Goal: Information Seeking & Learning: Learn about a topic

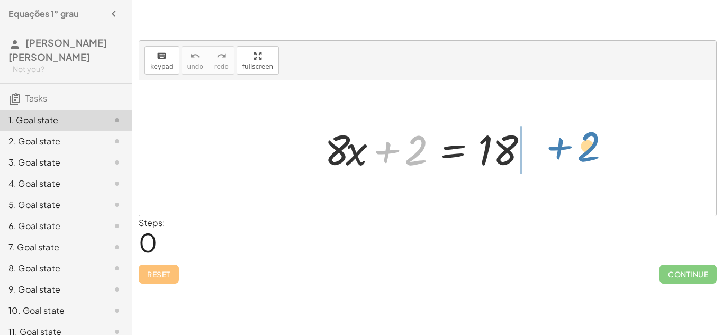
drag, startPoint x: 424, startPoint y: 144, endPoint x: 596, endPoint y: 141, distance: 171.5
click at [596, 141] on div "+ 2 + · 8 · x + 2 = 18" at bounding box center [427, 147] width 577 height 135
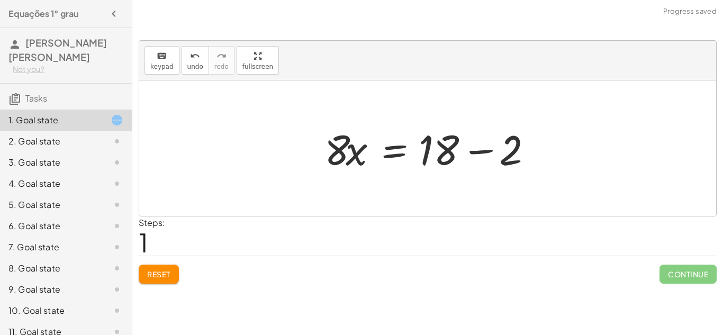
click at [438, 151] on div at bounding box center [431, 148] width 225 height 55
click at [486, 150] on div at bounding box center [431, 148] width 225 height 55
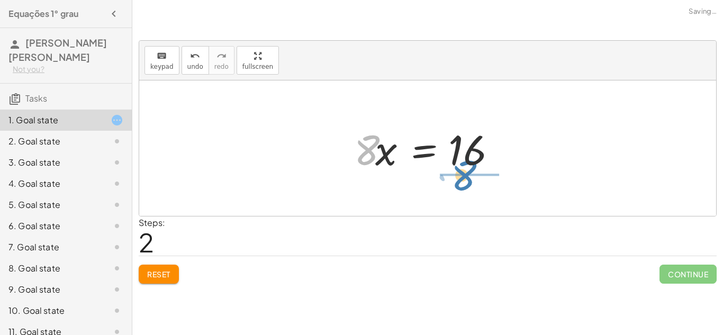
drag, startPoint x: 362, startPoint y: 163, endPoint x: 464, endPoint y: 188, distance: 104.7
click at [464, 188] on div "+ · 8 · x + 2 = 18 · 8 · x = + 18 − 2 · 8 · 8 · x = 16" at bounding box center [427, 147] width 577 height 135
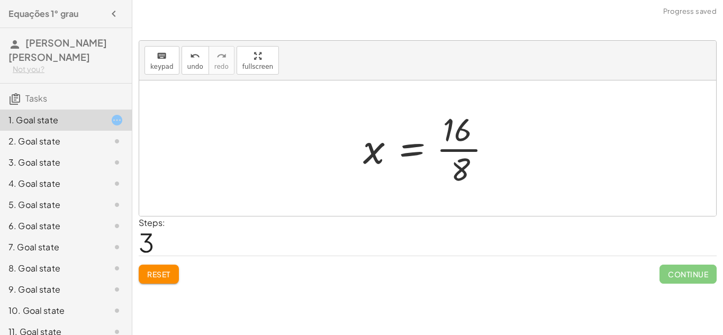
click at [464, 138] on div at bounding box center [432, 147] width 148 height 81
click at [470, 153] on div at bounding box center [432, 147] width 148 height 81
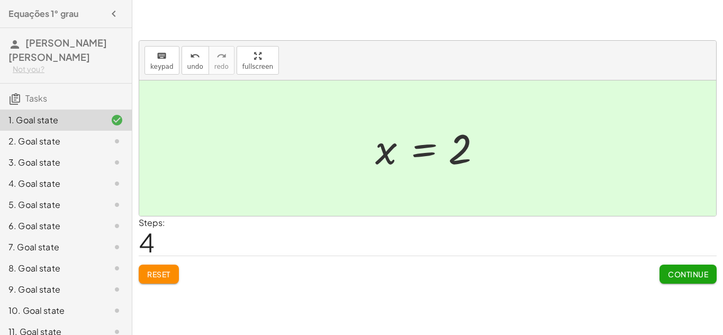
click at [235, 137] on div at bounding box center [427, 147] width 577 height 135
click at [462, 187] on div at bounding box center [427, 147] width 577 height 135
click at [175, 268] on button "Reset" at bounding box center [159, 274] width 40 height 19
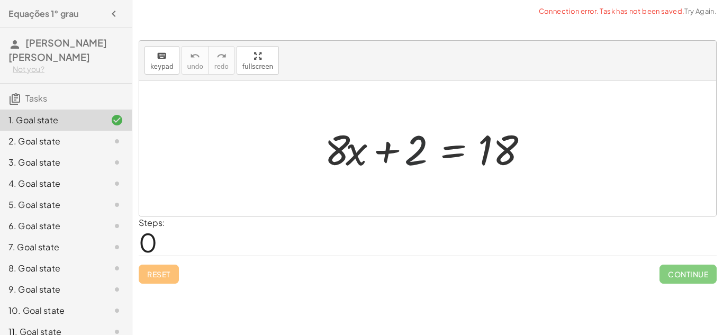
click at [420, 146] on div at bounding box center [431, 148] width 225 height 55
drag, startPoint x: 419, startPoint y: 147, endPoint x: 557, endPoint y: 137, distance: 138.5
click at [557, 137] on div "+ 2 + · 8 · x + 2 = 18" at bounding box center [427, 147] width 577 height 135
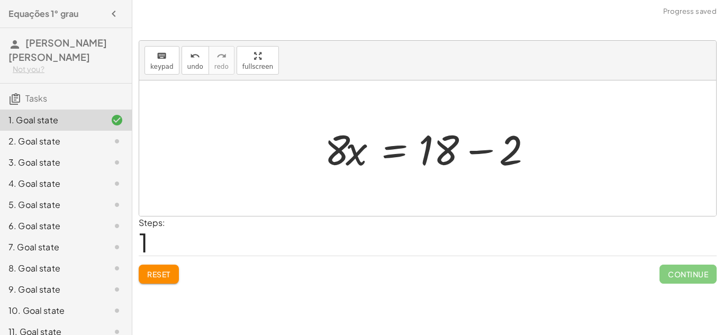
click at [440, 148] on div at bounding box center [431, 148] width 225 height 55
click at [482, 154] on div at bounding box center [431, 148] width 225 height 55
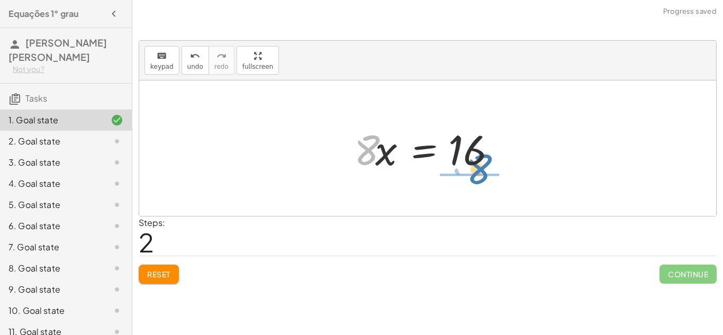
drag, startPoint x: 362, startPoint y: 151, endPoint x: 475, endPoint y: 170, distance: 114.3
click at [475, 170] on div at bounding box center [432, 148] width 166 height 55
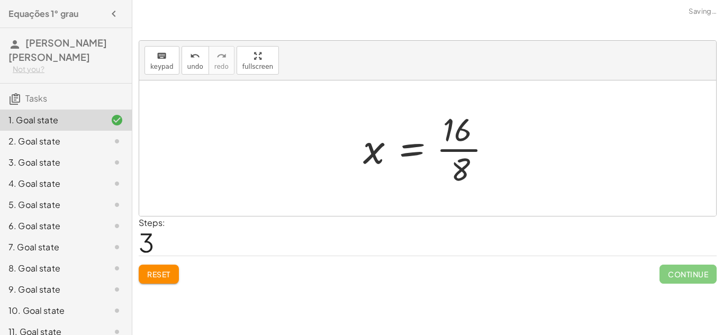
click at [458, 147] on div at bounding box center [432, 147] width 148 height 81
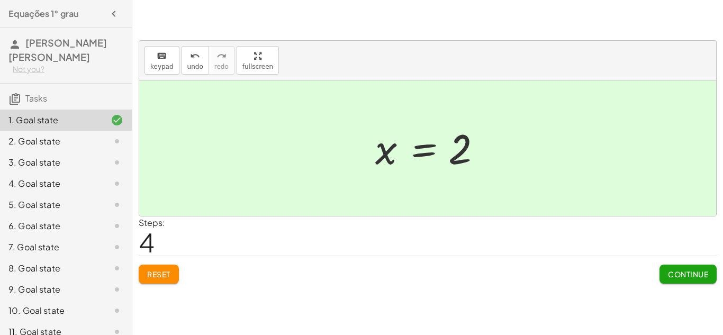
click at [674, 276] on span "Continue" at bounding box center [688, 274] width 40 height 10
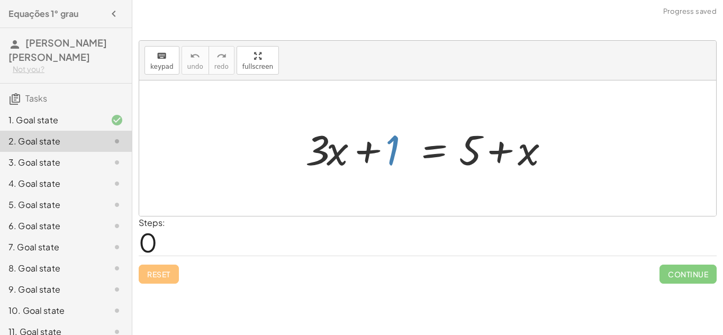
click at [394, 148] on div at bounding box center [431, 148] width 262 height 55
drag, startPoint x: 394, startPoint y: 148, endPoint x: 387, endPoint y: 148, distance: 6.9
click at [387, 148] on div at bounding box center [431, 148] width 262 height 55
drag, startPoint x: 530, startPoint y: 155, endPoint x: 370, endPoint y: 160, distance: 159.4
click at [370, 160] on div at bounding box center [431, 148] width 262 height 55
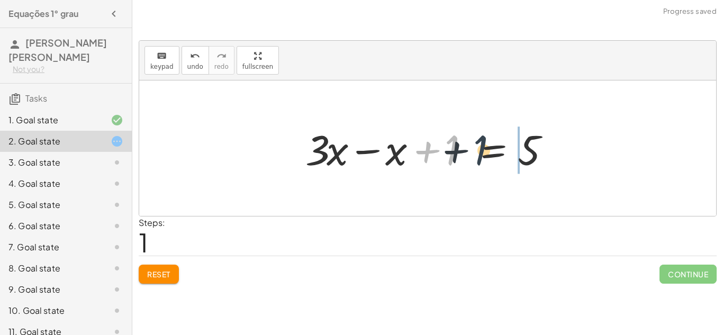
drag, startPoint x: 449, startPoint y: 158, endPoint x: 530, endPoint y: 156, distance: 81.0
click at [530, 156] on div at bounding box center [431, 148] width 262 height 55
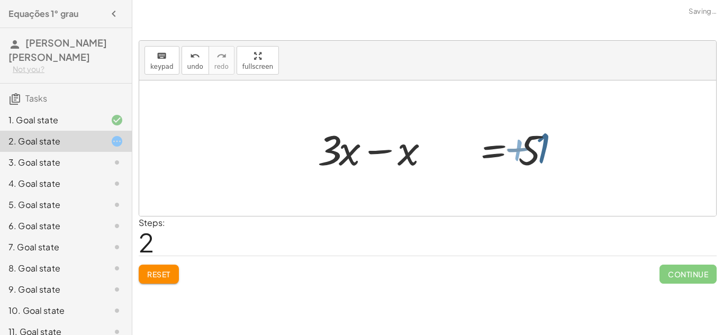
click at [530, 156] on div at bounding box center [490, 148] width 262 height 55
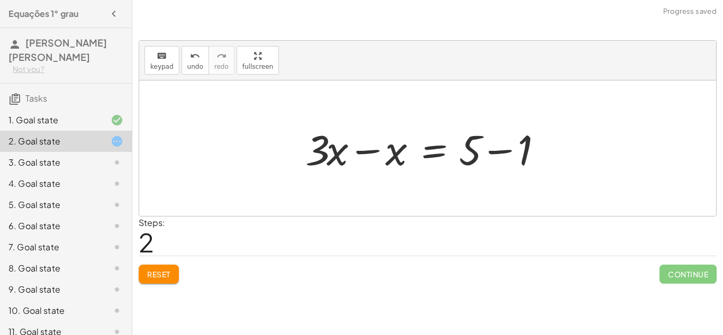
click at [470, 152] on div at bounding box center [431, 148] width 262 height 55
click at [506, 153] on div at bounding box center [431, 148] width 262 height 55
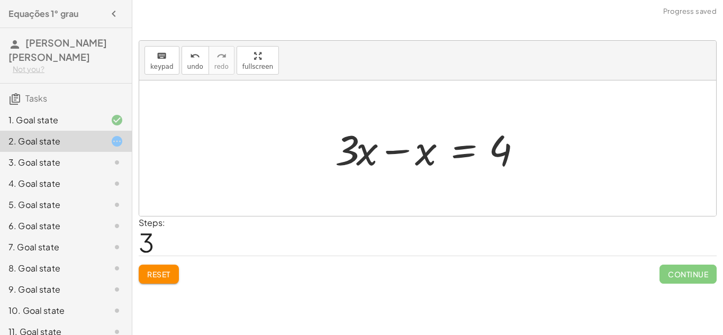
click at [398, 147] on div at bounding box center [432, 148] width 204 height 55
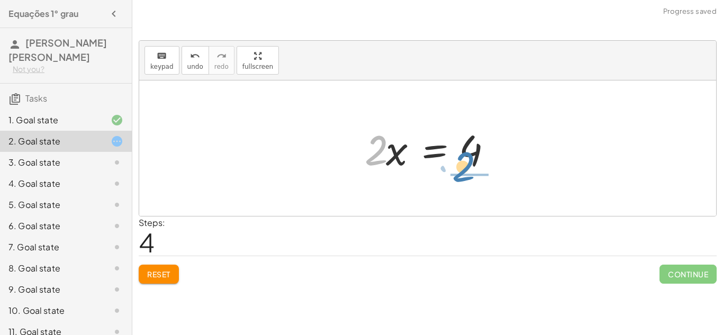
drag, startPoint x: 375, startPoint y: 159, endPoint x: 497, endPoint y: 174, distance: 122.5
click at [497, 174] on div at bounding box center [431, 148] width 144 height 55
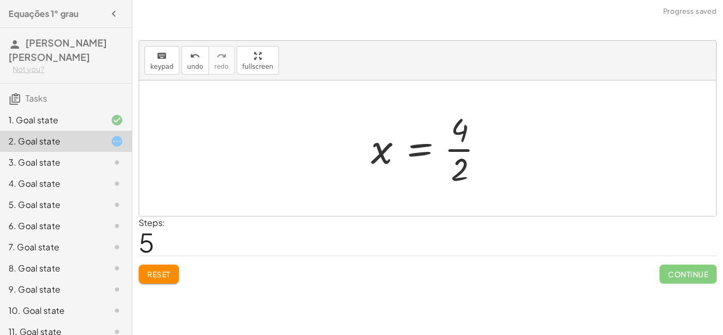
click at [458, 141] on div at bounding box center [432, 147] width 132 height 81
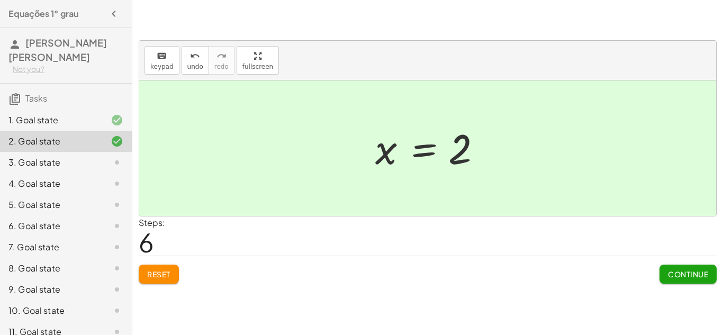
click at [141, 269] on button "Reset" at bounding box center [159, 274] width 40 height 19
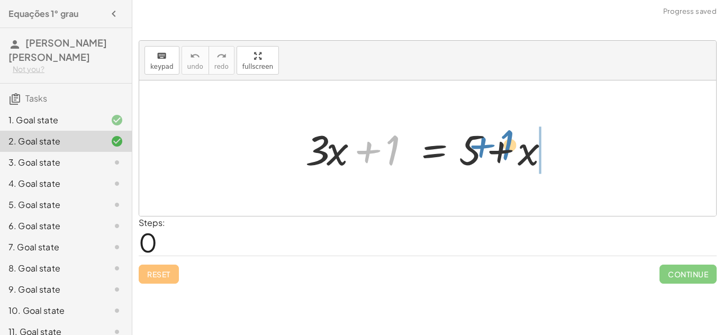
drag, startPoint x: 392, startPoint y: 151, endPoint x: 519, endPoint y: 151, distance: 127.0
click at [519, 151] on div at bounding box center [431, 148] width 262 height 55
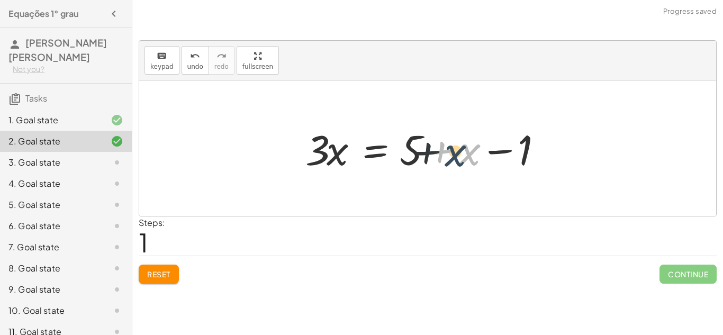
drag, startPoint x: 519, startPoint y: 153, endPoint x: 502, endPoint y: 154, distance: 17.5
click at [502, 154] on div at bounding box center [431, 148] width 262 height 55
click at [153, 266] on button "Reset" at bounding box center [159, 274] width 40 height 19
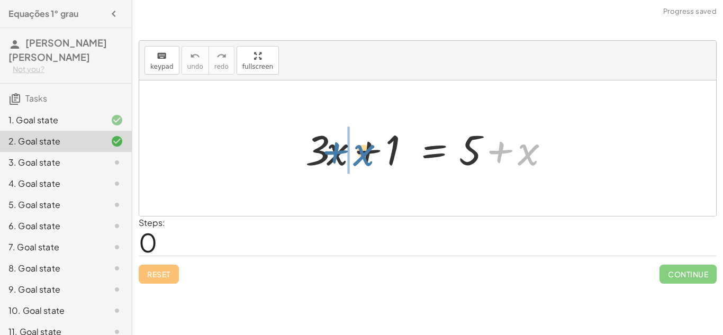
drag, startPoint x: 532, startPoint y: 154, endPoint x: 367, endPoint y: 155, distance: 165.1
click at [367, 155] on div at bounding box center [431, 148] width 262 height 55
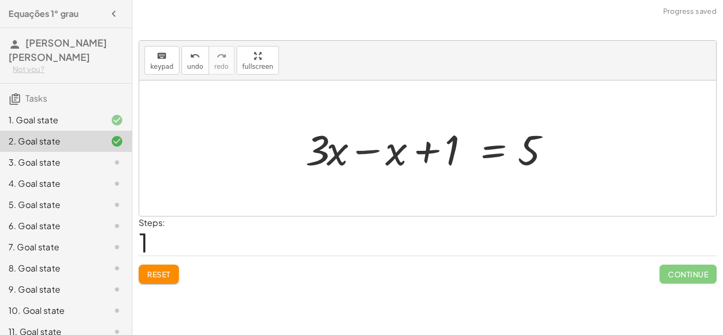
click at [372, 152] on div at bounding box center [431, 148] width 262 height 55
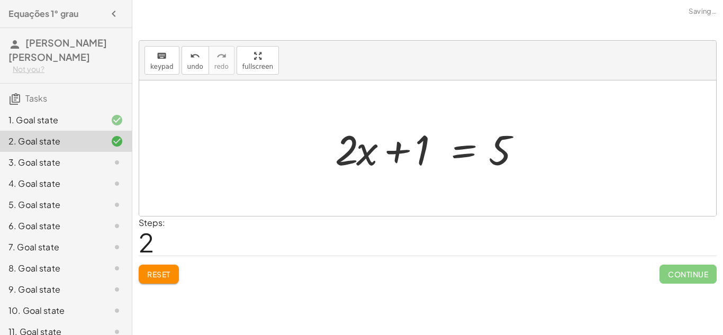
click at [141, 268] on button "Reset" at bounding box center [159, 274] width 40 height 19
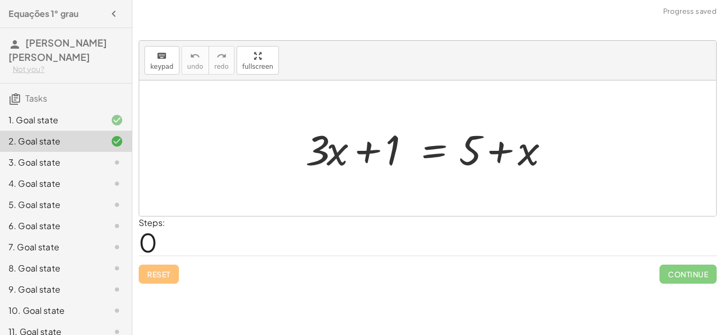
click at [330, 157] on div at bounding box center [431, 148] width 262 height 55
click at [394, 148] on div at bounding box center [431, 148] width 262 height 55
drag, startPoint x: 521, startPoint y: 153, endPoint x: 370, endPoint y: 163, distance: 151.1
click at [370, 163] on div at bounding box center [431, 148] width 262 height 55
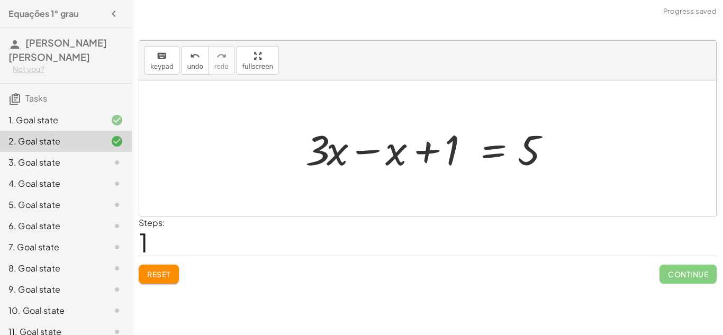
click at [449, 142] on div at bounding box center [431, 148] width 262 height 55
drag, startPoint x: 449, startPoint y: 142, endPoint x: 568, endPoint y: 143, distance: 119.1
click at [568, 143] on div "+ · 3 · x + 1 = + 5 + x + 1 + · 3 · x + 1 = 5 x −" at bounding box center [427, 147] width 577 height 135
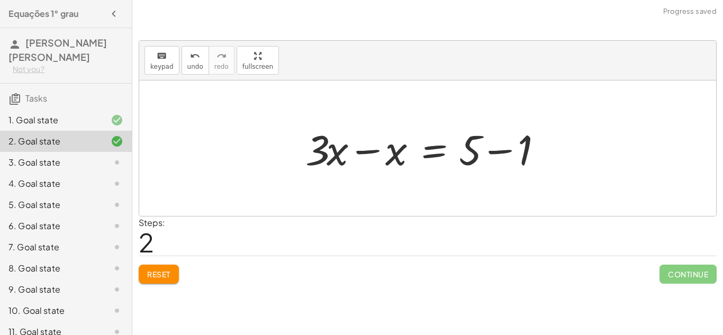
click at [501, 150] on div at bounding box center [431, 148] width 262 height 55
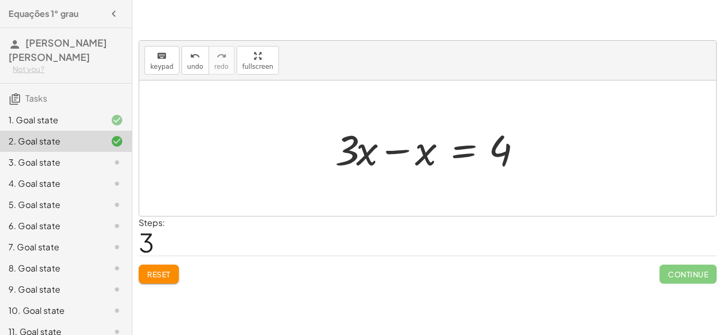
click at [396, 150] on div at bounding box center [432, 148] width 204 height 55
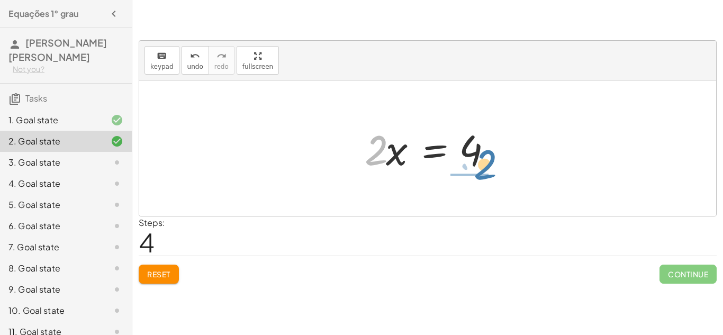
drag, startPoint x: 375, startPoint y: 160, endPoint x: 485, endPoint y: 176, distance: 111.7
click at [485, 176] on div "+ · 3 · x + 1 = + 5 + x + · 3 · x − x + 1 = 5 + · 3 · x − x = + 5 − 1 + · 3 · x…" at bounding box center [428, 149] width 158 height 60
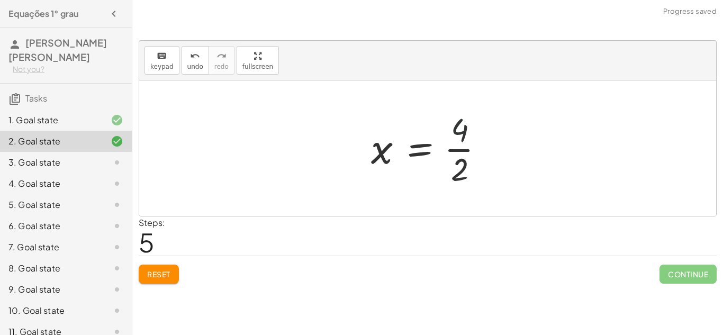
click at [456, 138] on div at bounding box center [432, 147] width 132 height 81
click at [461, 148] on div at bounding box center [432, 147] width 132 height 81
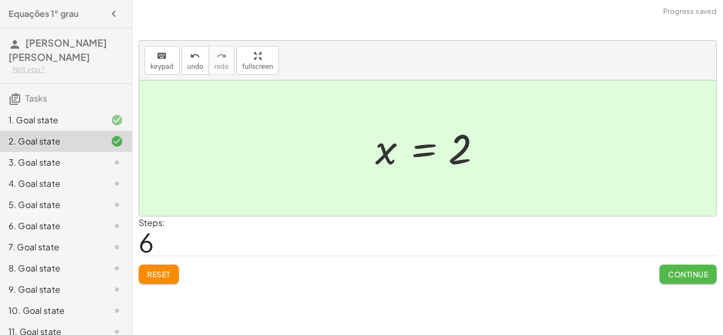
click at [687, 282] on button "Continue" at bounding box center [687, 274] width 57 height 19
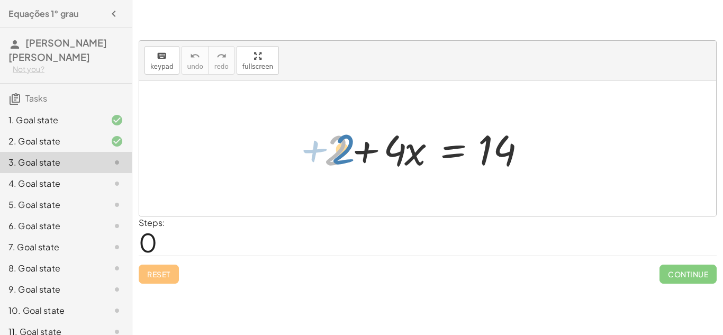
drag, startPoint x: 338, startPoint y: 150, endPoint x: 345, endPoint y: 148, distance: 7.6
click at [345, 148] on div at bounding box center [431, 148] width 225 height 55
drag, startPoint x: 343, startPoint y: 146, endPoint x: 353, endPoint y: 148, distance: 9.9
click at [353, 148] on div at bounding box center [431, 148] width 225 height 55
click at [364, 149] on div at bounding box center [431, 148] width 225 height 55
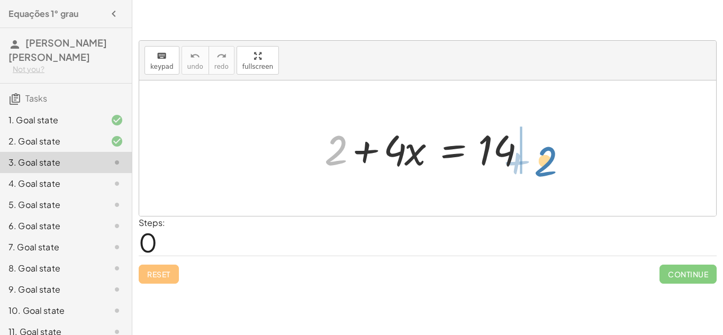
drag, startPoint x: 343, startPoint y: 145, endPoint x: 554, endPoint y: 155, distance: 210.8
click at [554, 155] on div "+ 2 + 2 + · 4 · x = 14" at bounding box center [427, 147] width 577 height 135
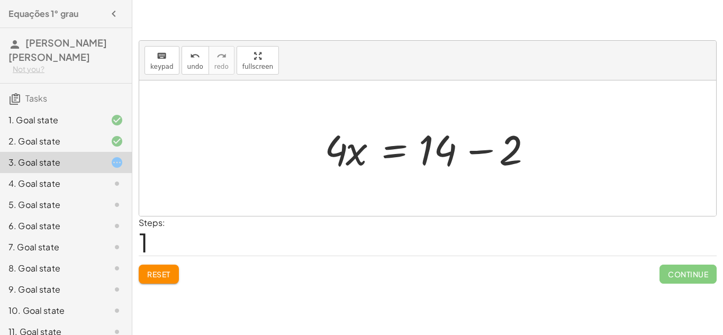
click at [478, 151] on div at bounding box center [431, 148] width 225 height 55
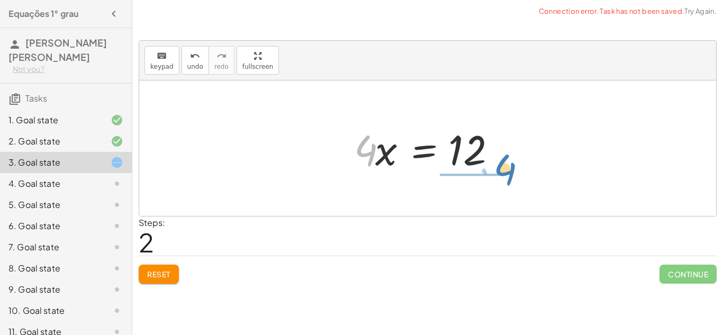
drag, startPoint x: 370, startPoint y: 154, endPoint x: 497, endPoint y: 176, distance: 128.8
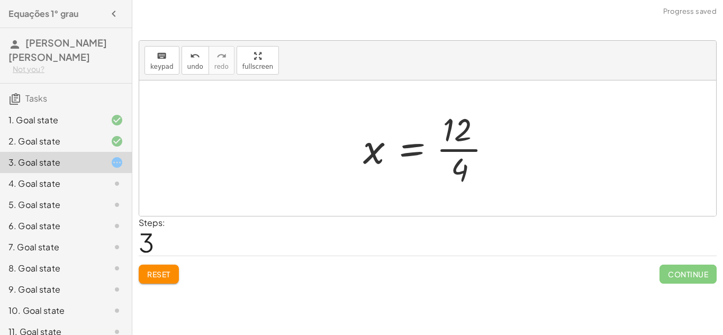
click at [450, 144] on div at bounding box center [432, 147] width 148 height 81
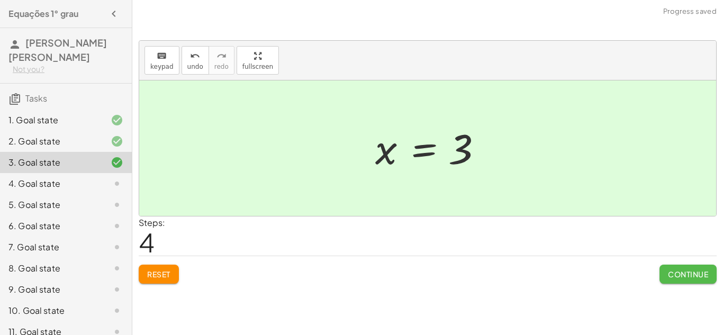
click at [694, 280] on button "Continue" at bounding box center [687, 274] width 57 height 19
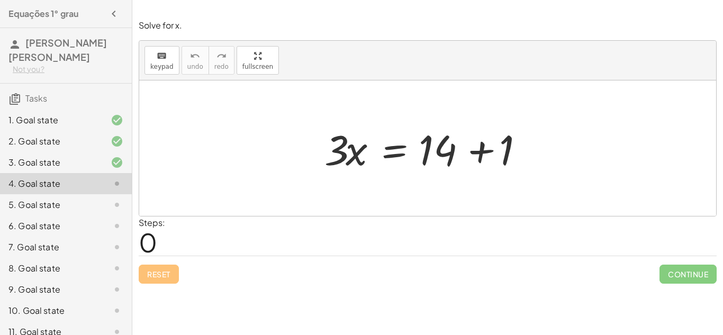
click at [482, 150] on div at bounding box center [431, 148] width 225 height 55
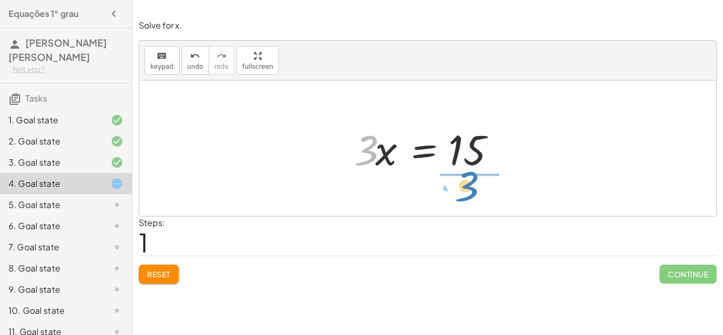
drag, startPoint x: 367, startPoint y: 153, endPoint x: 467, endPoint y: 187, distance: 105.1
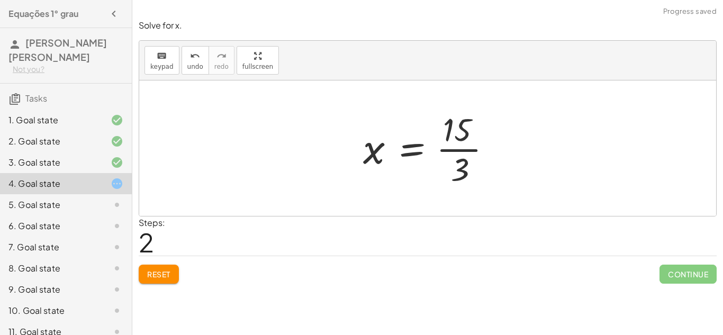
click at [442, 148] on div at bounding box center [432, 147] width 148 height 81
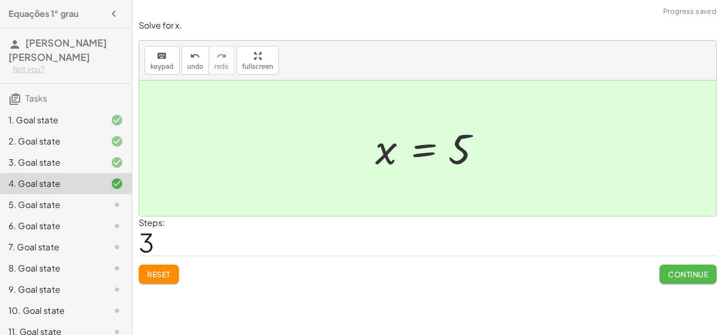
click at [678, 271] on span "Continue" at bounding box center [688, 274] width 40 height 10
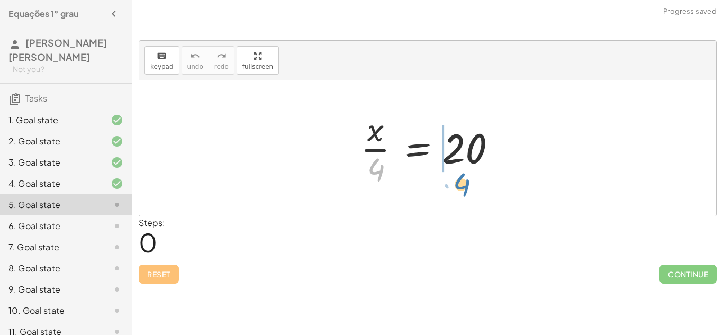
drag, startPoint x: 378, startPoint y: 167, endPoint x: 465, endPoint y: 183, distance: 87.6
click at [465, 183] on div at bounding box center [431, 147] width 153 height 81
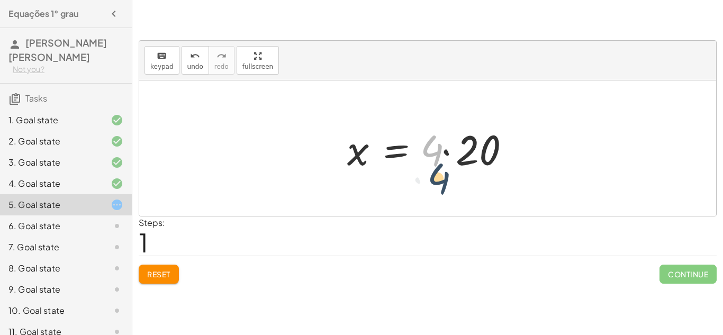
drag, startPoint x: 437, startPoint y: 153, endPoint x: 458, endPoint y: 194, distance: 46.1
click at [458, 194] on div "· x · 4 = 20 · 4 x · 4 = 20 ·" at bounding box center [427, 147] width 577 height 135
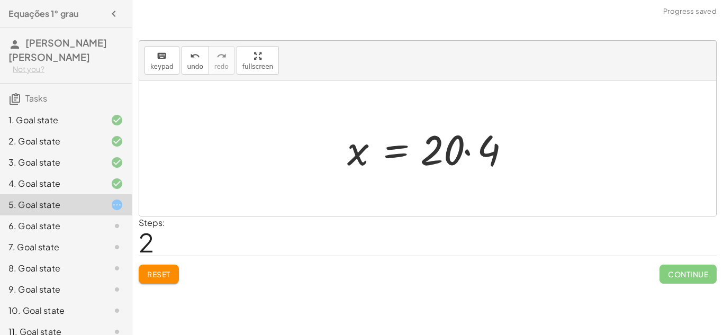
click at [444, 150] on div at bounding box center [432, 148] width 180 height 55
click at [475, 156] on div at bounding box center [432, 148] width 180 height 55
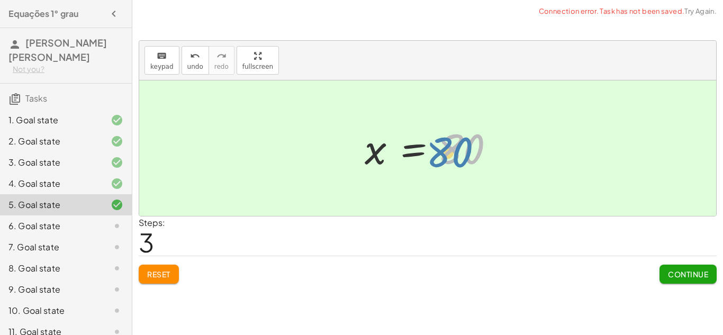
drag, startPoint x: 456, startPoint y: 151, endPoint x: 449, endPoint y: 150, distance: 6.4
click at [449, 150] on div at bounding box center [431, 148] width 144 height 52
click at [162, 277] on span "Reset" at bounding box center [158, 274] width 23 height 10
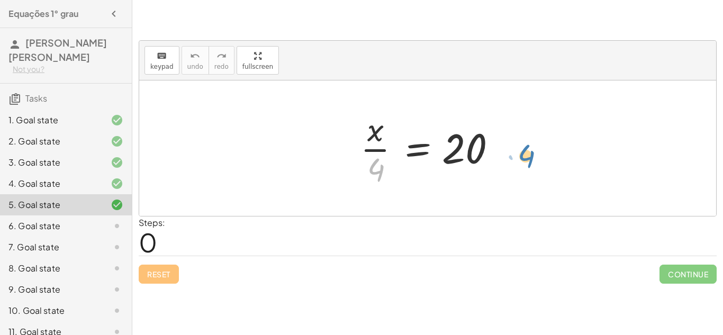
drag, startPoint x: 379, startPoint y: 170, endPoint x: 529, endPoint y: 156, distance: 150.4
drag, startPoint x: 373, startPoint y: 166, endPoint x: 506, endPoint y: 145, distance: 134.9
click at [506, 145] on div at bounding box center [431, 147] width 153 height 81
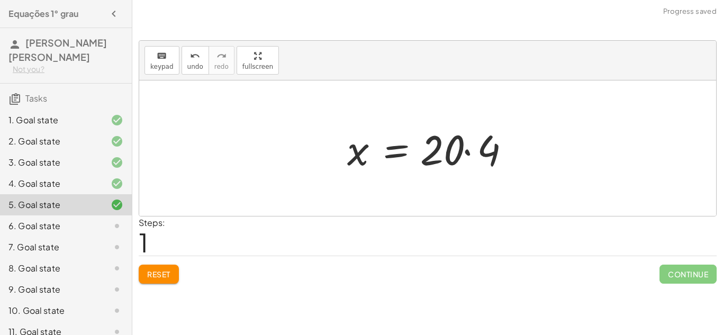
click at [462, 149] on div at bounding box center [432, 148] width 180 height 55
click at [452, 151] on div at bounding box center [432, 148] width 180 height 55
click at [472, 147] on div at bounding box center [432, 148] width 180 height 55
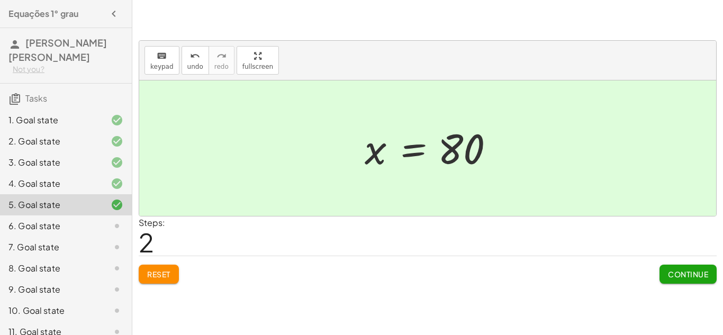
click at [683, 271] on span "Continue" at bounding box center [688, 274] width 40 height 10
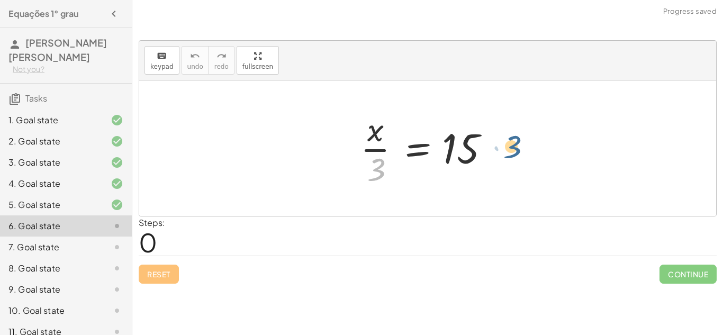
drag, startPoint x: 379, startPoint y: 167, endPoint x: 521, endPoint y: 144, distance: 143.2
drag, startPoint x: 369, startPoint y: 166, endPoint x: 493, endPoint y: 148, distance: 124.7
click at [493, 148] on div at bounding box center [431, 147] width 153 height 81
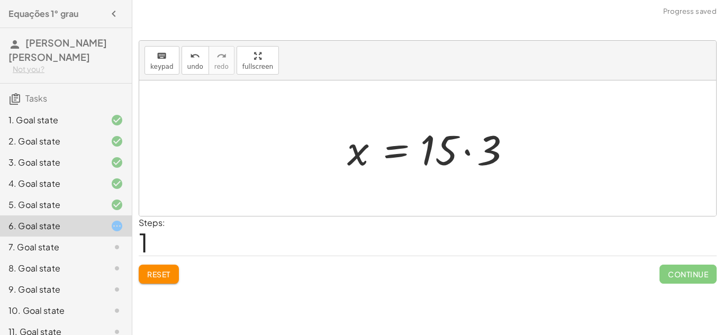
click at [466, 151] on div at bounding box center [432, 148] width 180 height 55
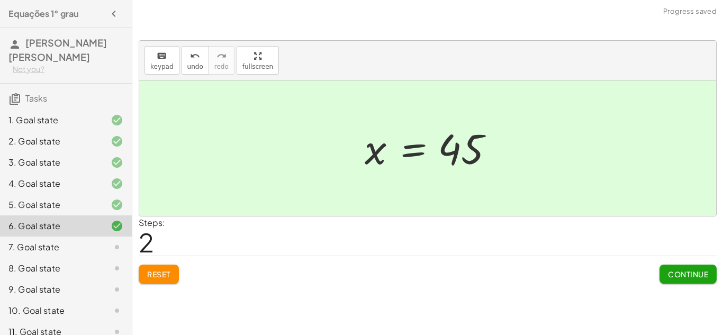
click at [684, 274] on span "Continue" at bounding box center [688, 274] width 40 height 10
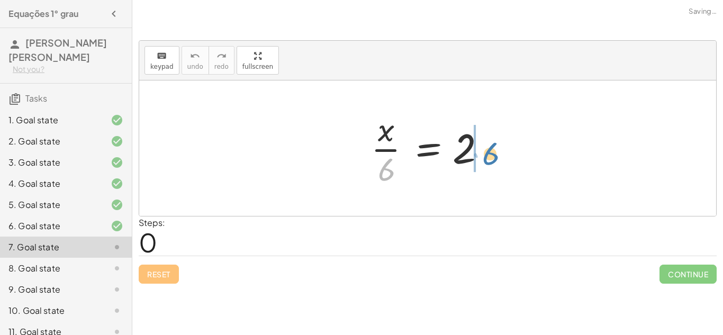
drag, startPoint x: 391, startPoint y: 173, endPoint x: 495, endPoint y: 158, distance: 104.8
click at [495, 158] on div at bounding box center [432, 147] width 132 height 81
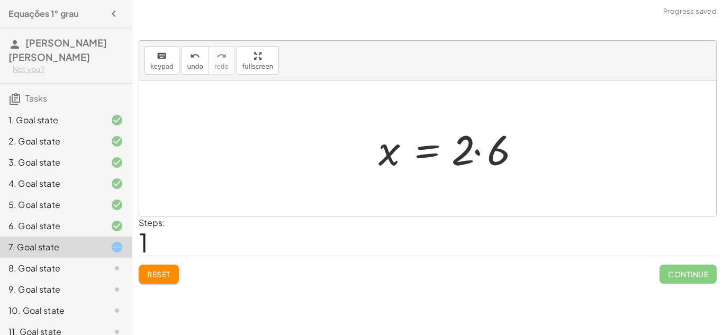
click at [488, 155] on div at bounding box center [452, 148] width 159 height 55
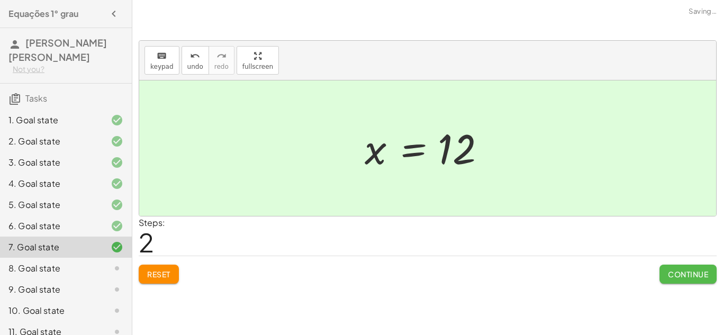
click at [683, 271] on span "Continue" at bounding box center [688, 274] width 40 height 10
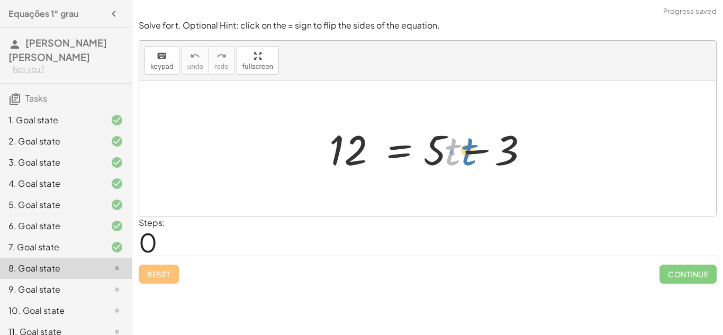
drag, startPoint x: 450, startPoint y: 154, endPoint x: 460, endPoint y: 154, distance: 9.5
click at [460, 154] on div at bounding box center [431, 148] width 215 height 55
drag, startPoint x: 356, startPoint y: 151, endPoint x: 468, endPoint y: 152, distance: 112.2
click at [468, 152] on div at bounding box center [431, 148] width 215 height 55
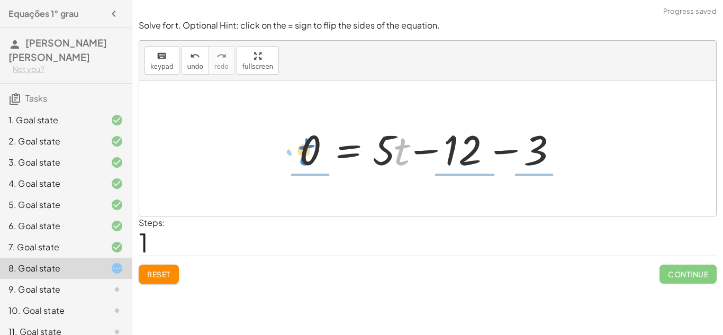
drag, startPoint x: 402, startPoint y: 147, endPoint x: 314, endPoint y: 147, distance: 87.8
click at [314, 147] on div at bounding box center [431, 148] width 274 height 55
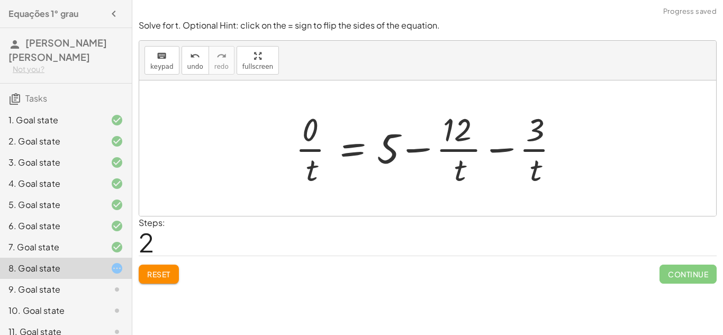
click at [156, 266] on button "Reset" at bounding box center [159, 274] width 40 height 19
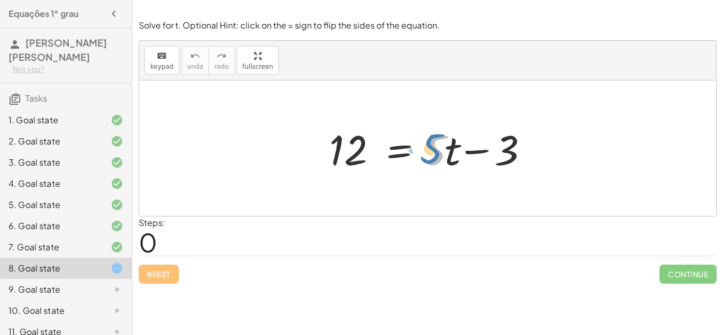
click at [434, 153] on div at bounding box center [431, 148] width 215 height 55
click at [446, 153] on div at bounding box center [431, 148] width 215 height 55
click at [401, 162] on div at bounding box center [431, 148] width 215 height 55
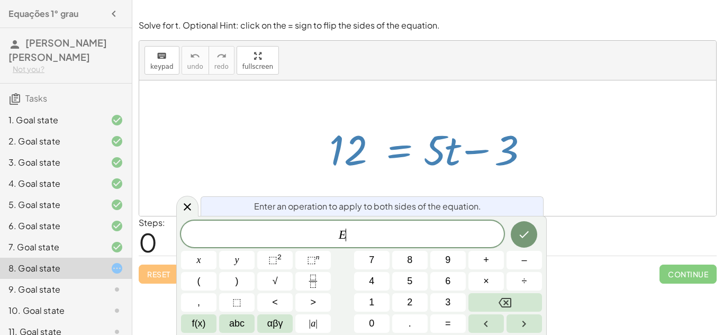
scroll to position [1, 0]
click at [194, 204] on div at bounding box center [187, 206] width 22 height 21
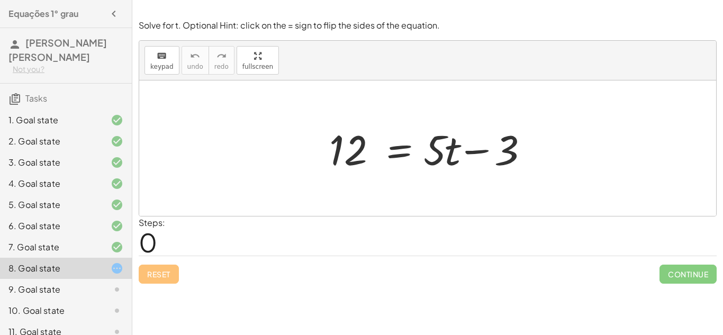
click at [40, 143] on div "2. Goal state" at bounding box center [50, 141] width 85 height 13
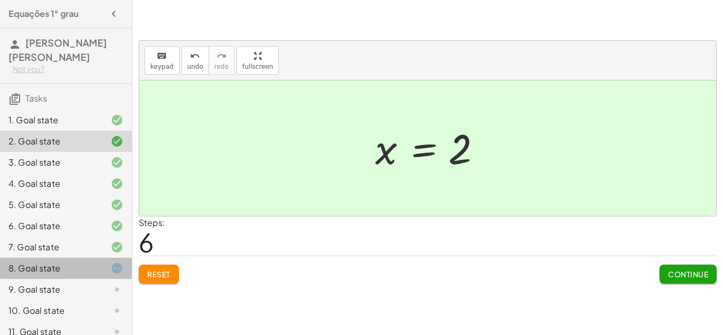
click at [92, 300] on div "8. Goal state" at bounding box center [66, 310] width 132 height 21
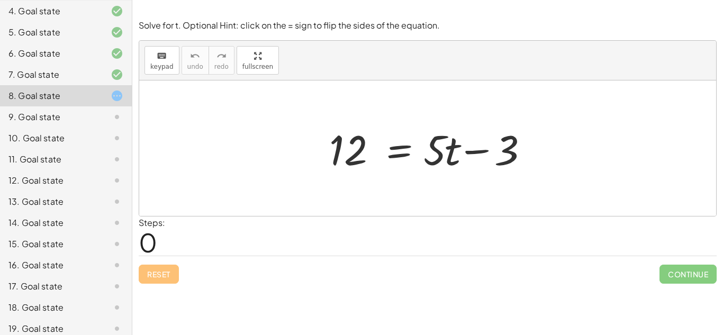
scroll to position [202, 0]
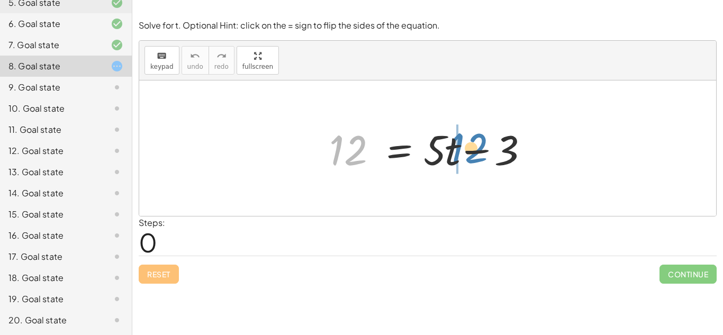
drag, startPoint x: 419, startPoint y: 173, endPoint x: 478, endPoint y: 158, distance: 60.6
click at [478, 158] on div at bounding box center [431, 148] width 215 height 55
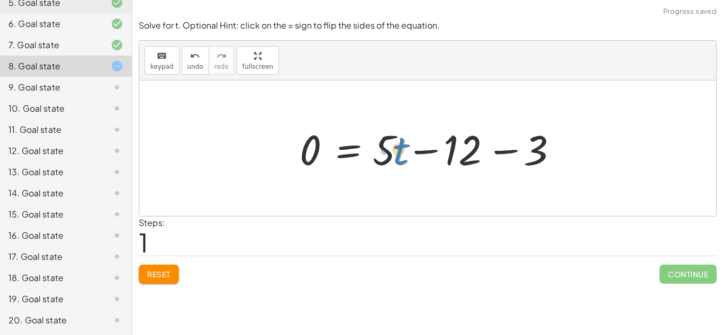
click at [400, 145] on div at bounding box center [431, 148] width 274 height 55
click at [393, 150] on div at bounding box center [431, 148] width 274 height 55
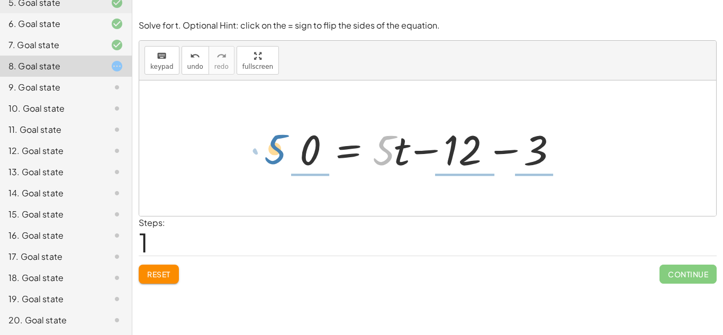
drag, startPoint x: 393, startPoint y: 150, endPoint x: 292, endPoint y: 147, distance: 100.6
click at [292, 147] on div "12 = + · 5 · t − 3 · 5 + · t 12 = + · 5 · t − 3 0 −" at bounding box center [427, 149] width 287 height 60
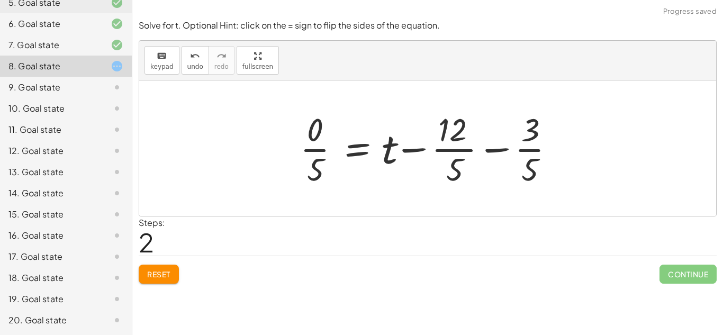
click at [156, 271] on span "Reset" at bounding box center [158, 274] width 23 height 10
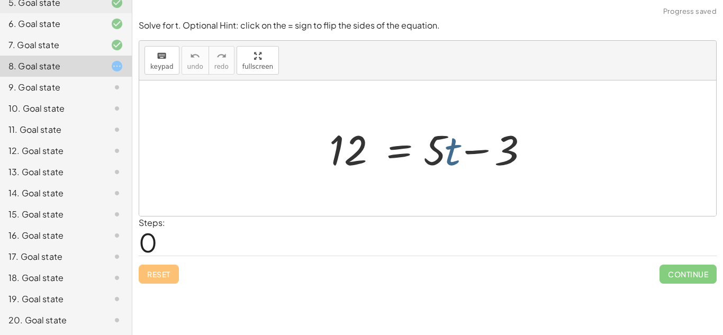
click at [448, 156] on div at bounding box center [431, 148] width 215 height 55
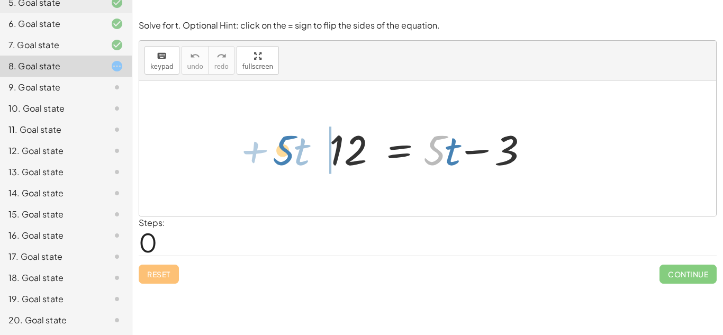
drag, startPoint x: 442, startPoint y: 158, endPoint x: 290, endPoint y: 156, distance: 151.9
click at [290, 156] on div "· 5 + · t 12 = + · 5 · t − 3" at bounding box center [427, 147] width 577 height 135
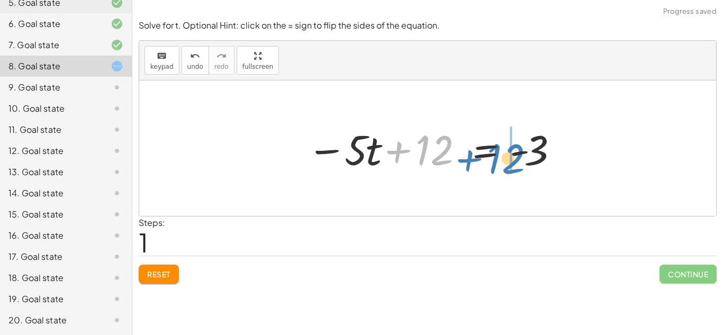
drag, startPoint x: 441, startPoint y: 151, endPoint x: 513, endPoint y: 157, distance: 71.7
click at [513, 157] on div at bounding box center [432, 148] width 260 height 55
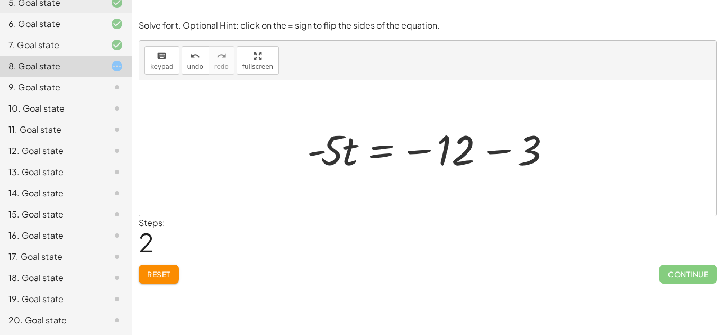
click at [158, 276] on span "Reset" at bounding box center [158, 274] width 23 height 10
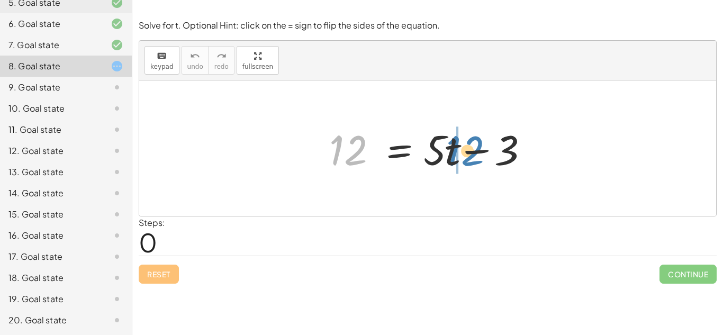
drag, startPoint x: 359, startPoint y: 154, endPoint x: 477, endPoint y: 152, distance: 118.5
click at [477, 152] on div at bounding box center [431, 148] width 215 height 55
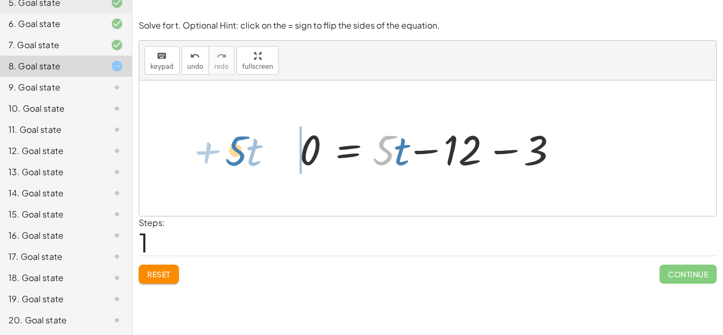
drag, startPoint x: 386, startPoint y: 143, endPoint x: 239, endPoint y: 142, distance: 147.6
click at [239, 142] on div "12 = + · 5 · t − 3 · 5 + · t 12 = + · 5 · t − 3 0 −" at bounding box center [427, 147] width 577 height 135
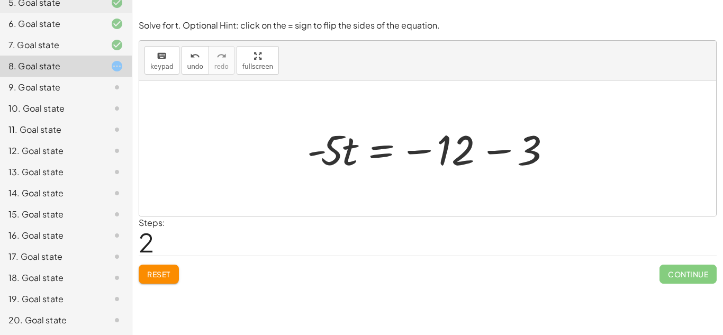
click at [492, 155] on div at bounding box center [432, 148] width 260 height 55
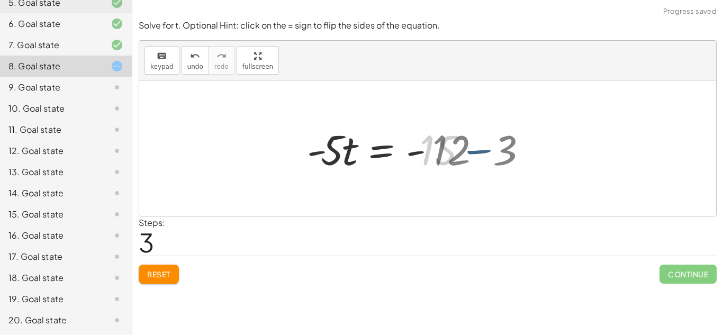
click at [492, 155] on div at bounding box center [427, 147] width 577 height 135
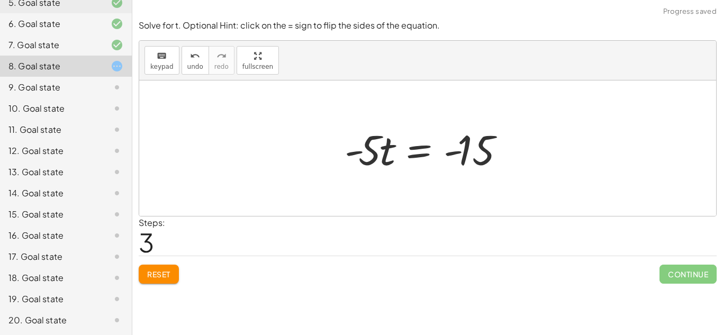
click at [373, 154] on div at bounding box center [431, 148] width 184 height 55
drag, startPoint x: 374, startPoint y: 156, endPoint x: 477, endPoint y: 187, distance: 107.7
click at [477, 187] on div "12 = + · 5 · t − 3 0 = + · 5 · t − 12 − 3 − · 5 · t + 0 = − 12 − 3 · - 5 · t = …" at bounding box center [427, 147] width 577 height 135
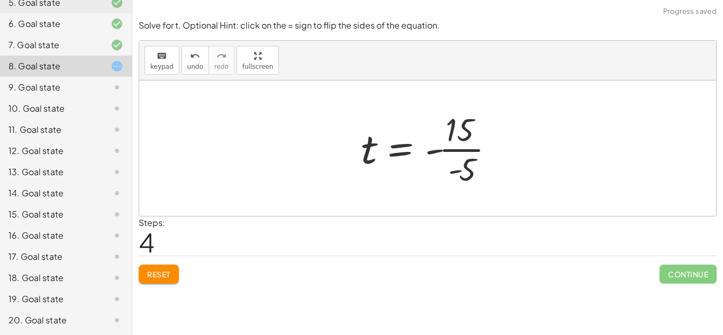
click at [463, 114] on div at bounding box center [432, 147] width 152 height 81
click at [466, 124] on div at bounding box center [432, 147] width 152 height 81
click at [463, 160] on div at bounding box center [432, 147] width 152 height 81
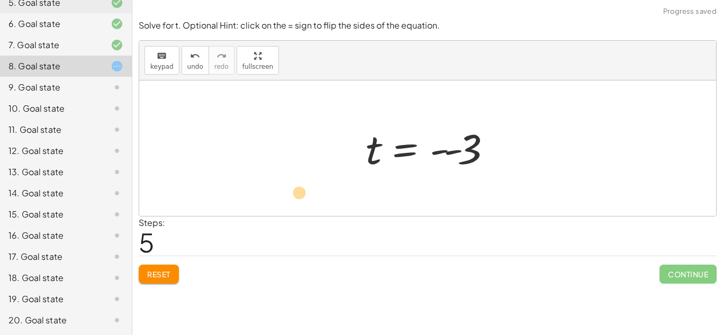
drag, startPoint x: 443, startPoint y: 149, endPoint x: 0, endPoint y: 151, distance: 442.9
click at [0, 151] on main "Equações 1° [PERSON_NAME] [PERSON_NAME] Not you? Tasks 1. Goal state 2. Goal st…" at bounding box center [361, 167] width 723 height 335
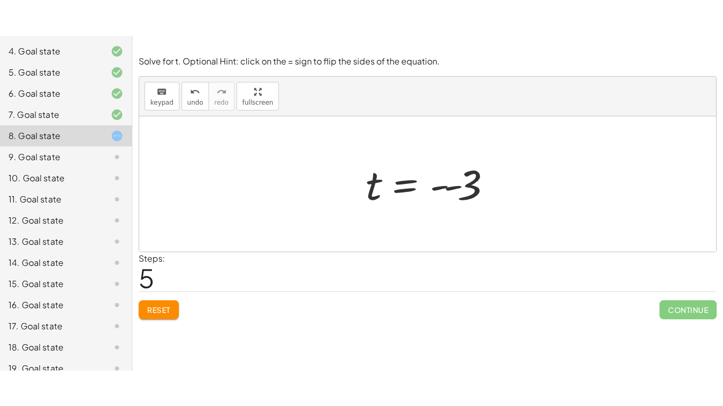
scroll to position [169, 0]
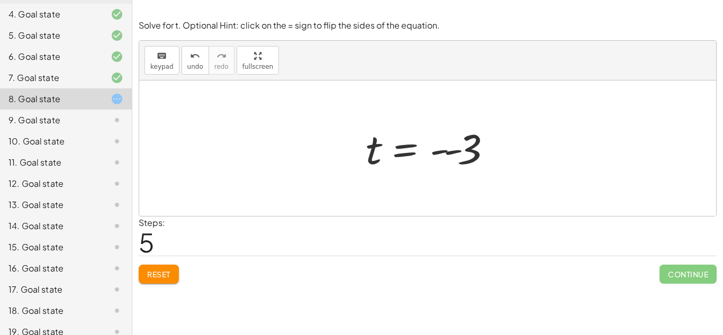
click at [155, 272] on span "Reset" at bounding box center [158, 274] width 23 height 10
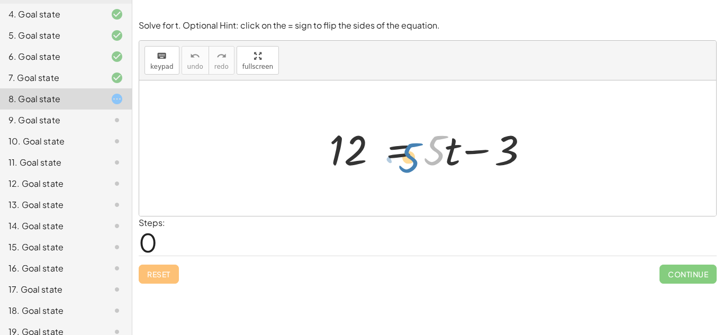
drag, startPoint x: 443, startPoint y: 157, endPoint x: 435, endPoint y: 170, distance: 15.4
click at [435, 170] on div at bounding box center [431, 148] width 215 height 55
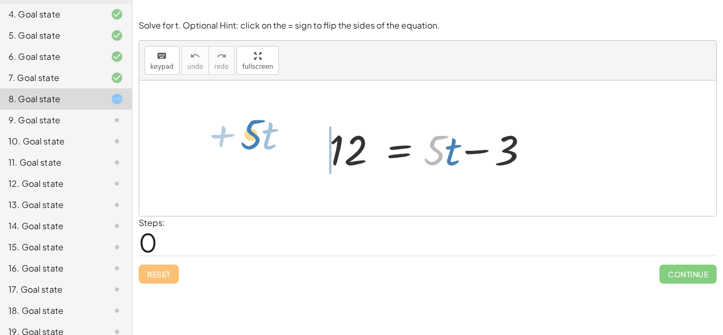
drag, startPoint x: 442, startPoint y: 159, endPoint x: 264, endPoint y: 151, distance: 178.0
click at [264, 151] on div "· 5 + · t 12 = + · 5 · t − 3" at bounding box center [427, 147] width 577 height 135
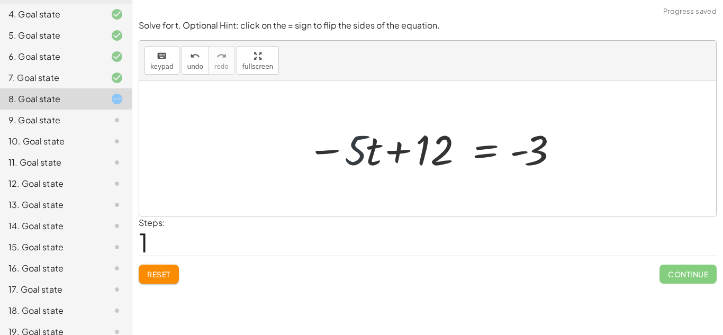
click at [345, 152] on div at bounding box center [432, 148] width 260 height 55
click at [36, 67] on div "5. Goal state" at bounding box center [66, 77] width 132 height 21
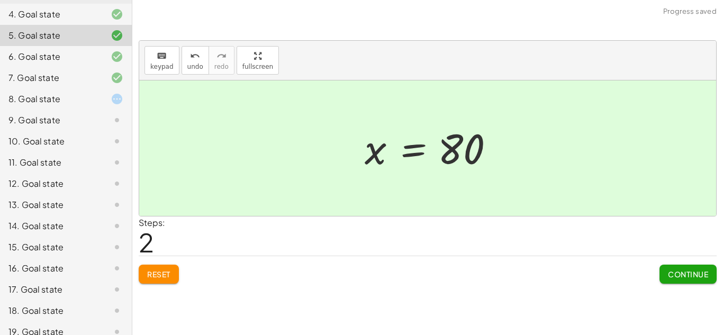
click at [66, 131] on div "8. Goal state" at bounding box center [66, 141] width 132 height 21
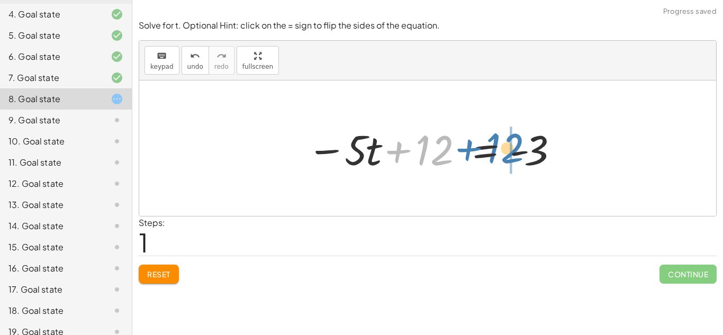
drag, startPoint x: 421, startPoint y: 155, endPoint x: 492, endPoint y: 153, distance: 70.9
click at [492, 153] on div at bounding box center [432, 148] width 260 height 55
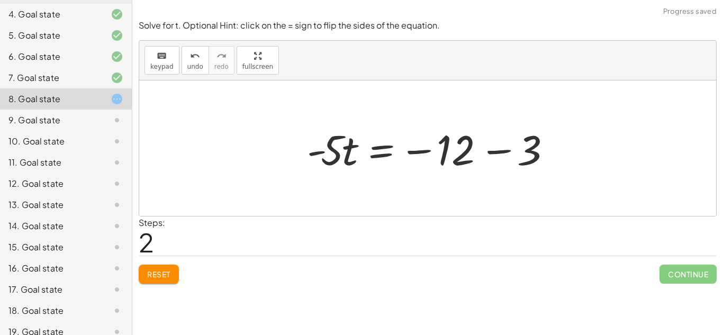
click at [503, 151] on div at bounding box center [432, 148] width 260 height 55
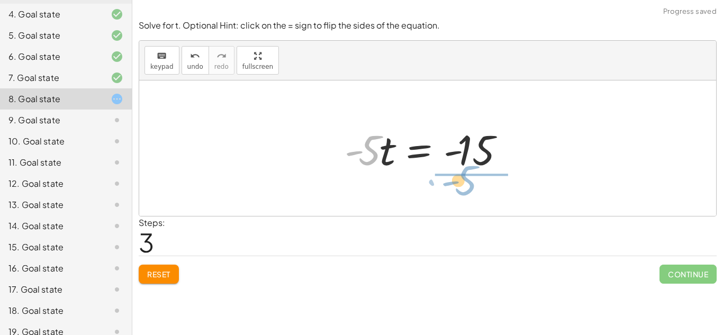
drag, startPoint x: 370, startPoint y: 160, endPoint x: 468, endPoint y: 191, distance: 102.4
click at [468, 191] on div "12 = + · 5 · t − 3 − · 5 · t + 12 = - 3 · - 5 · t = − 12 − 3 · - 5 = · 5 · t - …" at bounding box center [427, 147] width 577 height 135
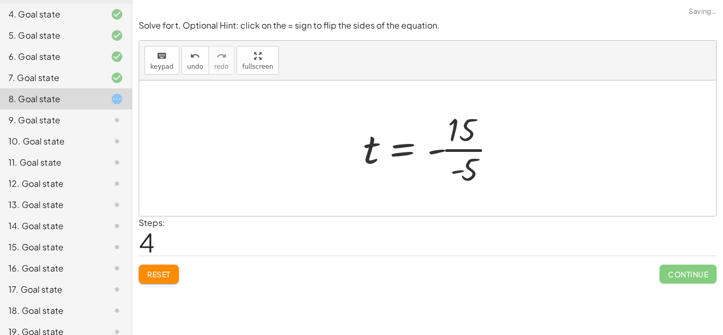
click at [483, 130] on div at bounding box center [434, 147] width 152 height 81
click at [465, 130] on div at bounding box center [432, 147] width 152 height 81
click at [466, 175] on div at bounding box center [432, 147] width 152 height 81
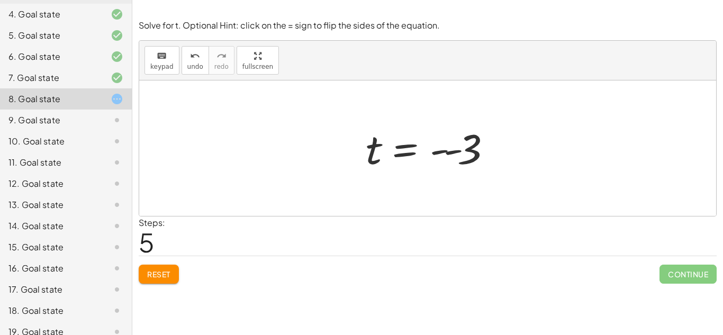
click at [158, 276] on span "Reset" at bounding box center [158, 274] width 23 height 10
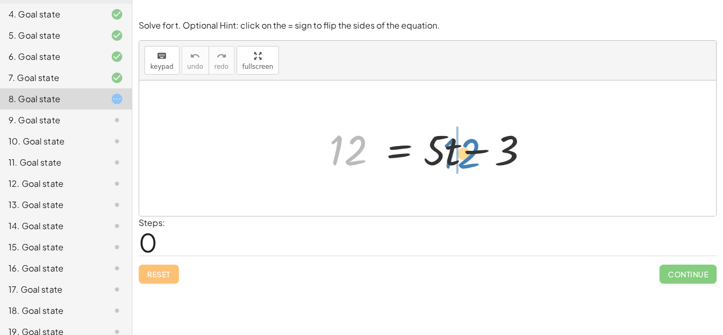
drag, startPoint x: 350, startPoint y: 162, endPoint x: 466, endPoint y: 165, distance: 115.4
click at [466, 165] on div at bounding box center [431, 148] width 215 height 55
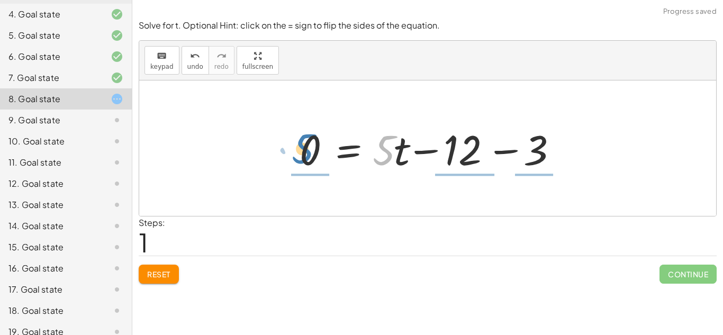
drag, startPoint x: 385, startPoint y: 156, endPoint x: 304, endPoint y: 155, distance: 81.0
click at [304, 155] on div at bounding box center [431, 148] width 274 height 55
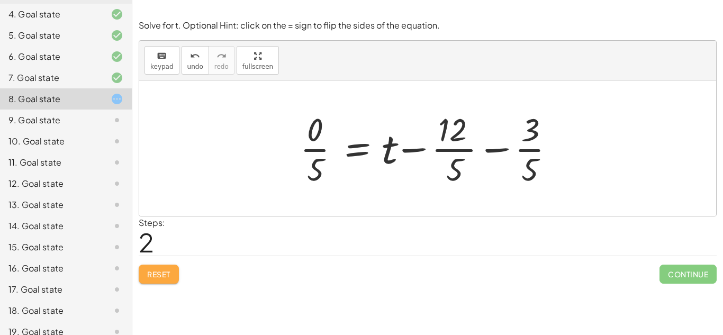
click at [173, 272] on button "Reset" at bounding box center [159, 274] width 40 height 19
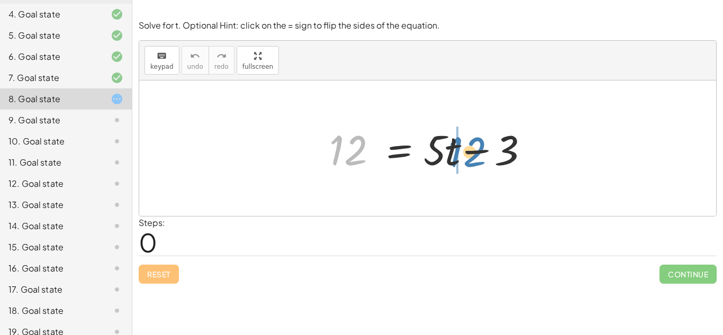
drag, startPoint x: 357, startPoint y: 152, endPoint x: 477, endPoint y: 153, distance: 120.1
click at [477, 153] on div at bounding box center [431, 148] width 215 height 55
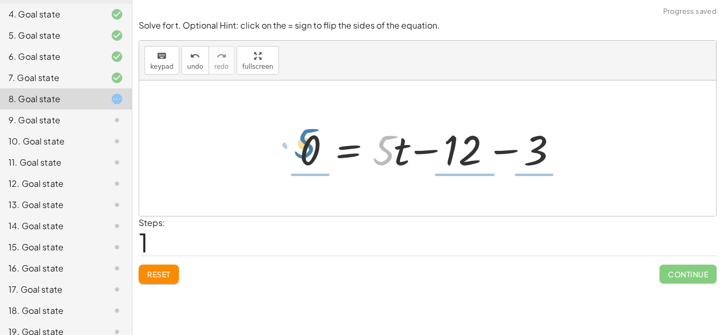
drag, startPoint x: 387, startPoint y: 157, endPoint x: 303, endPoint y: 153, distance: 84.7
click at [303, 153] on div at bounding box center [431, 148] width 274 height 55
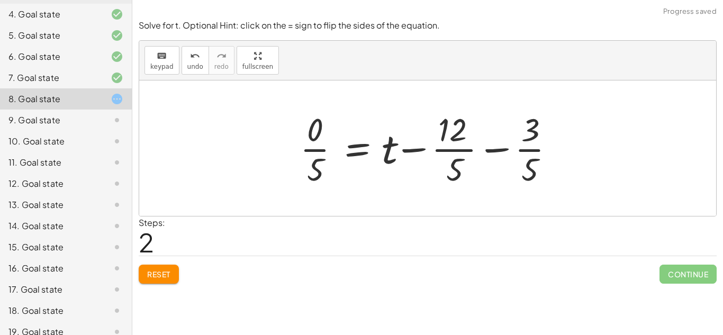
click at [315, 134] on div at bounding box center [431, 147] width 273 height 81
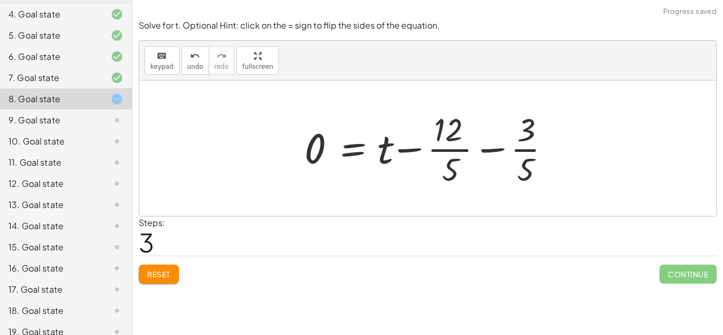
click at [460, 139] on div at bounding box center [431, 147] width 265 height 81
click at [442, 141] on div at bounding box center [431, 147] width 265 height 81
click at [444, 138] on div at bounding box center [431, 147] width 265 height 81
click at [495, 152] on div at bounding box center [431, 147] width 265 height 81
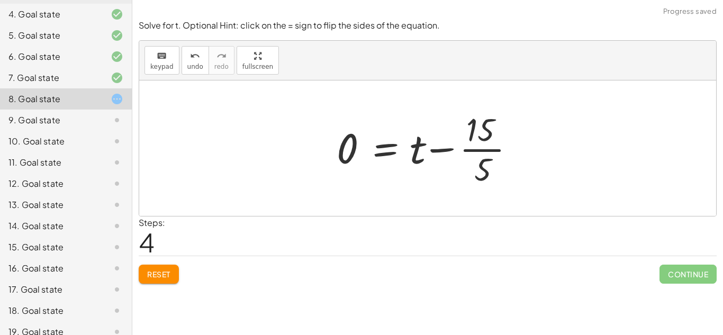
click at [451, 145] on div at bounding box center [429, 147] width 197 height 81
click at [494, 129] on div at bounding box center [431, 147] width 197 height 81
click at [177, 308] on div "keyboard keypad undo undo redo redo fullscreen + · 8 · x + 2 = 18 · 8 · x = + 1…" at bounding box center [427, 167] width 591 height 335
click at [176, 281] on button "Reset" at bounding box center [159, 274] width 40 height 19
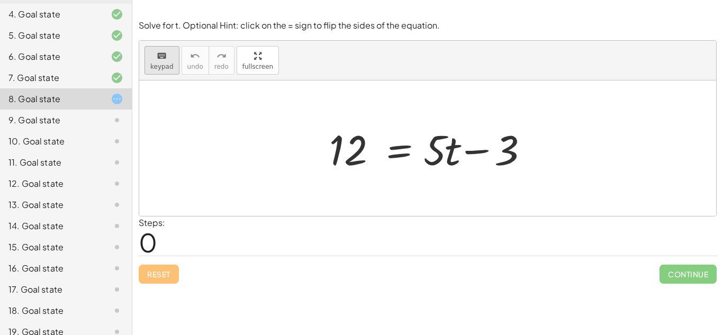
click at [155, 66] on span "keypad" at bounding box center [161, 66] width 23 height 7
click at [164, 75] on div "keyboard keypad undo [PERSON_NAME] redo fullscreen" at bounding box center [427, 61] width 577 height 40
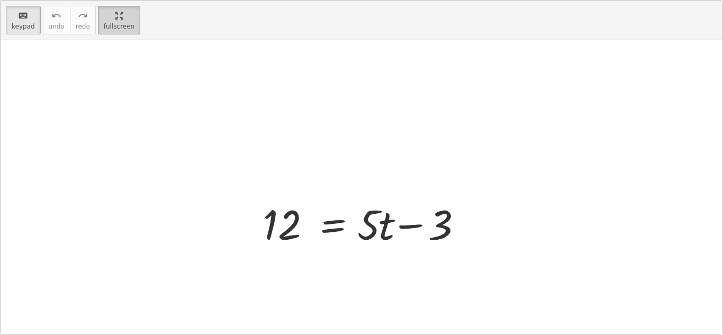
click at [256, 113] on div "keyboard keypad undo undo redo redo fullscreen 12 = + · 5 · t − 3 ×" at bounding box center [362, 168] width 722 height 334
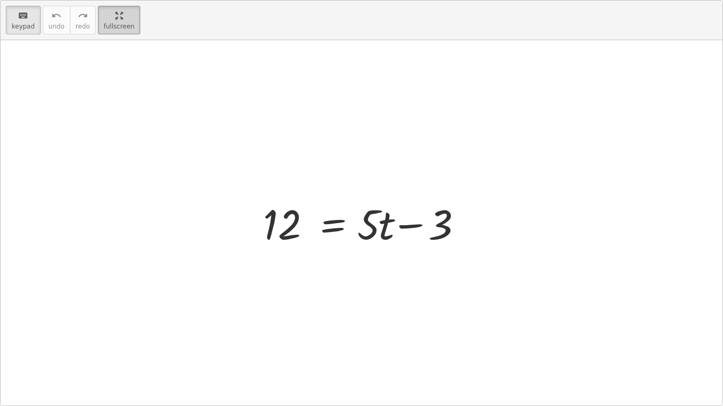
click at [112, 0] on html "Equações 1° [PERSON_NAME] [PERSON_NAME] Not you? Tasks 1. Goal state 2. Goal st…" at bounding box center [361, 203] width 723 height 406
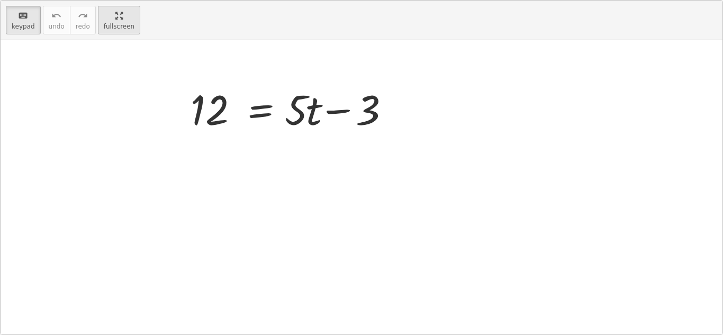
scroll to position [169, 0]
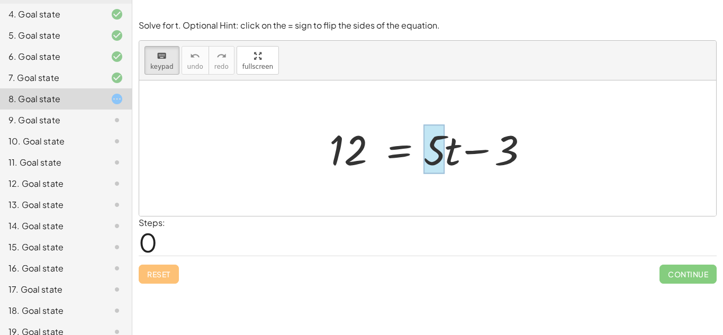
drag, startPoint x: 356, startPoint y: 140, endPoint x: 426, endPoint y: 156, distance: 72.0
click at [157, 66] on span "keypad" at bounding box center [161, 66] width 23 height 7
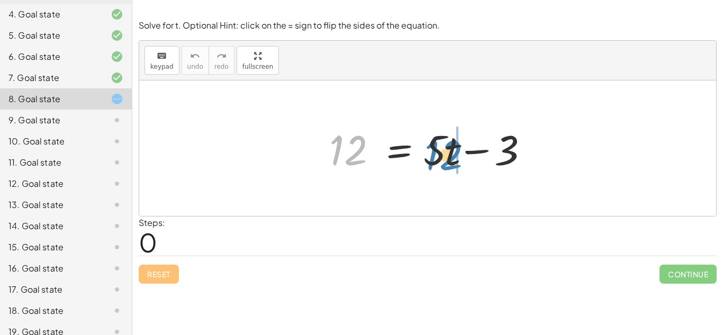
drag, startPoint x: 352, startPoint y: 144, endPoint x: 448, endPoint y: 149, distance: 95.9
click at [448, 149] on div at bounding box center [431, 148] width 215 height 55
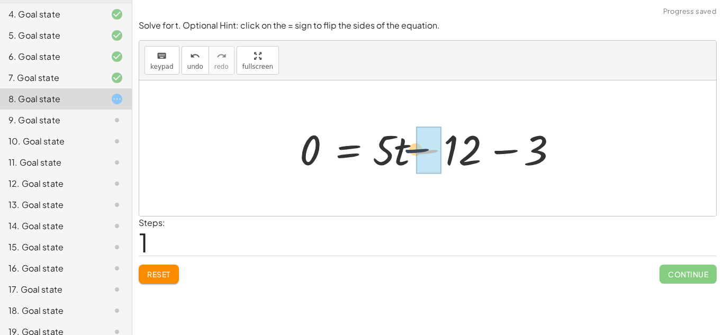
drag, startPoint x: 448, startPoint y: 149, endPoint x: 404, endPoint y: 143, distance: 44.2
click at [404, 143] on div at bounding box center [431, 148] width 274 height 55
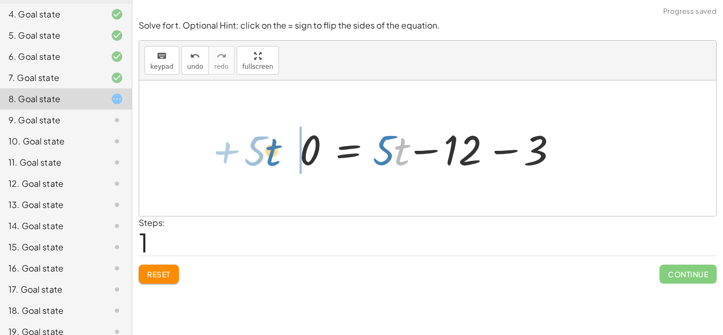
drag, startPoint x: 401, startPoint y: 144, endPoint x: 281, endPoint y: 142, distance: 119.6
click at [281, 142] on div "12 = + · 5 · t − 3 · t + · 5 12 = + · 5 · t − 3 0 −" at bounding box center [427, 147] width 577 height 135
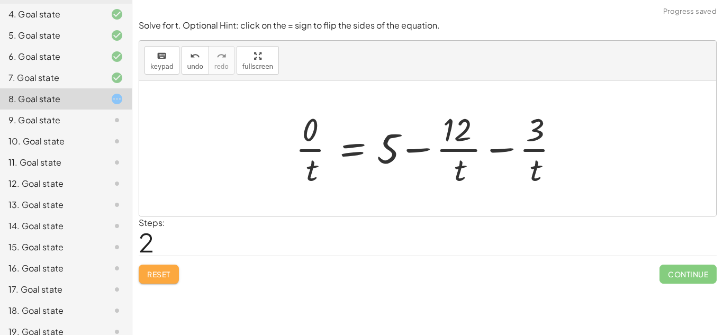
click at [150, 275] on span "Reset" at bounding box center [158, 274] width 23 height 10
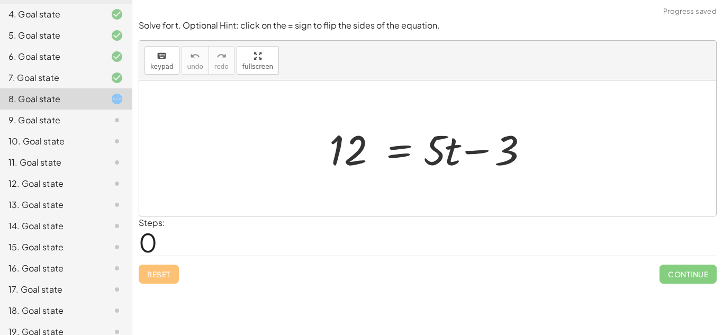
click at [221, 206] on div at bounding box center [427, 147] width 577 height 135
drag, startPoint x: 450, startPoint y: 157, endPoint x: 340, endPoint y: 190, distance: 114.3
click at [340, 190] on div "· t + · 5 12 = + · 5 · t − 3" at bounding box center [427, 147] width 577 height 135
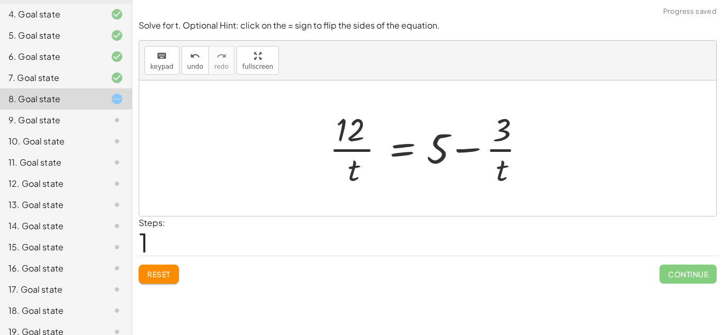
click at [348, 142] on div at bounding box center [431, 147] width 215 height 81
click at [430, 147] on div at bounding box center [431, 147] width 215 height 81
click at [170, 276] on span "Reset" at bounding box center [158, 274] width 23 height 10
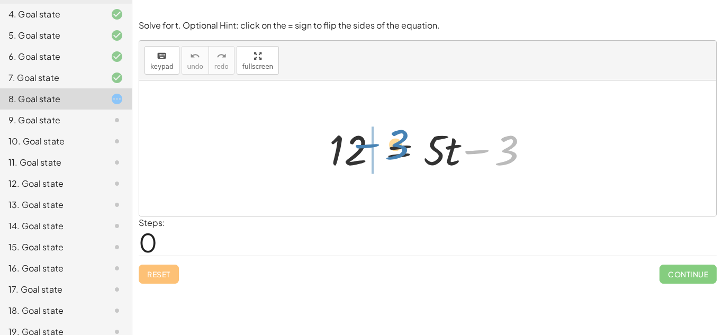
drag, startPoint x: 512, startPoint y: 152, endPoint x: 402, endPoint y: 148, distance: 109.6
click at [402, 148] on div at bounding box center [431, 148] width 215 height 55
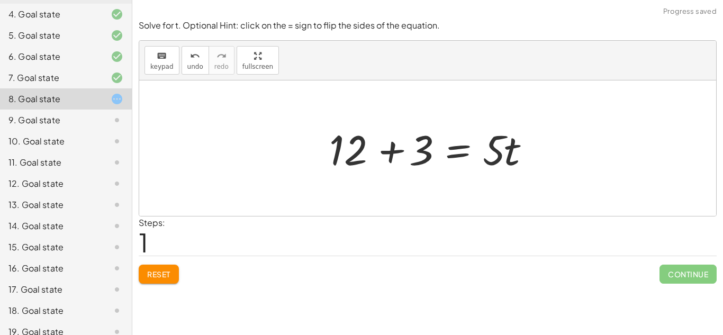
click at [386, 151] on div at bounding box center [431, 148] width 215 height 55
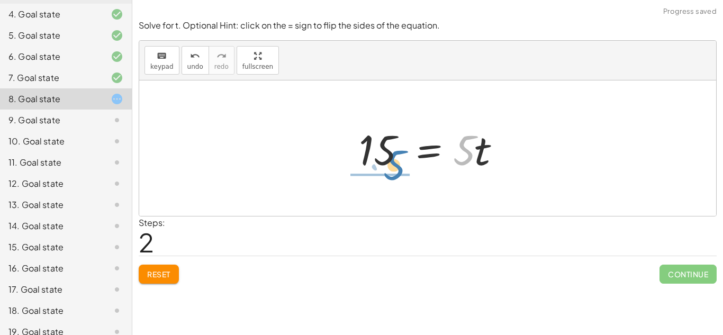
drag, startPoint x: 473, startPoint y: 150, endPoint x: 403, endPoint y: 165, distance: 71.4
click at [403, 165] on div at bounding box center [431, 148] width 157 height 55
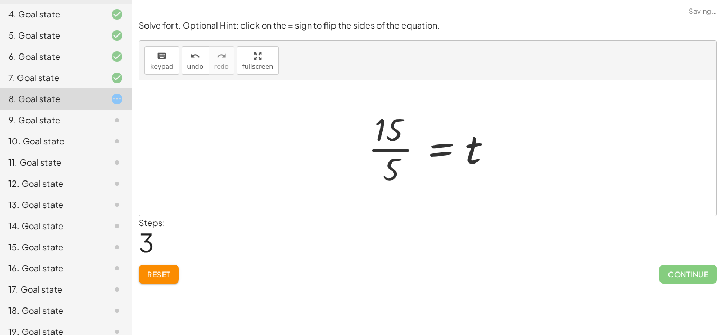
click at [388, 137] on div at bounding box center [431, 147] width 139 height 81
drag, startPoint x: 473, startPoint y: 157, endPoint x: 347, endPoint y: 143, distance: 126.7
click at [347, 143] on div "12 = + · 5 · t − 3 + 12 + 3 = · 5 · t 15 = · 5 · t t = · 5 t 15 ·" at bounding box center [427, 147] width 577 height 135
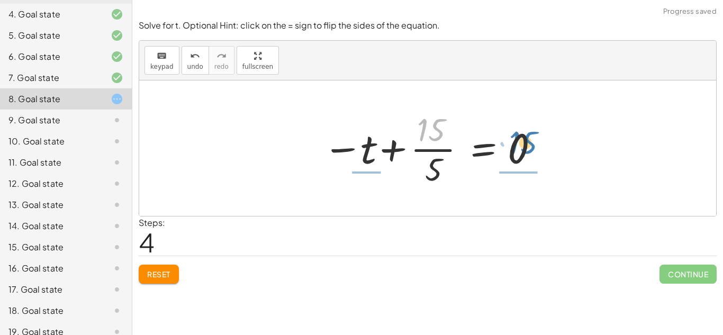
drag, startPoint x: 426, startPoint y: 132, endPoint x: 519, endPoint y: 141, distance: 93.0
click at [519, 141] on div at bounding box center [432, 147] width 228 height 81
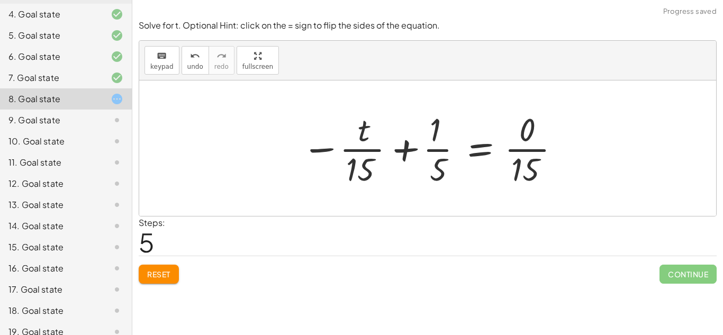
click at [159, 273] on span "Reset" at bounding box center [158, 274] width 23 height 10
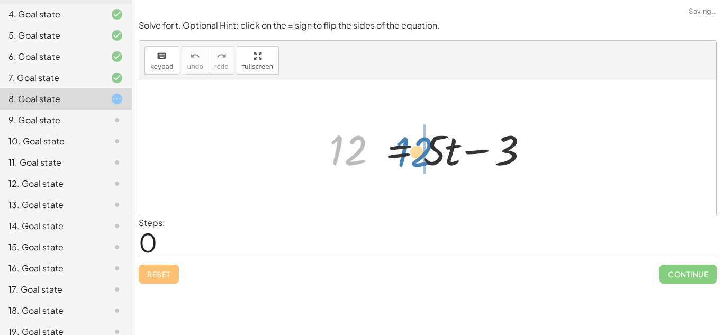
drag, startPoint x: 352, startPoint y: 153, endPoint x: 423, endPoint y: 156, distance: 71.0
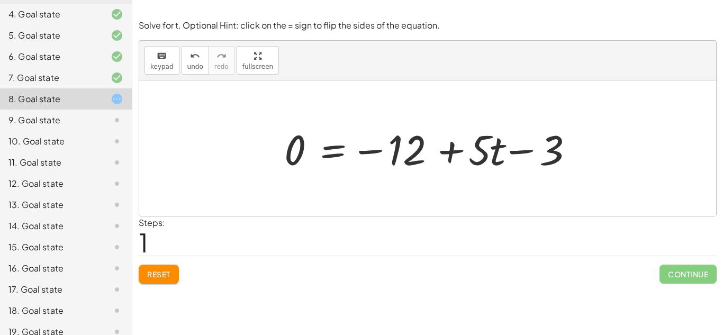
click at [158, 283] on button "Reset" at bounding box center [159, 274] width 40 height 19
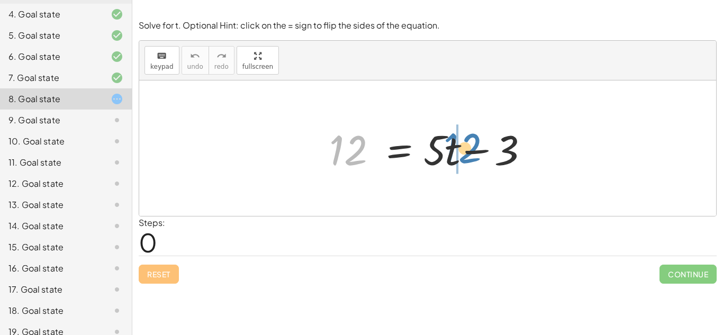
drag, startPoint x: 359, startPoint y: 153, endPoint x: 475, endPoint y: 151, distance: 115.4
click at [475, 151] on div at bounding box center [431, 148] width 215 height 55
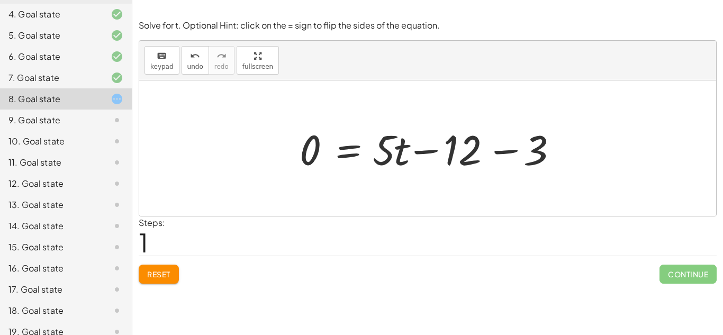
click at [156, 271] on span "Reset" at bounding box center [158, 274] width 23 height 10
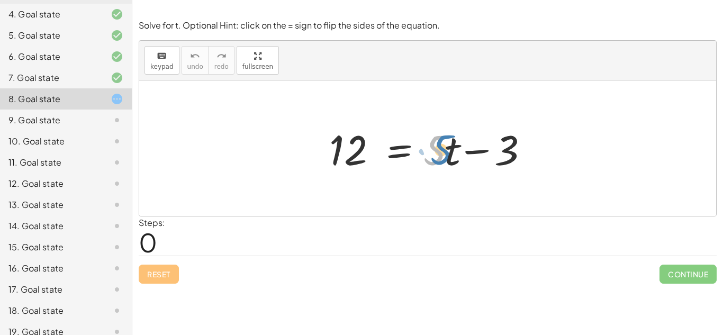
click at [446, 153] on div at bounding box center [431, 148] width 215 height 55
drag, startPoint x: 358, startPoint y: 152, endPoint x: 463, endPoint y: 149, distance: 104.8
click at [463, 149] on div at bounding box center [431, 148] width 215 height 55
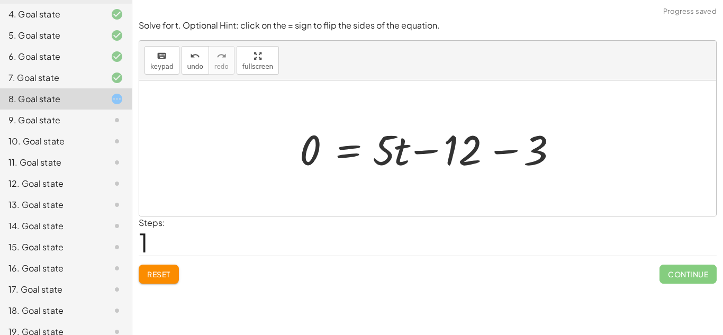
click at [497, 151] on div at bounding box center [431, 148] width 274 height 55
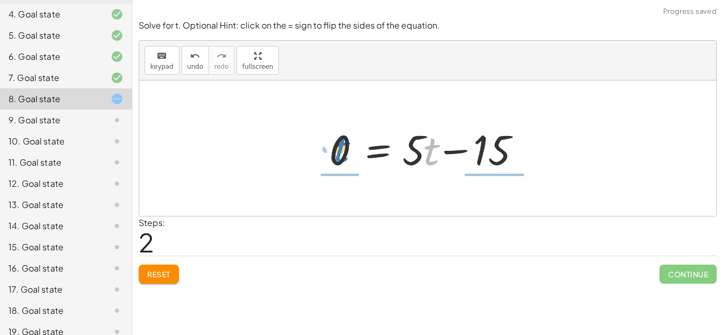
drag, startPoint x: 428, startPoint y: 154, endPoint x: 345, endPoint y: 152, distance: 83.1
click at [345, 152] on div at bounding box center [431, 148] width 215 height 55
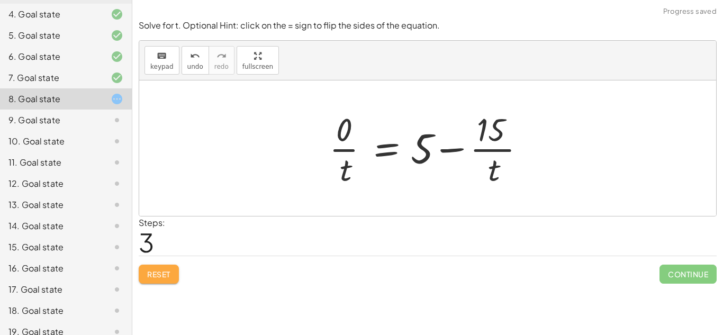
click at [149, 273] on span "Reset" at bounding box center [158, 274] width 23 height 10
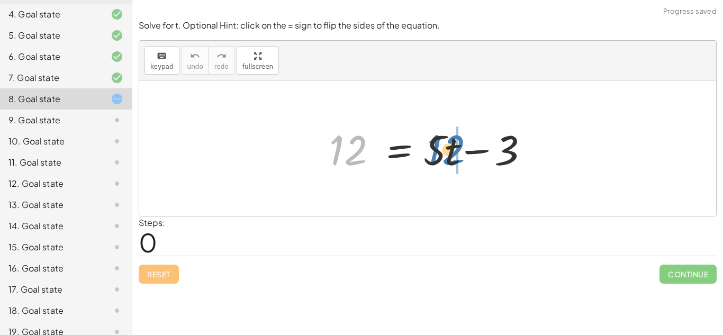
drag, startPoint x: 351, startPoint y: 157, endPoint x: 449, endPoint y: 157, distance: 97.9
click at [449, 157] on div at bounding box center [431, 148] width 215 height 55
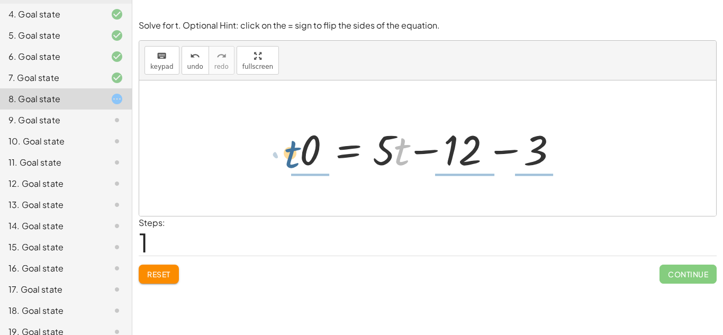
drag, startPoint x: 401, startPoint y: 148, endPoint x: 302, endPoint y: 148, distance: 99.0
click at [302, 148] on div at bounding box center [431, 148] width 274 height 55
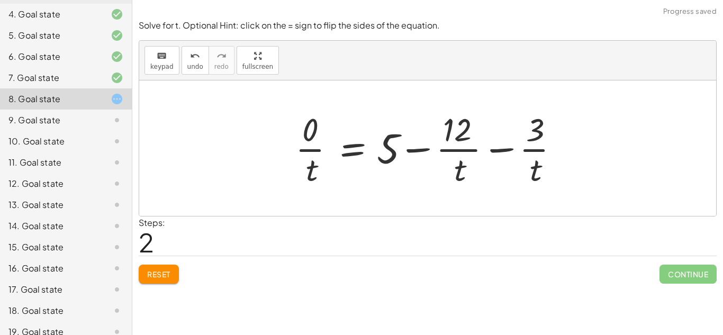
click at [148, 276] on span "Reset" at bounding box center [158, 274] width 23 height 10
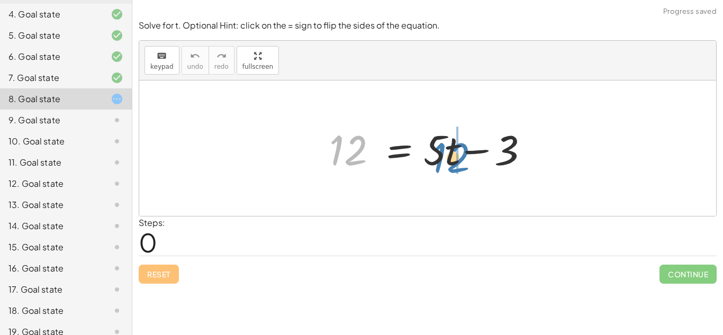
drag, startPoint x: 350, startPoint y: 158, endPoint x: 452, endPoint y: 165, distance: 102.9
click at [452, 165] on div at bounding box center [431, 148] width 215 height 55
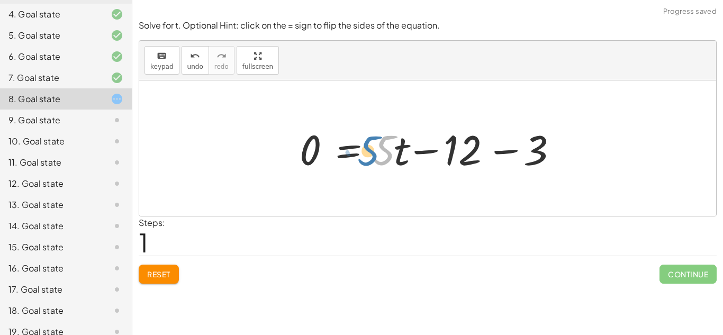
click at [383, 156] on div at bounding box center [431, 148] width 274 height 55
click at [394, 155] on div at bounding box center [431, 148] width 274 height 55
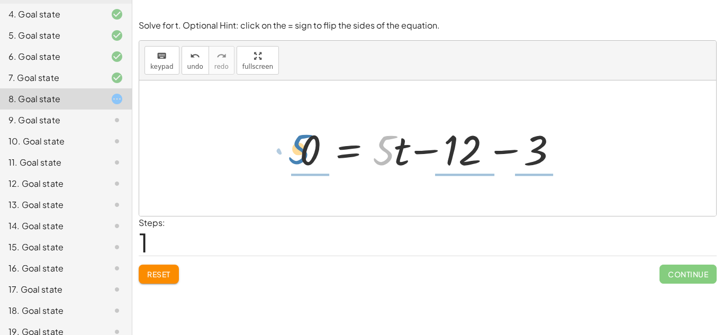
drag, startPoint x: 388, startPoint y: 158, endPoint x: 305, endPoint y: 155, distance: 83.1
click at [305, 155] on div at bounding box center [431, 148] width 274 height 55
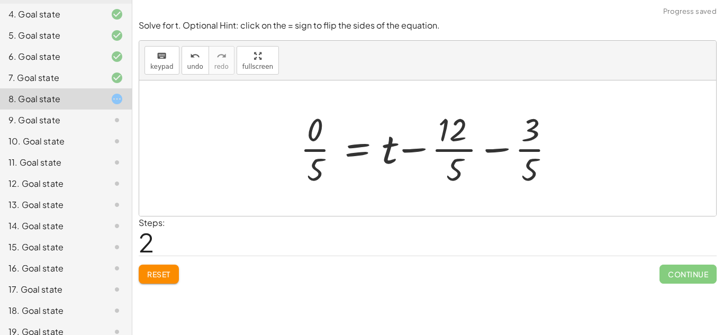
click at [174, 270] on button "Reset" at bounding box center [159, 274] width 40 height 19
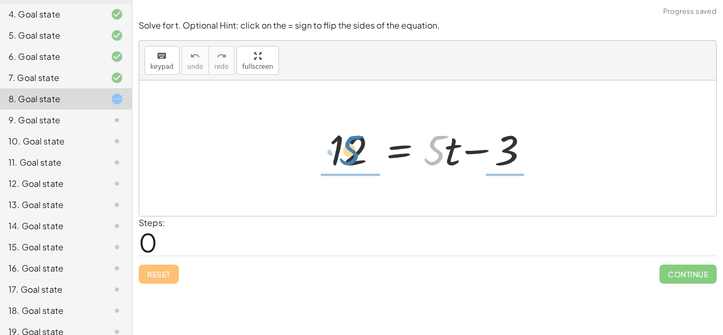
drag, startPoint x: 440, startPoint y: 146, endPoint x: 353, endPoint y: 145, distance: 86.8
click at [353, 145] on div at bounding box center [431, 148] width 215 height 55
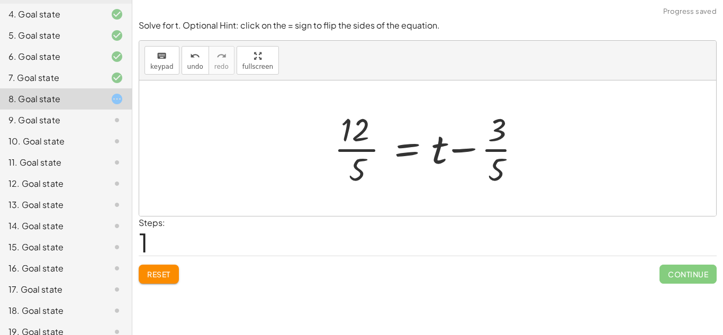
click at [142, 279] on button "Reset" at bounding box center [159, 274] width 40 height 19
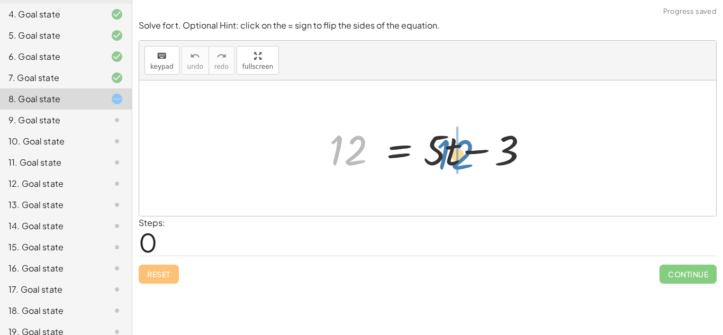
drag, startPoint x: 356, startPoint y: 150, endPoint x: 465, endPoint y: 155, distance: 108.6
click at [465, 155] on div at bounding box center [431, 148] width 215 height 55
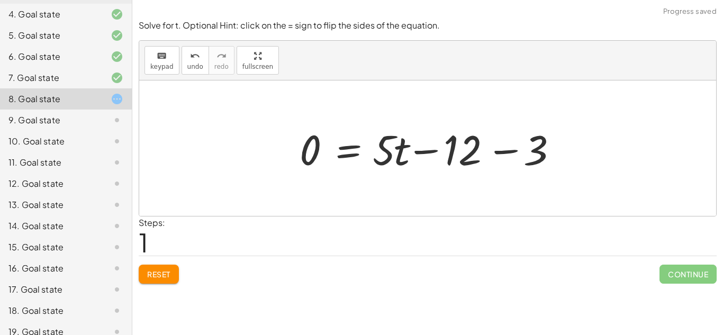
click at [509, 149] on div at bounding box center [431, 148] width 274 height 55
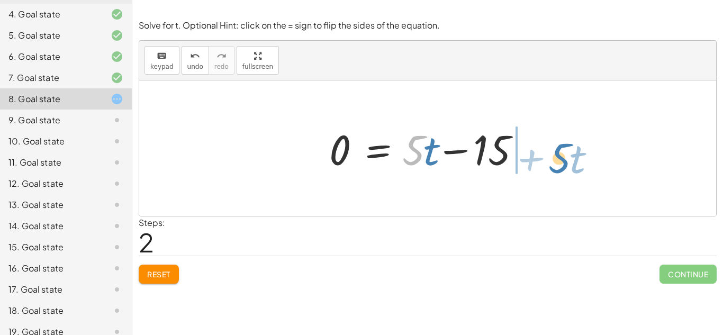
drag, startPoint x: 416, startPoint y: 155, endPoint x: 561, endPoint y: 159, distance: 144.5
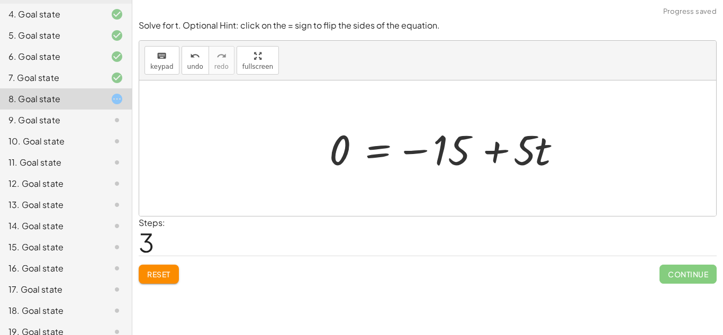
click at [530, 157] on div at bounding box center [447, 148] width 246 height 55
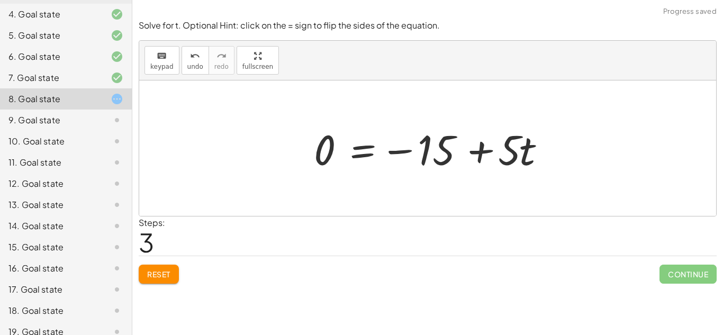
click at [437, 145] on div at bounding box center [432, 148] width 246 height 55
click at [467, 148] on div at bounding box center [432, 148] width 246 height 55
click at [486, 154] on div at bounding box center [432, 148] width 246 height 55
click at [155, 273] on span "Reset" at bounding box center [158, 274] width 23 height 10
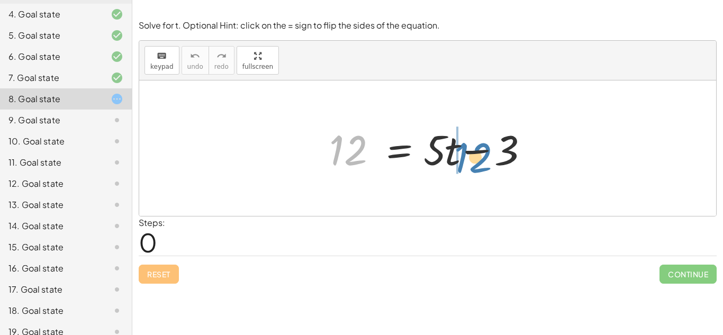
drag, startPoint x: 359, startPoint y: 152, endPoint x: 480, endPoint y: 158, distance: 120.8
click at [480, 158] on div at bounding box center [431, 148] width 215 height 55
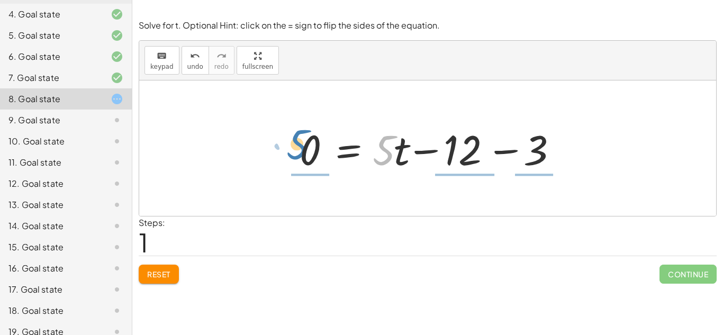
drag, startPoint x: 378, startPoint y: 162, endPoint x: 289, endPoint y: 158, distance: 89.0
click at [289, 158] on div "12 = + · 5 · t − 3 · 5 + · t 12 = + · 5 · t − 3 0 −" at bounding box center [427, 149] width 287 height 60
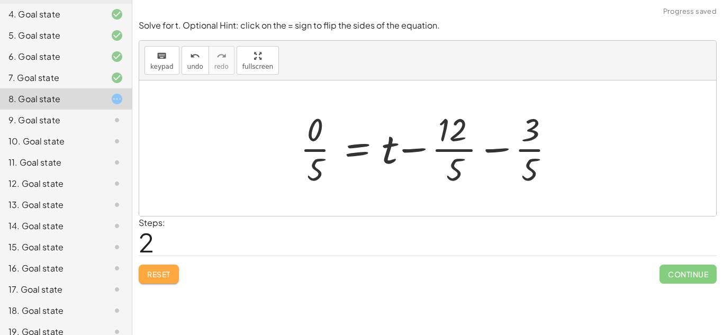
click at [150, 269] on button "Reset" at bounding box center [159, 274] width 40 height 19
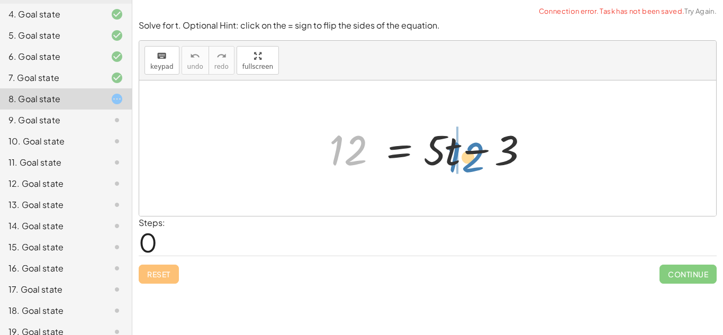
drag, startPoint x: 349, startPoint y: 133, endPoint x: 463, endPoint y: 140, distance: 114.5
click at [463, 140] on div at bounding box center [431, 148] width 215 height 55
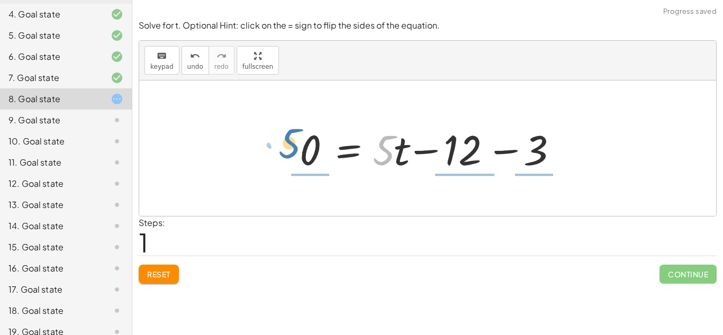
drag, startPoint x: 388, startPoint y: 149, endPoint x: 296, endPoint y: 142, distance: 92.8
click at [296, 142] on div at bounding box center [431, 148] width 274 height 55
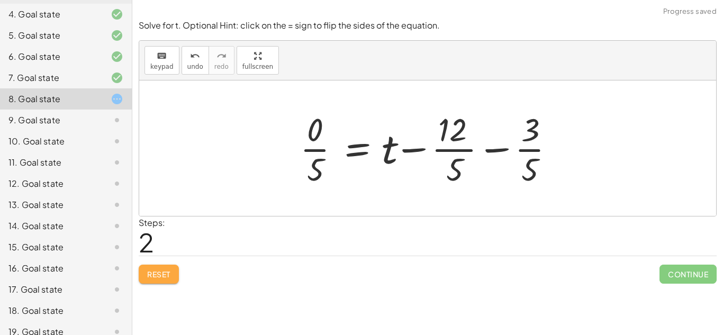
click at [151, 283] on button "Reset" at bounding box center [159, 274] width 40 height 19
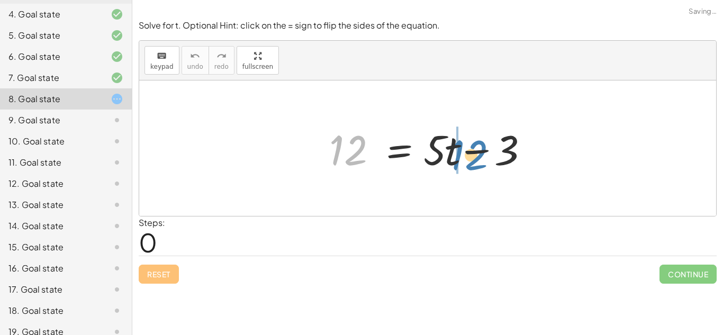
drag, startPoint x: 350, startPoint y: 153, endPoint x: 471, endPoint y: 156, distance: 120.7
click at [471, 156] on div at bounding box center [431, 148] width 215 height 55
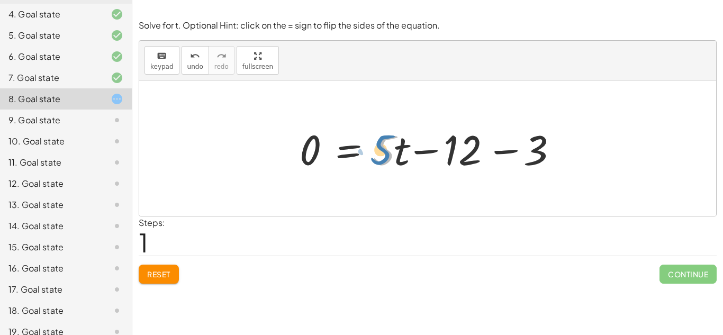
drag, startPoint x: 391, startPoint y: 156, endPoint x: 396, endPoint y: 161, distance: 6.7
click at [396, 161] on div at bounding box center [431, 148] width 274 height 55
click at [393, 157] on div at bounding box center [431, 148] width 274 height 55
drag, startPoint x: 392, startPoint y: 157, endPoint x: 278, endPoint y: 152, distance: 113.3
click at [278, 152] on div "12 = + · 5 · t − 3 · 5 + · t 12 = + · 5 · t − 3 0 −" at bounding box center [427, 147] width 577 height 135
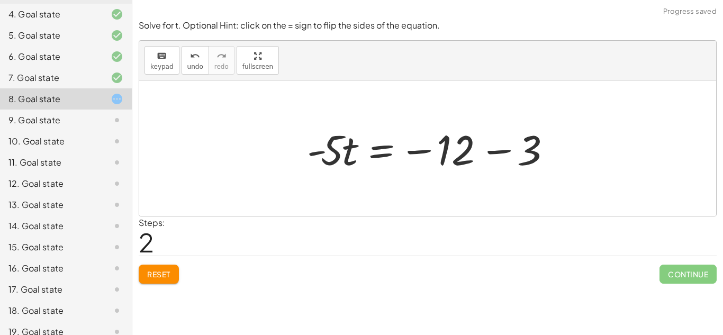
click at [489, 166] on div at bounding box center [432, 148] width 260 height 55
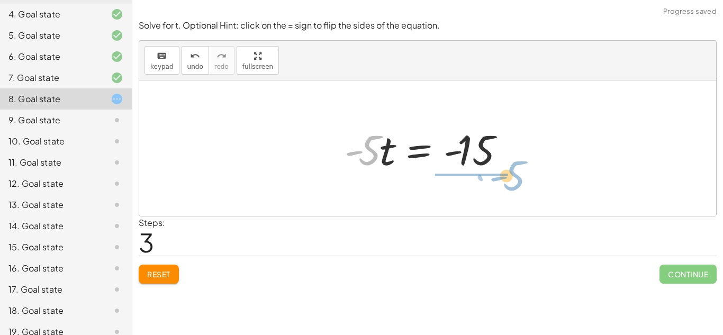
drag, startPoint x: 364, startPoint y: 162, endPoint x: 493, endPoint y: 193, distance: 132.7
click at [493, 193] on div "12 = + · 5 · t − 3 0 = + · 5 · t − 12 − 3 − · 5 · t + 0 = − 12 − 3 · - 5 · t = …" at bounding box center [427, 147] width 577 height 135
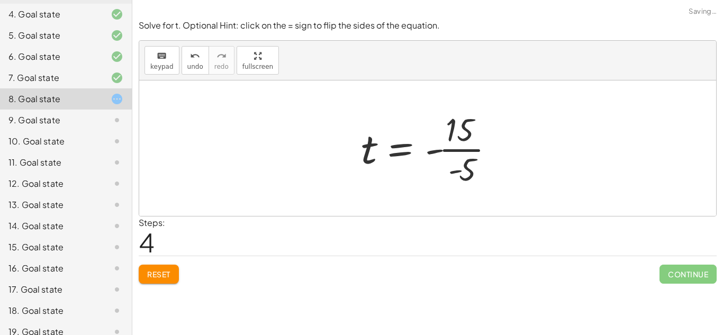
click at [466, 151] on div at bounding box center [432, 147] width 152 height 81
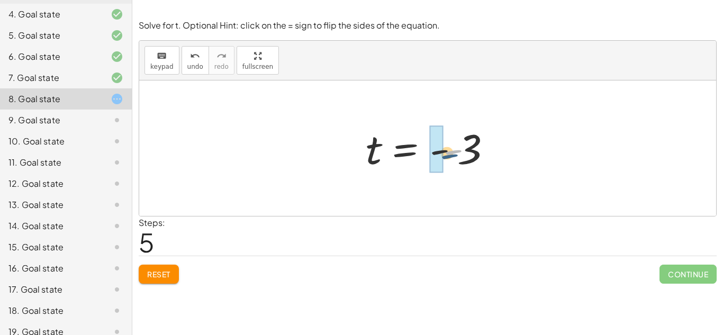
drag, startPoint x: 452, startPoint y: 152, endPoint x: 447, endPoint y: 158, distance: 7.9
click at [447, 158] on div at bounding box center [431, 148] width 142 height 52
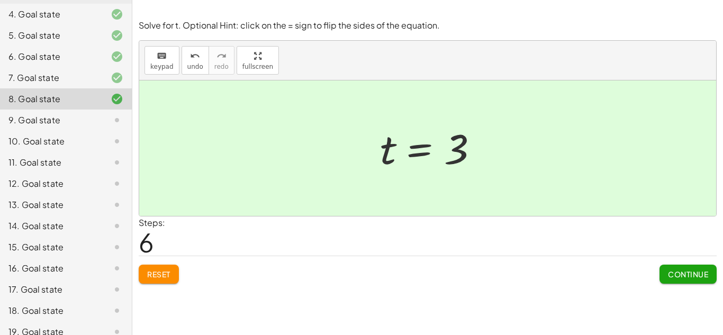
click at [675, 283] on button "Continue" at bounding box center [687, 274] width 57 height 19
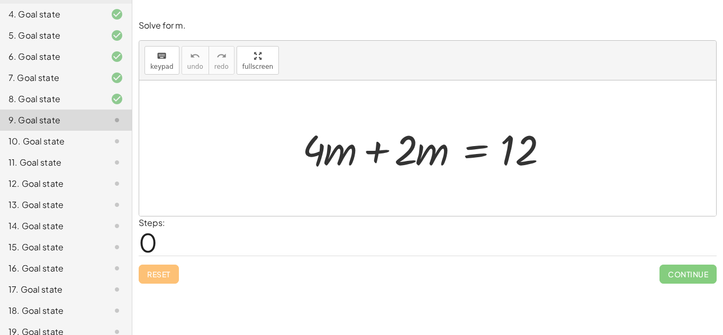
click at [377, 150] on div at bounding box center [431, 148] width 269 height 55
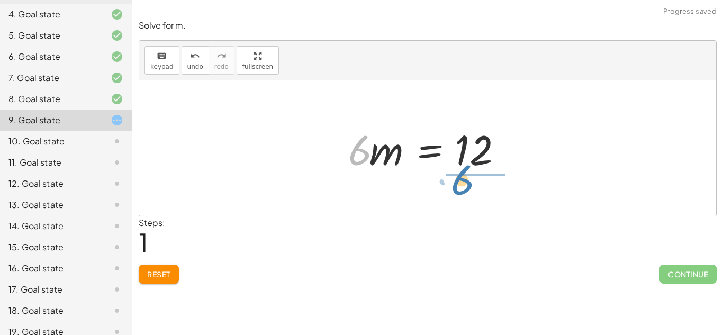
drag, startPoint x: 350, startPoint y: 158, endPoint x: 456, endPoint y: 189, distance: 110.3
click at [456, 189] on div "+ · 4 · m + · 2 · m = 12 · 6 · m = 12 · 6" at bounding box center [427, 147] width 577 height 135
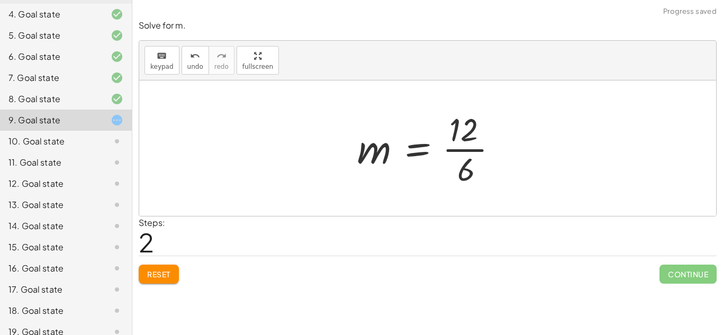
click at [472, 143] on div at bounding box center [432, 147] width 160 height 81
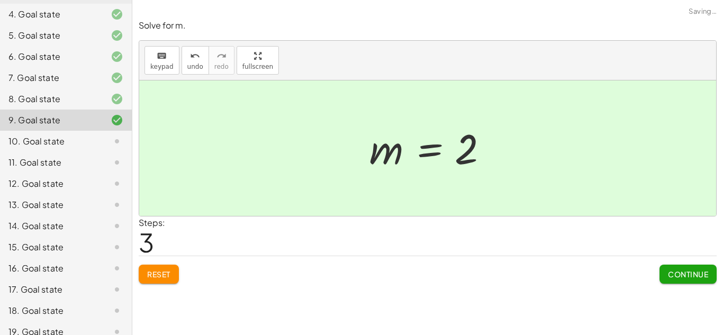
click at [516, 176] on div at bounding box center [427, 147] width 577 height 135
click at [684, 269] on span "Continue" at bounding box center [688, 274] width 40 height 10
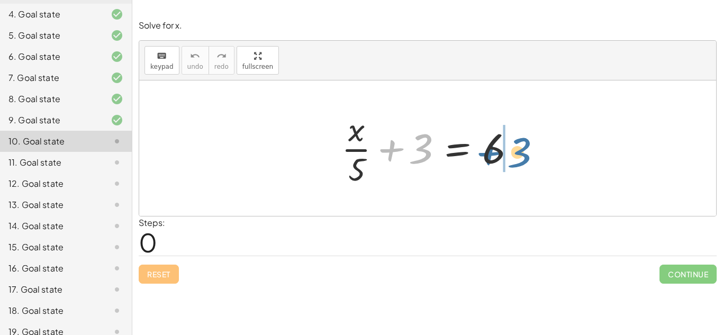
drag, startPoint x: 426, startPoint y: 154, endPoint x: 528, endPoint y: 157, distance: 102.2
click at [528, 157] on div "+ 3 + · x · 5 + 3 = 6" at bounding box center [427, 148] width 204 height 87
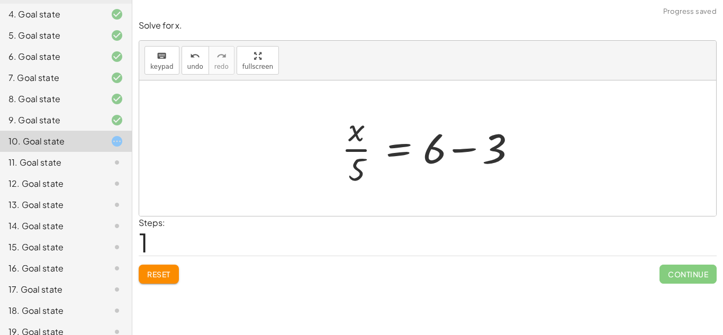
click at [458, 148] on div at bounding box center [431, 147] width 191 height 81
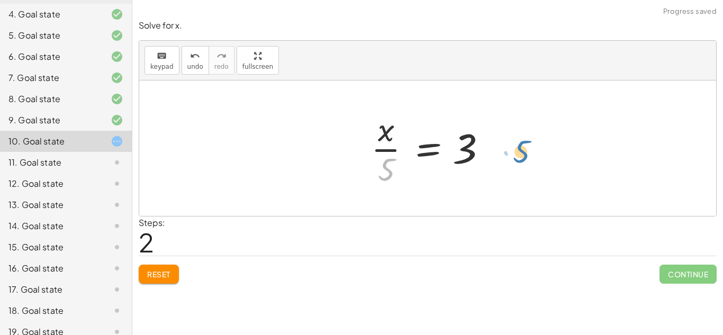
drag, startPoint x: 383, startPoint y: 166, endPoint x: 521, endPoint y: 148, distance: 139.4
drag, startPoint x: 392, startPoint y: 167, endPoint x: 515, endPoint y: 153, distance: 124.1
drag, startPoint x: 380, startPoint y: 160, endPoint x: 504, endPoint y: 137, distance: 126.0
click at [504, 137] on div "+ · x · 5 + 3 = 6 · x · 5 = + 6 − 3 · 5 · x · 5 = 3" at bounding box center [427, 147] width 577 height 135
drag, startPoint x: 380, startPoint y: 169, endPoint x: 437, endPoint y: 156, distance: 57.5
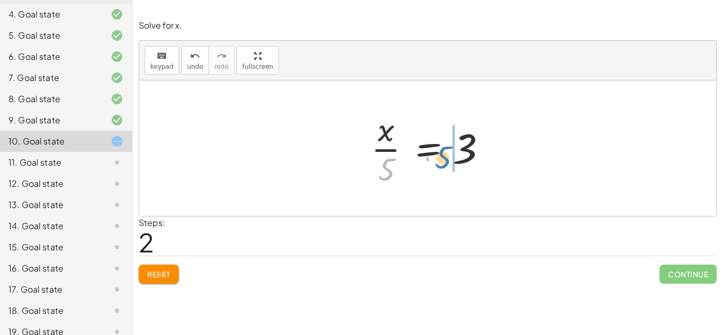
click at [437, 156] on div at bounding box center [432, 147] width 132 height 81
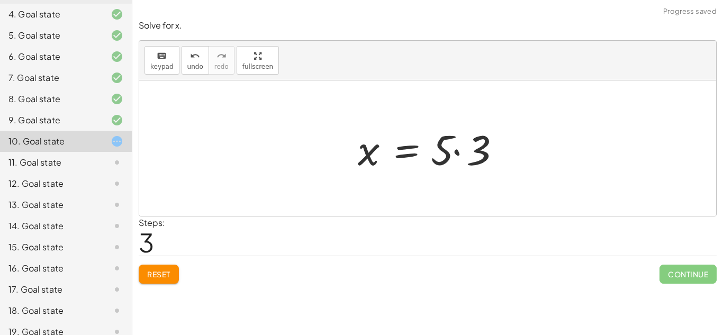
click at [458, 152] on div at bounding box center [431, 148] width 159 height 55
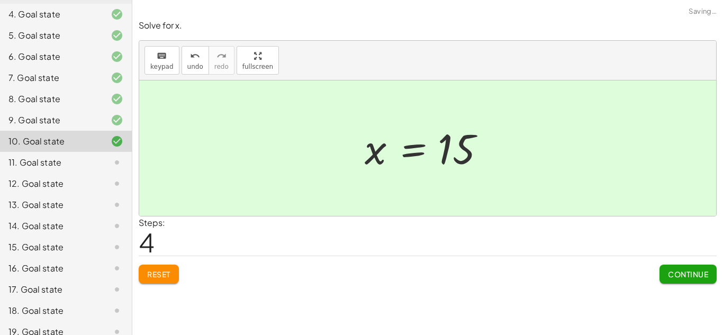
click at [0, 0] on div "Solve for x. keyboard keypad undo undo redo redo fullscreen + · x · 5 + 3 = 6 ·…" at bounding box center [0, 0] width 0 height 0
click at [691, 279] on button "Continue" at bounding box center [687, 274] width 57 height 19
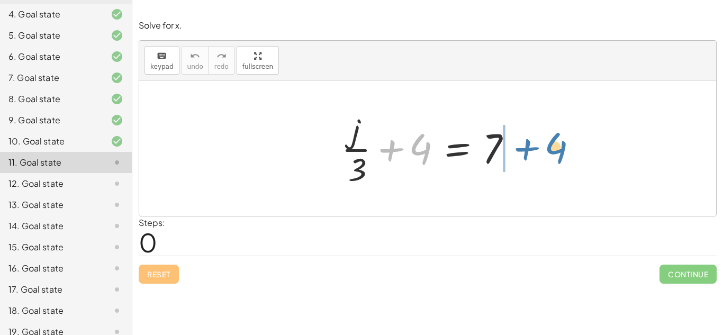
drag, startPoint x: 418, startPoint y: 148, endPoint x: 551, endPoint y: 149, distance: 133.4
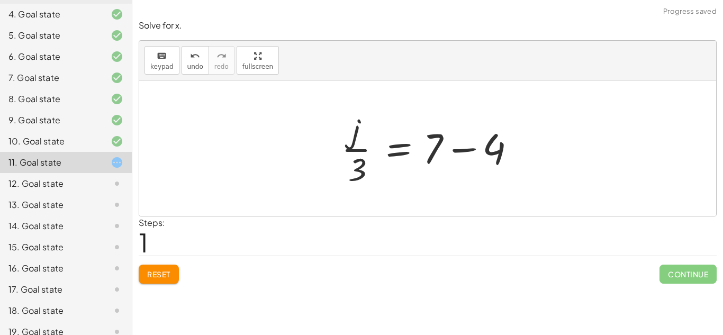
click at [513, 146] on div at bounding box center [431, 147] width 191 height 81
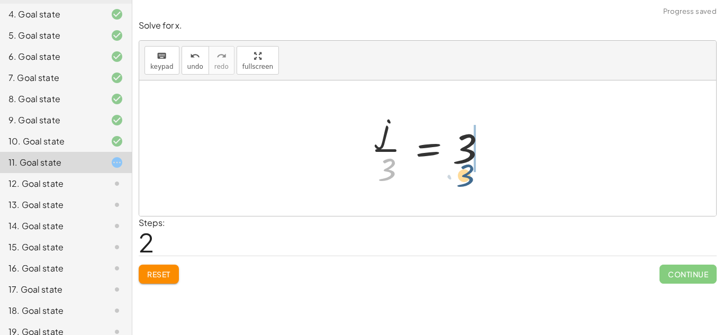
drag, startPoint x: 388, startPoint y: 161, endPoint x: 474, endPoint y: 170, distance: 86.2
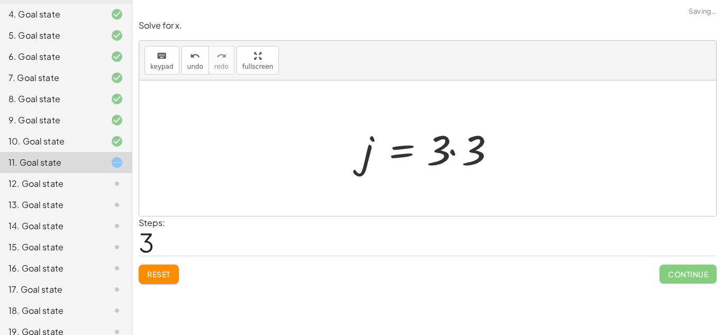
click at [465, 142] on div at bounding box center [431, 148] width 149 height 55
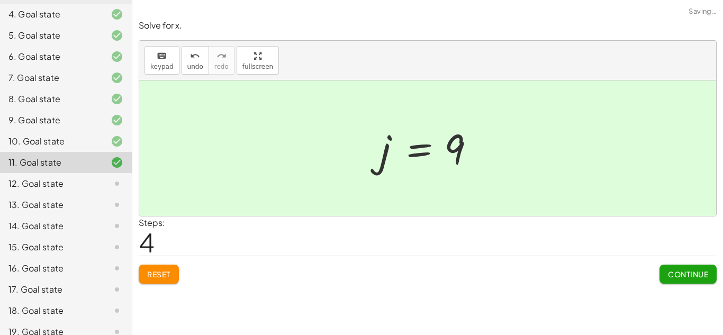
click at [704, 276] on span "Continue" at bounding box center [688, 274] width 40 height 10
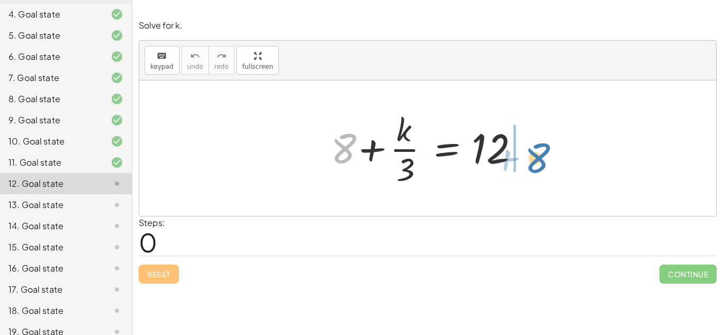
drag, startPoint x: 334, startPoint y: 153, endPoint x: 530, endPoint y: 158, distance: 195.9
click at [530, 158] on div at bounding box center [431, 147] width 212 height 81
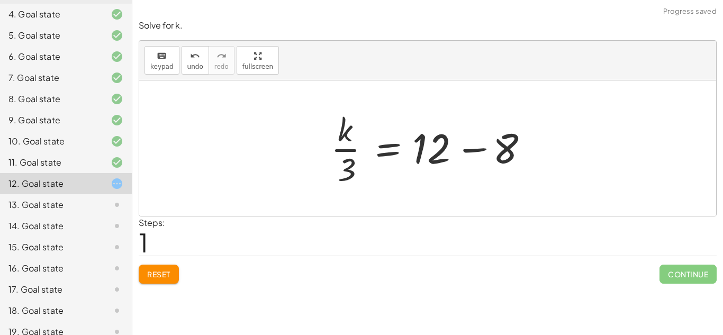
click at [479, 148] on div at bounding box center [431, 147] width 212 height 81
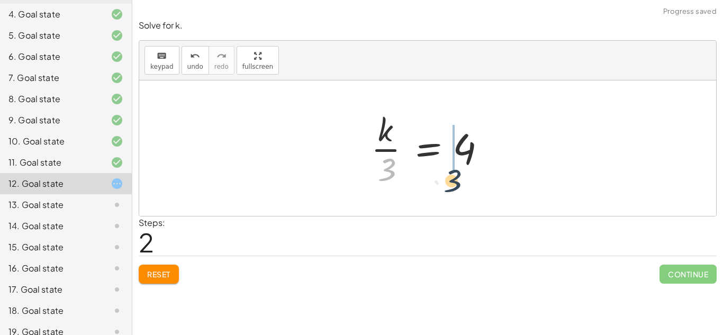
drag, startPoint x: 390, startPoint y: 165, endPoint x: 462, endPoint y: 173, distance: 72.5
click at [462, 173] on div at bounding box center [432, 147] width 132 height 81
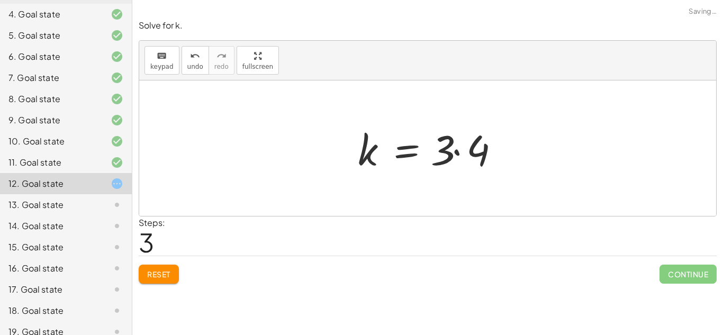
click at [469, 147] on div at bounding box center [431, 148] width 159 height 55
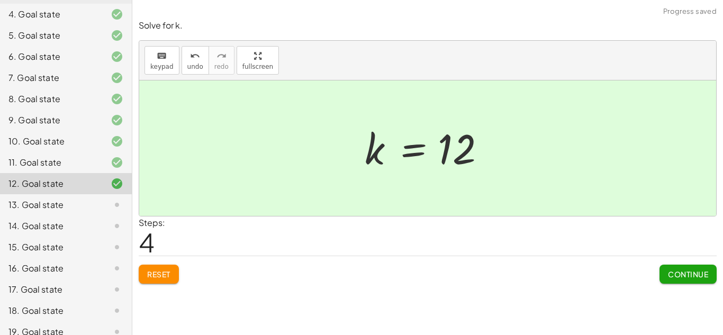
click at [674, 293] on div "keyboard keypad undo undo redo redo fullscreen + · 8 · x + 2 = 18 · 8 · x = + 1…" at bounding box center [427, 167] width 591 height 335
click at [674, 260] on div "Continue" at bounding box center [687, 270] width 57 height 28
click at [677, 268] on button "Continue" at bounding box center [687, 274] width 57 height 19
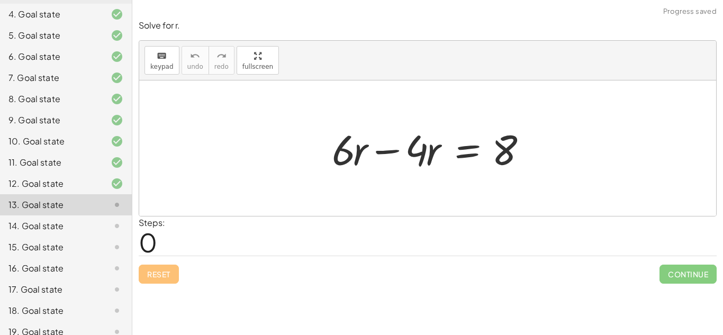
click at [375, 150] on div at bounding box center [432, 148] width 210 height 55
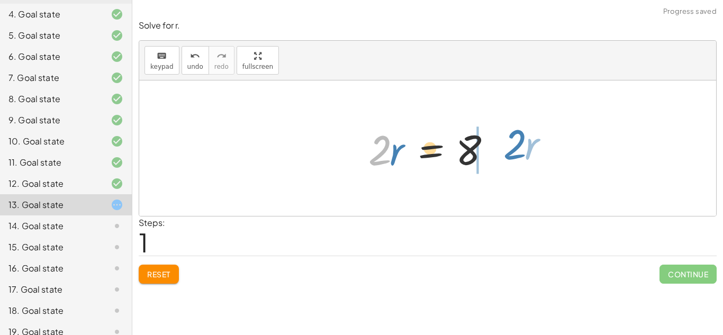
drag, startPoint x: 382, startPoint y: 162, endPoint x: 513, endPoint y: 156, distance: 131.9
click at [513, 156] on div "+ · 6 · r − · 4 · r = 8 · 2 · r · r = 8 · 2" at bounding box center [427, 147] width 577 height 135
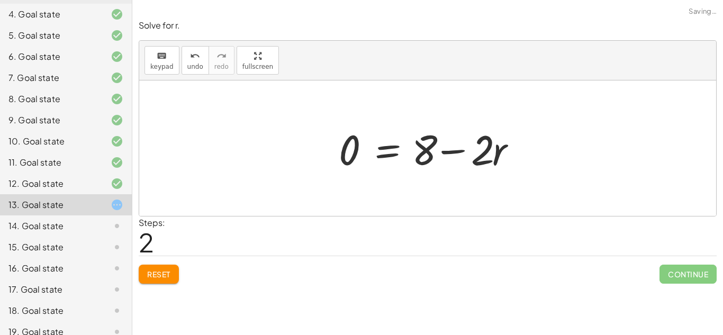
click at [441, 150] on div at bounding box center [431, 148] width 196 height 55
click at [167, 278] on span "Reset" at bounding box center [158, 274] width 23 height 10
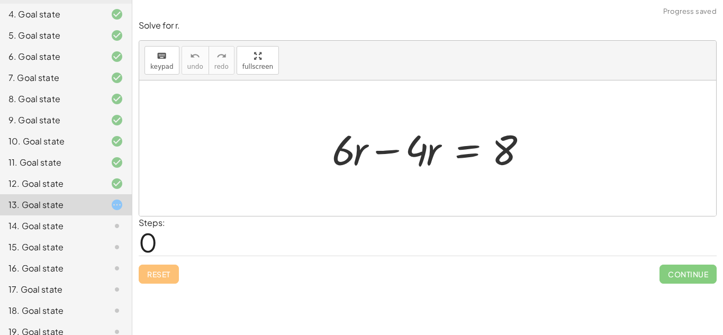
click at [397, 149] on div at bounding box center [432, 148] width 210 height 55
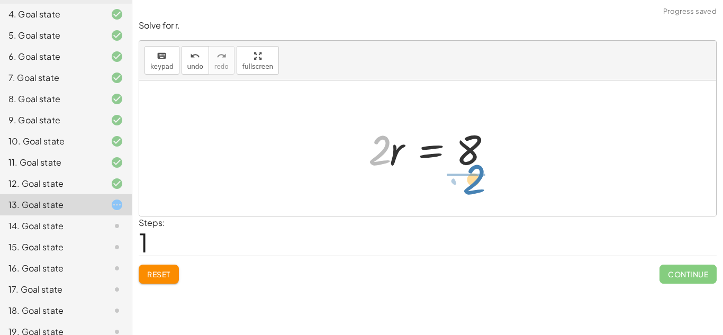
drag, startPoint x: 380, startPoint y: 156, endPoint x: 475, endPoint y: 185, distance: 98.6
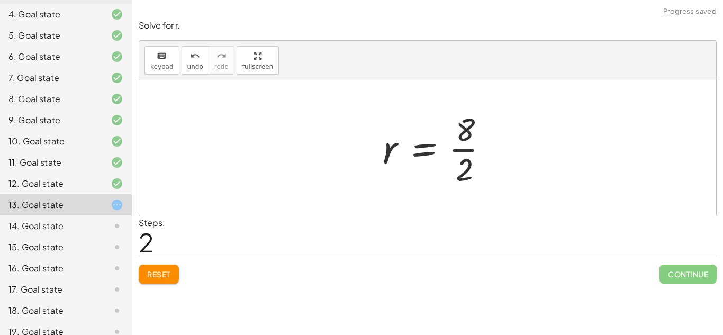
click at [469, 144] on div at bounding box center [439, 147] width 125 height 81
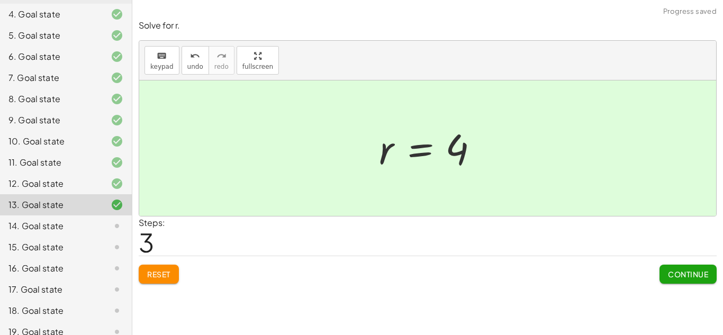
click at [672, 271] on span "Continue" at bounding box center [688, 274] width 40 height 10
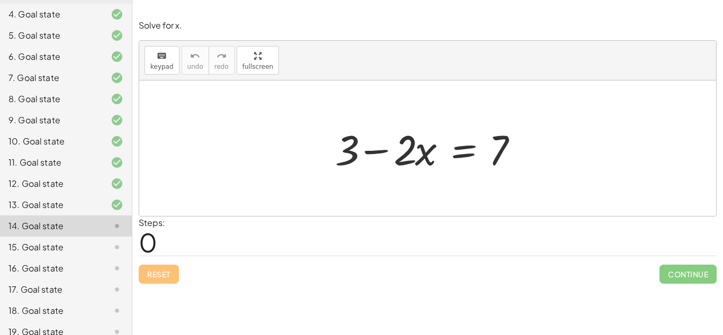
click at [375, 150] on div at bounding box center [432, 148] width 204 height 55
drag, startPoint x: 346, startPoint y: 155, endPoint x: 554, endPoint y: 169, distance: 207.9
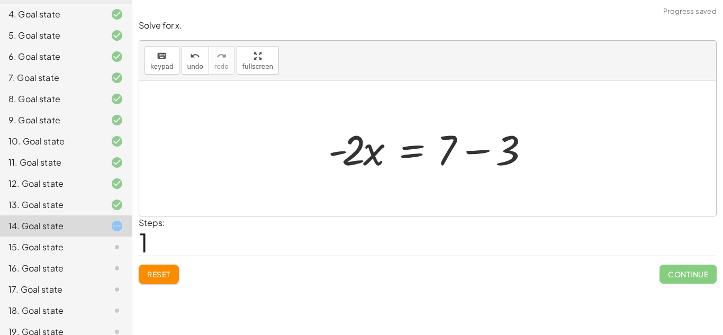
click at [483, 156] on div at bounding box center [431, 148] width 217 height 55
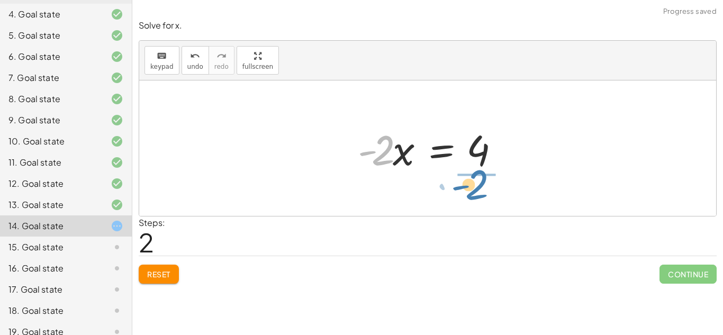
drag, startPoint x: 380, startPoint y: 155, endPoint x: 476, endPoint y: 189, distance: 102.3
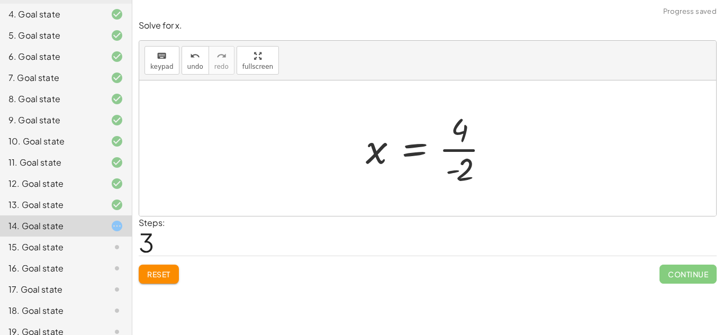
click at [480, 153] on div at bounding box center [431, 147] width 142 height 81
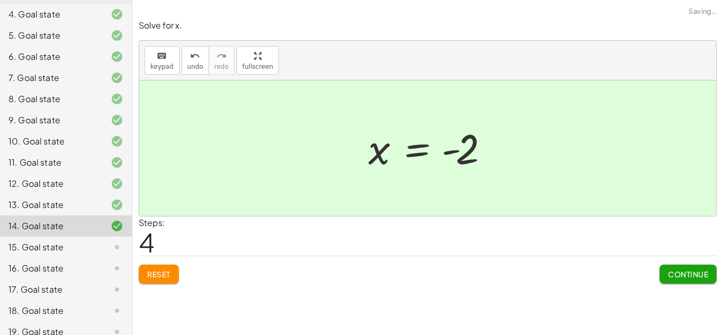
click at [469, 147] on div at bounding box center [432, 148] width 138 height 52
click at [675, 272] on span "Continue" at bounding box center [688, 274] width 40 height 10
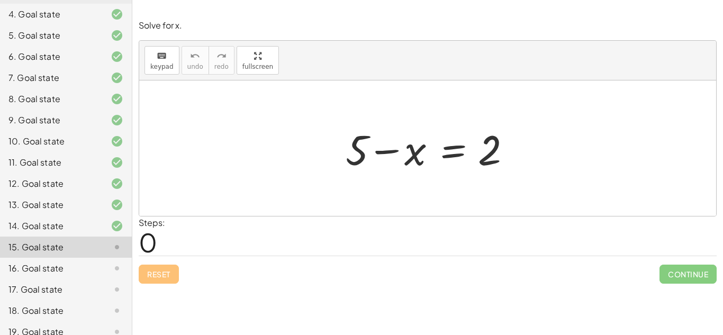
click at [413, 102] on div at bounding box center [427, 147] width 577 height 135
click at [373, 153] on div at bounding box center [431, 148] width 183 height 55
drag, startPoint x: 357, startPoint y: 159, endPoint x: 503, endPoint y: 178, distance: 147.7
click at [503, 178] on div "+ 5 + 5 − x = 2" at bounding box center [428, 149] width 196 height 60
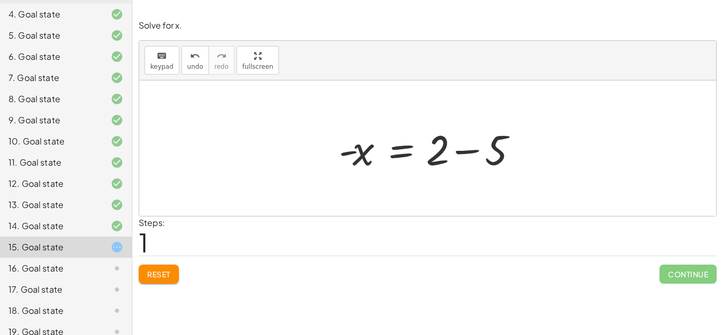
click at [471, 157] on div at bounding box center [431, 148] width 196 height 55
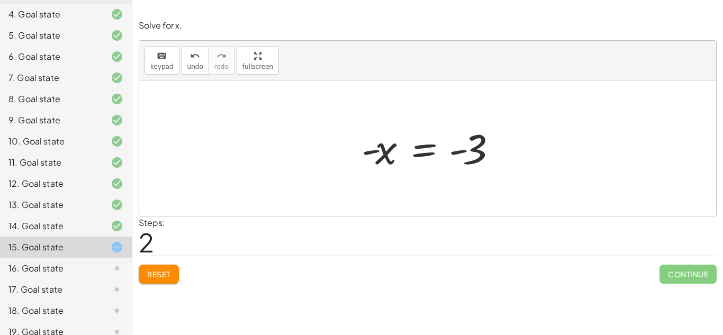
click at [473, 155] on div at bounding box center [431, 148] width 151 height 52
drag, startPoint x: 378, startPoint y: 158, endPoint x: 452, endPoint y: 170, distance: 75.6
click at [452, 170] on div at bounding box center [431, 148] width 151 height 52
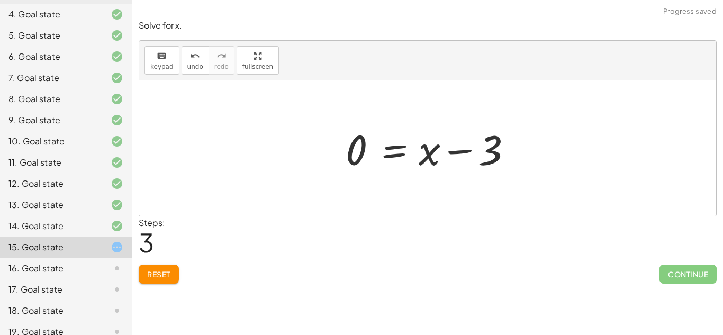
click at [462, 149] on div at bounding box center [431, 148] width 183 height 55
click at [151, 273] on span "Reset" at bounding box center [158, 274] width 23 height 10
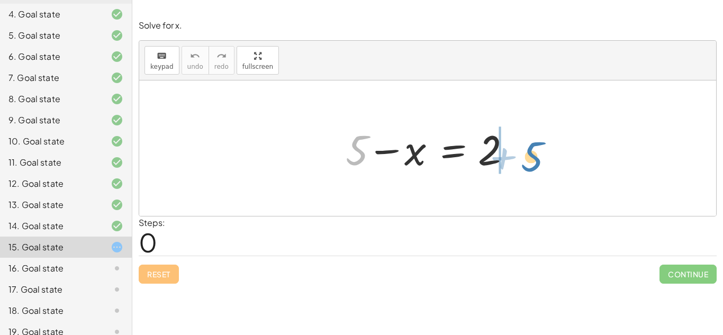
drag, startPoint x: 356, startPoint y: 155, endPoint x: 532, endPoint y: 158, distance: 175.7
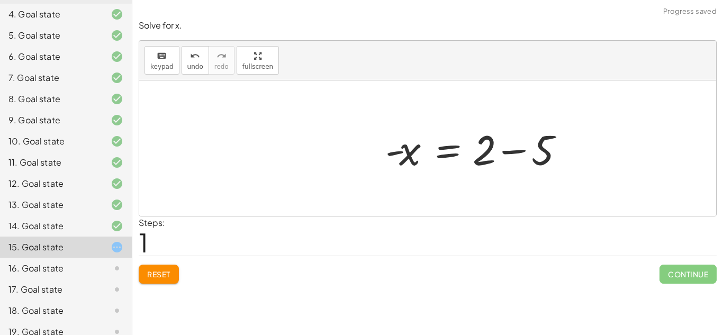
click at [522, 152] on div at bounding box center [478, 148] width 196 height 55
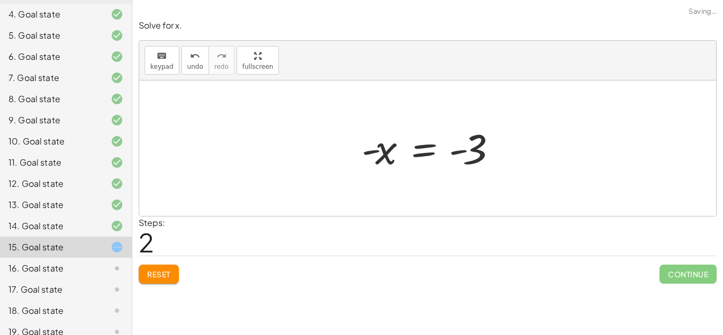
click at [161, 280] on button "Reset" at bounding box center [159, 274] width 40 height 19
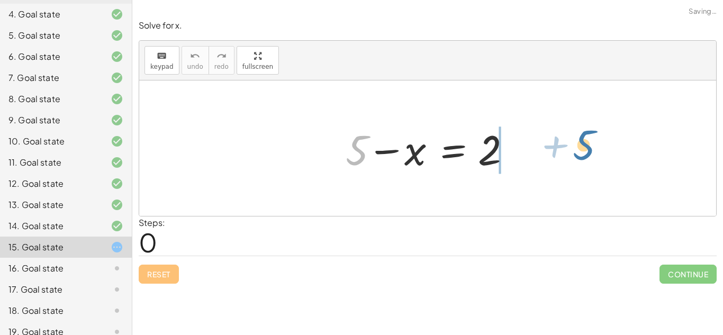
drag, startPoint x: 352, startPoint y: 147, endPoint x: 576, endPoint y: 139, distance: 224.5
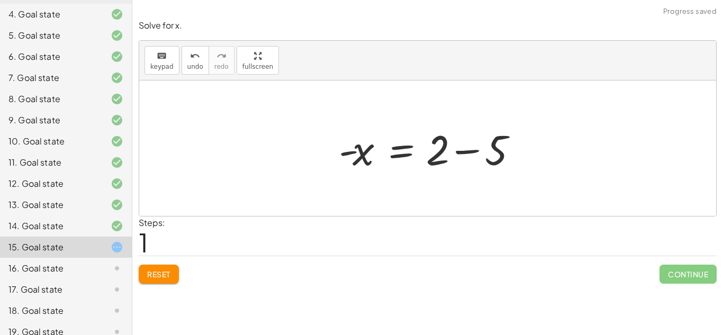
click at [493, 149] on div at bounding box center [431, 148] width 196 height 55
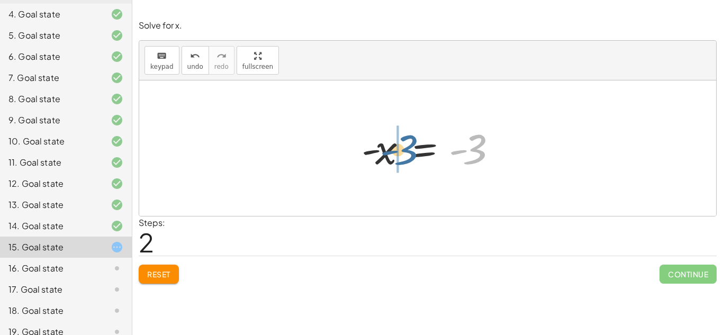
drag, startPoint x: 481, startPoint y: 151, endPoint x: 420, endPoint y: 151, distance: 61.4
click at [420, 151] on div at bounding box center [431, 148] width 151 height 52
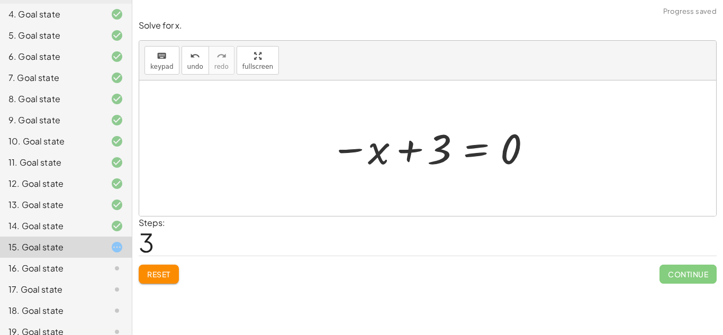
click at [415, 149] on div at bounding box center [431, 148] width 213 height 52
drag, startPoint x: 441, startPoint y: 154, endPoint x: 545, endPoint y: 154, distance: 103.7
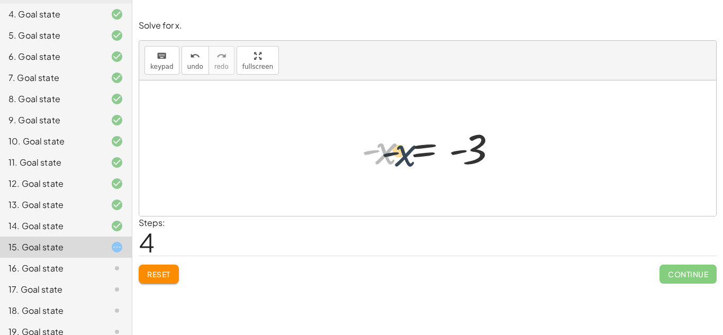
drag, startPoint x: 389, startPoint y: 151, endPoint x: 409, endPoint y: 155, distance: 20.5
click at [409, 155] on div at bounding box center [431, 148] width 151 height 52
click at [172, 274] on button "Reset" at bounding box center [159, 274] width 40 height 19
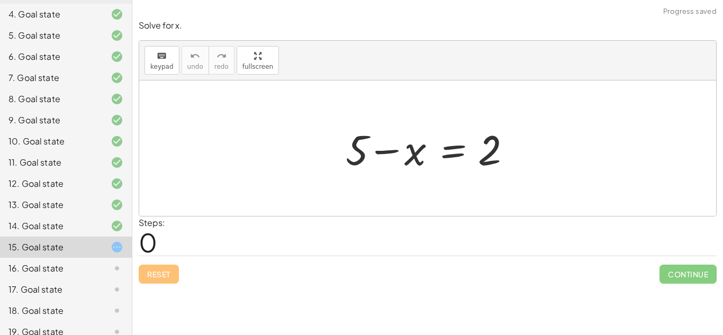
click at [412, 152] on div at bounding box center [431, 148] width 183 height 55
drag, startPoint x: 360, startPoint y: 152, endPoint x: 559, endPoint y: 158, distance: 199.6
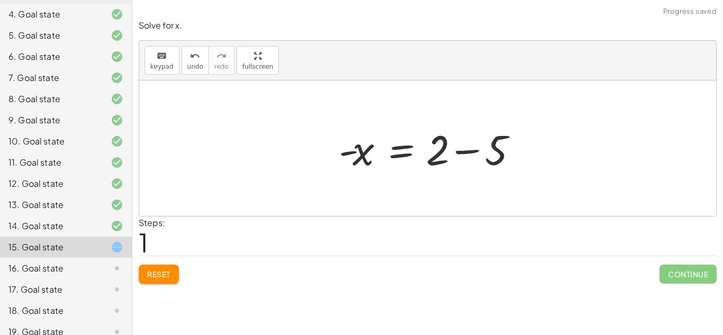
click at [473, 152] on div at bounding box center [431, 148] width 196 height 55
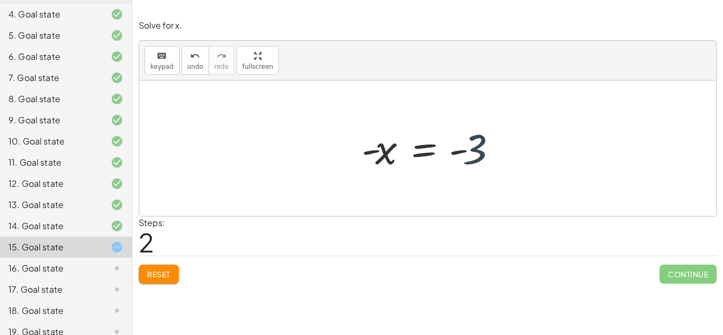
click at [484, 146] on div at bounding box center [431, 148] width 151 height 52
click at [460, 152] on div at bounding box center [431, 148] width 151 height 52
click at [389, 148] on div at bounding box center [431, 148] width 151 height 52
click at [391, 149] on div at bounding box center [431, 148] width 151 height 52
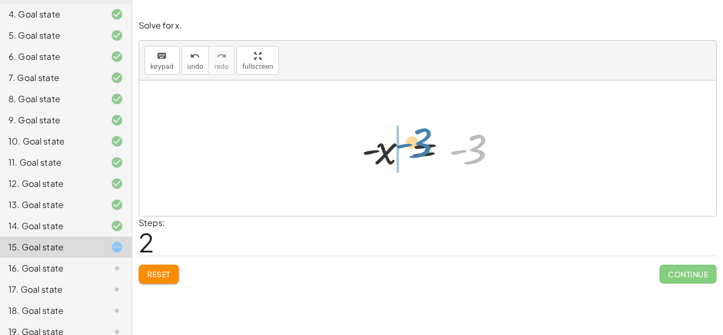
drag, startPoint x: 484, startPoint y: 155, endPoint x: 429, endPoint y: 152, distance: 55.1
click at [429, 152] on div at bounding box center [431, 148] width 151 height 52
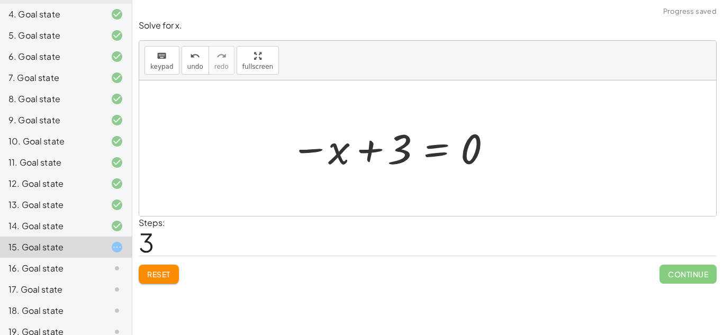
click at [358, 149] on div at bounding box center [391, 148] width 213 height 52
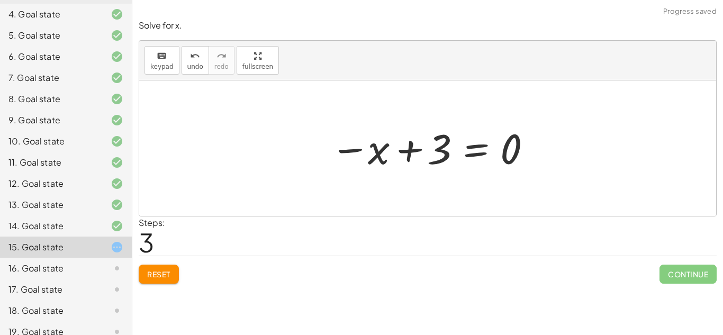
click at [406, 152] on div at bounding box center [431, 148] width 213 height 52
click at [356, 149] on div at bounding box center [431, 148] width 213 height 52
click at [411, 157] on div at bounding box center [431, 148] width 213 height 52
click at [162, 271] on span "Reset" at bounding box center [158, 274] width 23 height 10
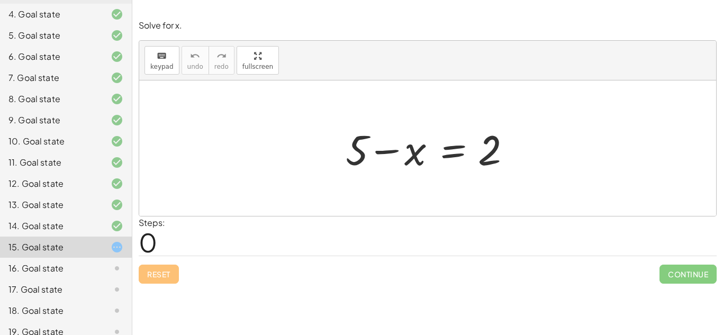
click at [415, 153] on div at bounding box center [431, 148] width 183 height 55
click at [354, 150] on div at bounding box center [431, 148] width 183 height 55
click at [407, 150] on div at bounding box center [431, 148] width 183 height 55
click at [342, 153] on div at bounding box center [431, 148] width 183 height 55
click at [389, 151] on div at bounding box center [431, 148] width 183 height 55
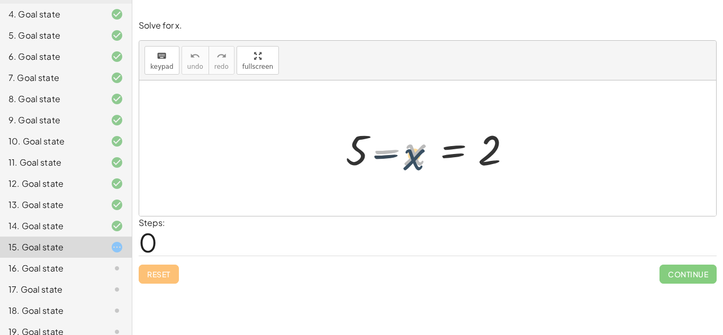
drag, startPoint x: 413, startPoint y: 154, endPoint x: 403, endPoint y: 158, distance: 10.9
click at [403, 158] on div at bounding box center [431, 148] width 183 height 55
drag, startPoint x: 491, startPoint y: 149, endPoint x: 371, endPoint y: 148, distance: 120.1
click at [371, 148] on div at bounding box center [431, 148] width 183 height 55
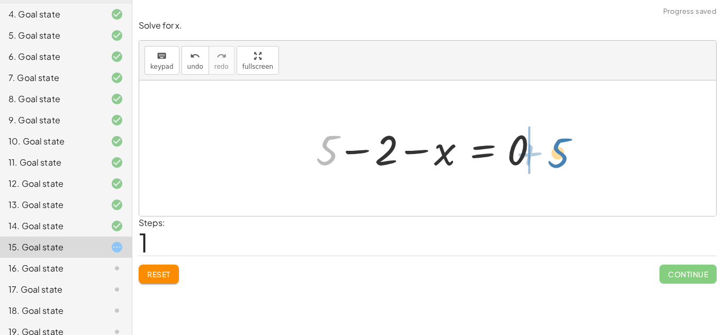
drag, startPoint x: 332, startPoint y: 151, endPoint x: 556, endPoint y: 149, distance: 223.8
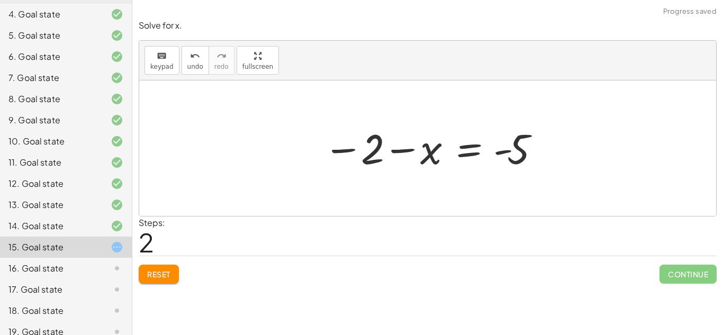
click at [406, 149] on div at bounding box center [431, 148] width 227 height 52
click at [353, 149] on div at bounding box center [431, 148] width 227 height 52
click at [0, 0] on div "Solve for x. keyboard keypad undo undo redo redo fullscreen + 5 − x = 2 + 5 − 2…" at bounding box center [0, 0] width 0 height 0
click at [149, 276] on span "Reset" at bounding box center [158, 274] width 23 height 10
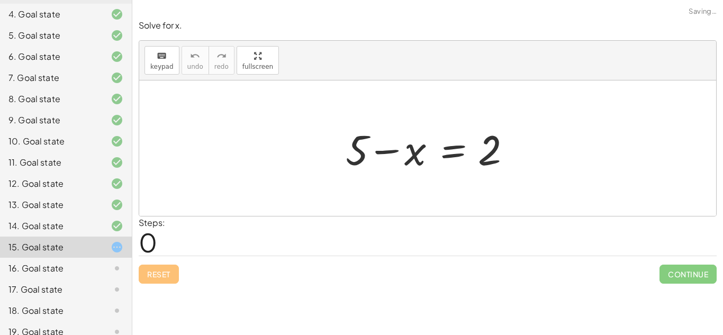
scroll to position [202, 0]
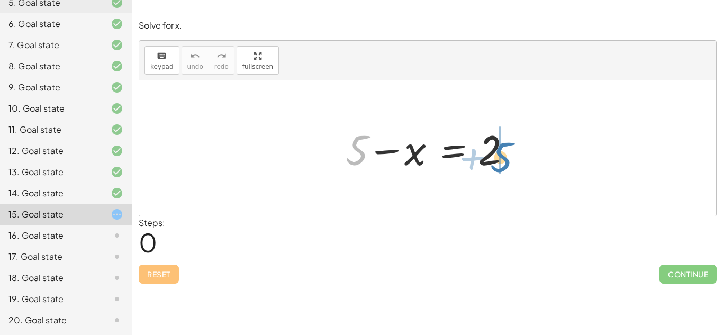
drag, startPoint x: 360, startPoint y: 154, endPoint x: 525, endPoint y: 160, distance: 165.7
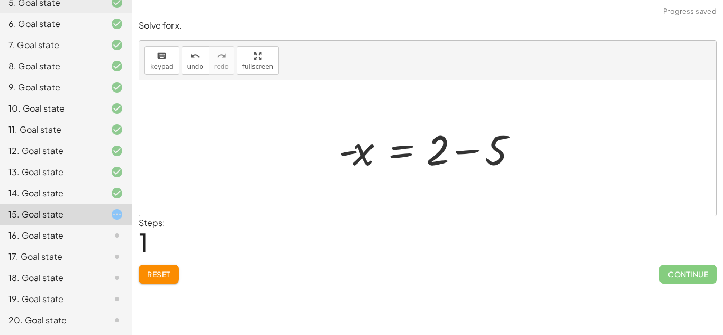
click at [523, 155] on div at bounding box center [431, 148] width 196 height 55
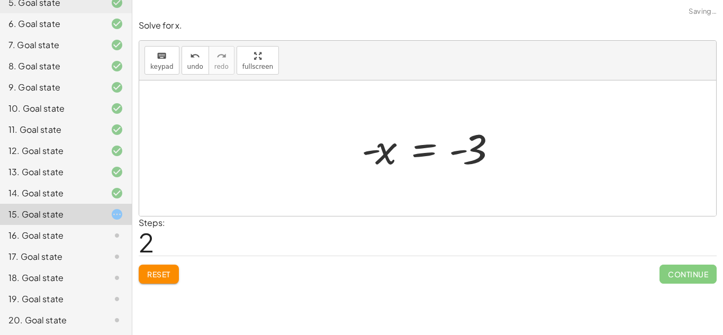
click at [163, 272] on span "Reset" at bounding box center [158, 274] width 23 height 10
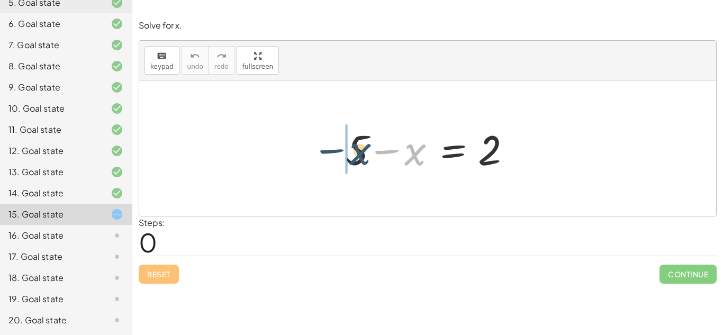
drag, startPoint x: 416, startPoint y: 149, endPoint x: 348, endPoint y: 138, distance: 69.7
click at [348, 138] on div at bounding box center [431, 148] width 183 height 55
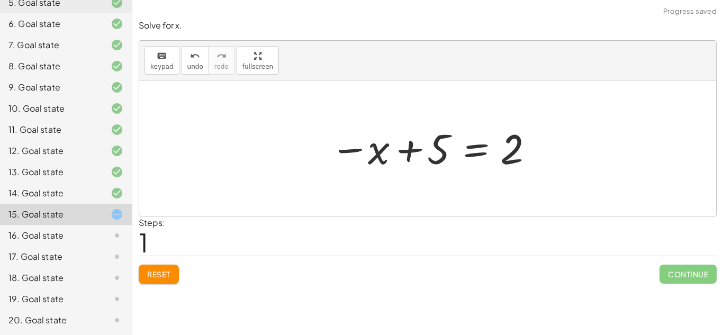
click at [404, 148] on div at bounding box center [431, 148] width 213 height 52
drag, startPoint x: 437, startPoint y: 148, endPoint x: 299, endPoint y: 182, distance: 141.8
click at [299, 182] on div "+ 5 − x = 2 + 5 + 5 − x = 2" at bounding box center [427, 147] width 577 height 135
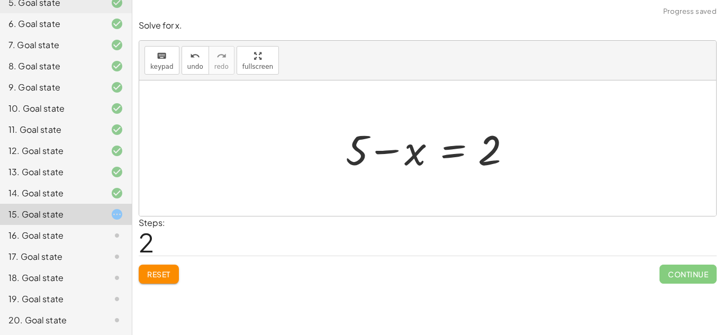
click at [178, 267] on button "Reset" at bounding box center [159, 274] width 40 height 19
drag, startPoint x: 520, startPoint y: 141, endPoint x: 494, endPoint y: 149, distance: 27.8
click at [494, 149] on div at bounding box center [431, 148] width 183 height 55
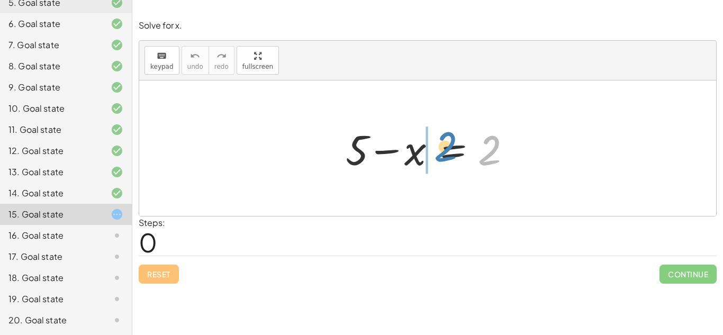
drag, startPoint x: 491, startPoint y: 147, endPoint x: 443, endPoint y: 144, distance: 47.7
click at [443, 144] on div at bounding box center [431, 148] width 183 height 55
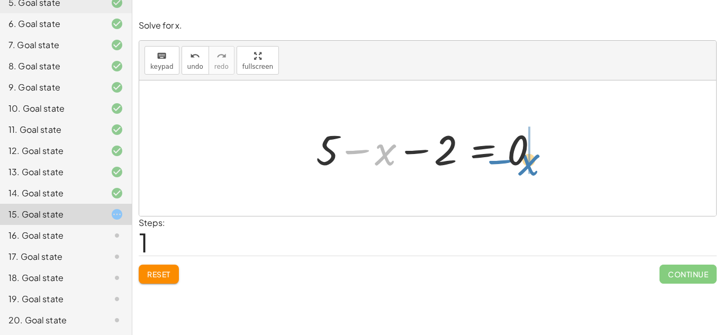
drag, startPoint x: 393, startPoint y: 151, endPoint x: 537, endPoint y: 159, distance: 144.2
click at [537, 159] on div at bounding box center [431, 148] width 241 height 55
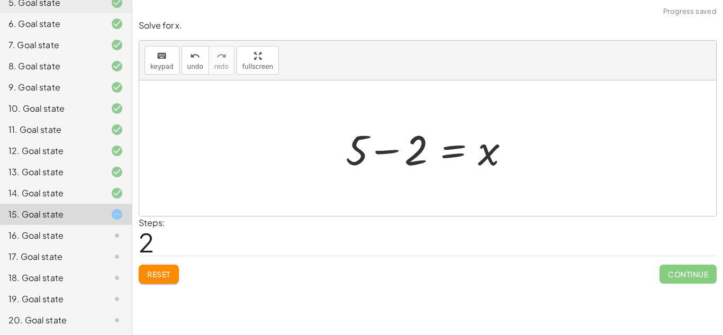
click at [377, 149] on div at bounding box center [431, 148] width 183 height 55
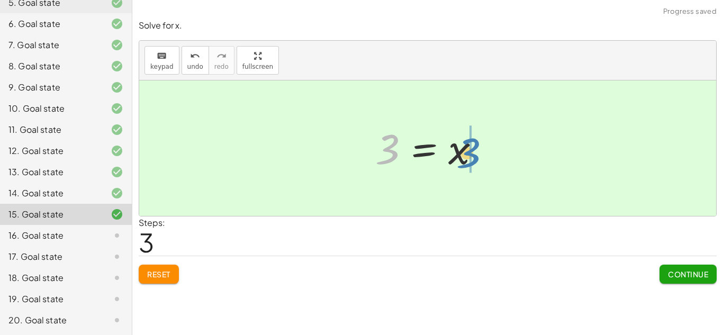
drag, startPoint x: 394, startPoint y: 153, endPoint x: 476, endPoint y: 157, distance: 82.1
click at [476, 157] on div at bounding box center [431, 148] width 123 height 52
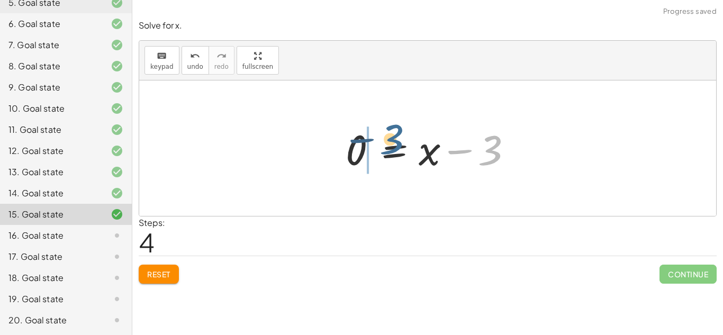
drag, startPoint x: 482, startPoint y: 152, endPoint x: 344, endPoint y: 153, distance: 137.1
click at [344, 153] on div at bounding box center [431, 148] width 183 height 55
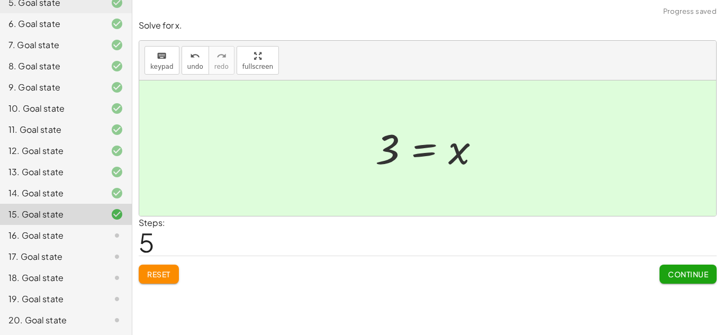
click at [696, 267] on button "Continue" at bounding box center [687, 274] width 57 height 19
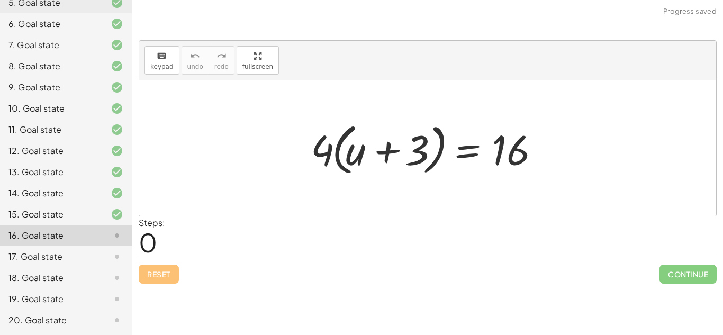
drag, startPoint x: 332, startPoint y: 156, endPoint x: 340, endPoint y: 155, distance: 8.5
click at [340, 155] on div at bounding box center [431, 148] width 252 height 61
drag, startPoint x: 328, startPoint y: 151, endPoint x: 356, endPoint y: 152, distance: 28.1
click at [356, 152] on div at bounding box center [431, 148] width 252 height 61
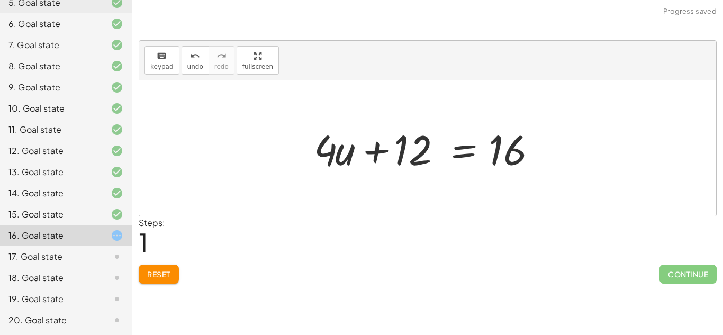
click at [374, 153] on div at bounding box center [432, 148] width 246 height 55
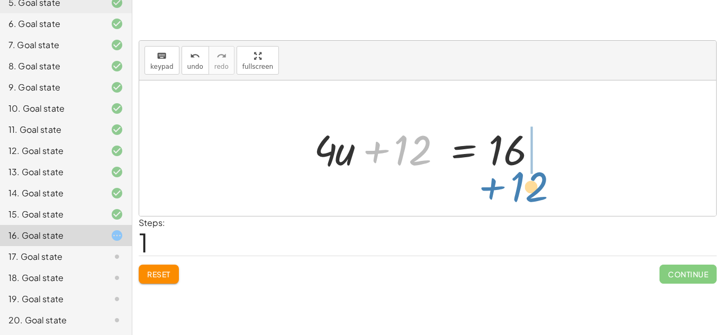
drag, startPoint x: 426, startPoint y: 142, endPoint x: 547, endPoint y: 171, distance: 124.8
click at [547, 171] on div at bounding box center [432, 148] width 246 height 55
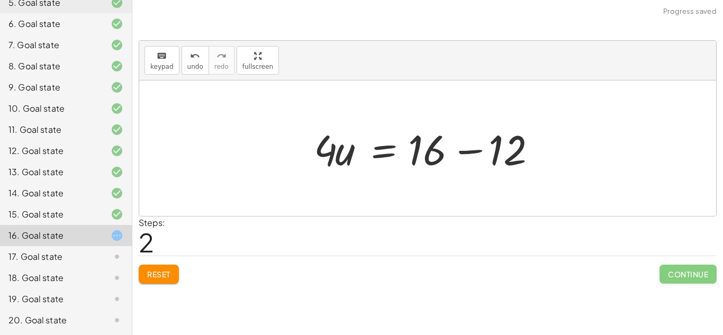
click at [474, 153] on div at bounding box center [432, 148] width 246 height 55
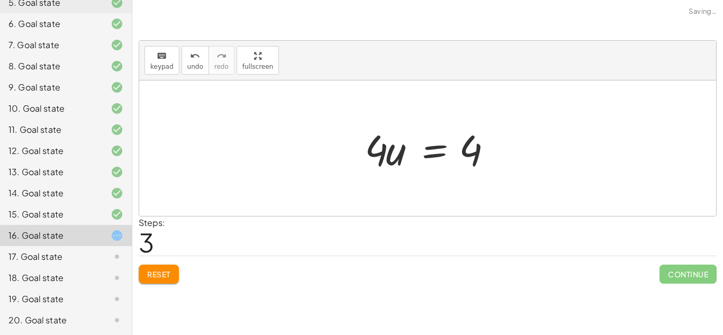
click at [331, 155] on div at bounding box center [427, 147] width 577 height 135
drag, startPoint x: 368, startPoint y: 151, endPoint x: 481, endPoint y: 187, distance: 118.8
click at [481, 187] on div "· 4 · ( + u + 3 ) = 16 + · 4 · u + · 4 · 3 = 16 + · 4 · u + 12 = 16 · 4 · u = +…" at bounding box center [427, 147] width 577 height 135
click at [469, 135] on div at bounding box center [446, 147] width 132 height 81
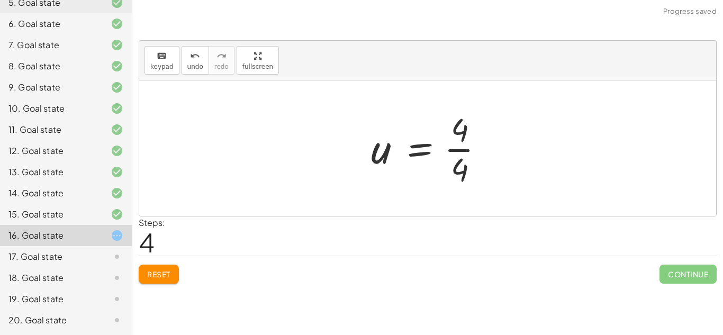
click at [466, 133] on div at bounding box center [432, 147] width 132 height 81
click at [466, 151] on div at bounding box center [432, 147] width 132 height 81
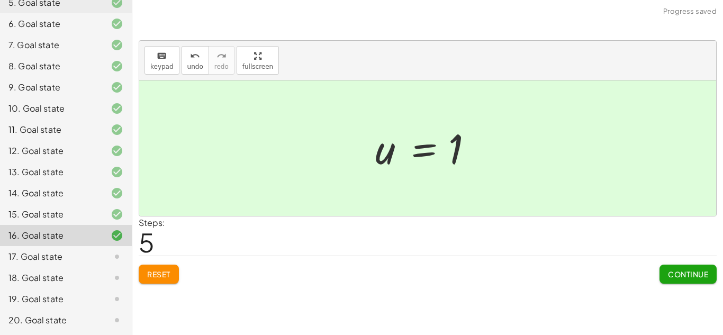
click at [702, 267] on button "Continue" at bounding box center [687, 274] width 57 height 19
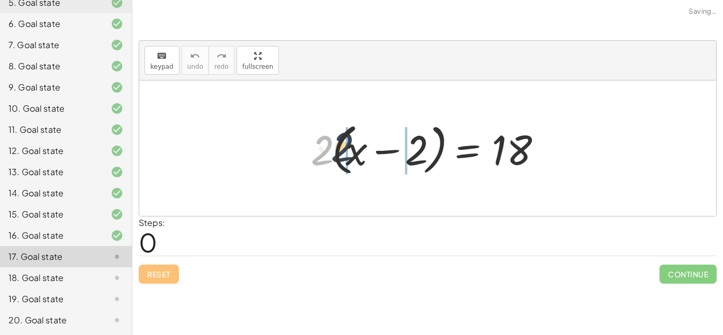
drag, startPoint x: 322, startPoint y: 156, endPoint x: 357, endPoint y: 152, distance: 35.1
click at [357, 152] on div at bounding box center [431, 148] width 252 height 61
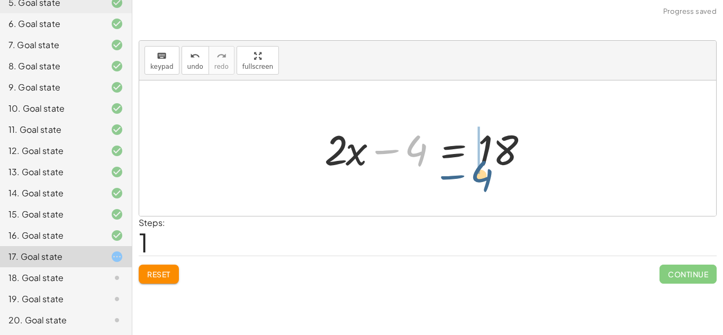
drag, startPoint x: 421, startPoint y: 148, endPoint x: 500, endPoint y: 177, distance: 84.2
click at [500, 177] on div "· 2 · ( + x − 2 ) = 18 + · 2 · x − · 2 · 2 = 18 − 4 + x − = 18 · 2 · 4" at bounding box center [428, 149] width 238 height 60
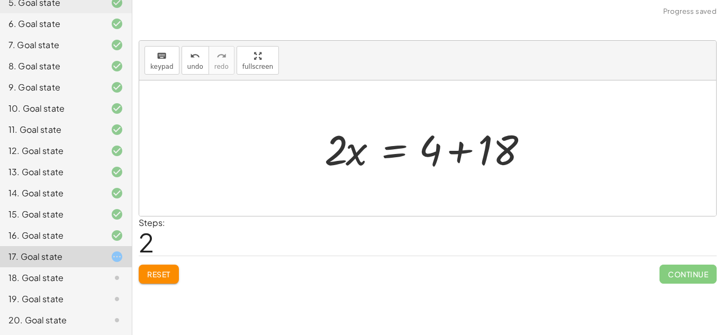
click at [466, 152] on div at bounding box center [431, 148] width 225 height 55
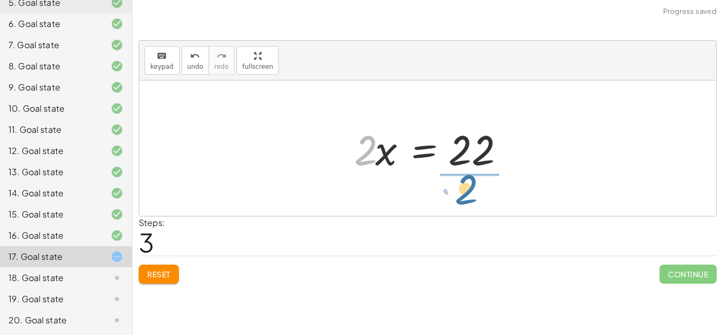
drag, startPoint x: 364, startPoint y: 165, endPoint x: 466, endPoint y: 205, distance: 110.1
click at [466, 205] on div "· 2 · ( + x − 2 ) = 18 + · 2 · x − · 2 · 2 = 18 + · 2 · x − 4 = 18 · 2 · x = + …" at bounding box center [427, 147] width 577 height 135
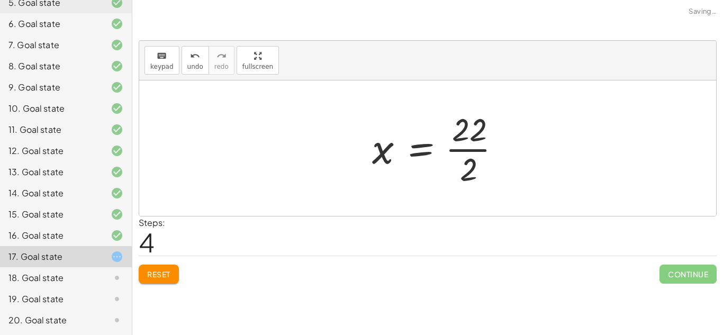
click at [463, 137] on div at bounding box center [441, 147] width 148 height 81
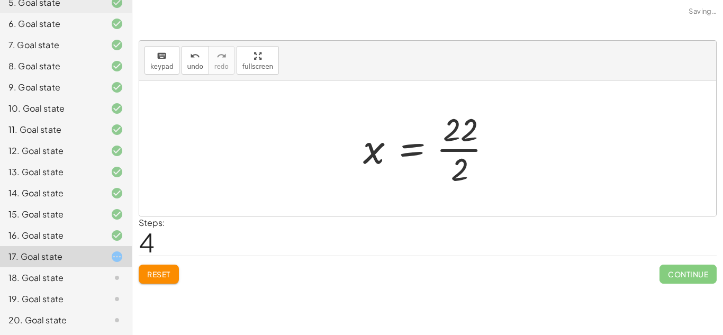
click at [463, 136] on div at bounding box center [432, 147] width 148 height 81
click at [456, 122] on div at bounding box center [432, 147] width 148 height 81
click at [467, 157] on div at bounding box center [432, 147] width 148 height 81
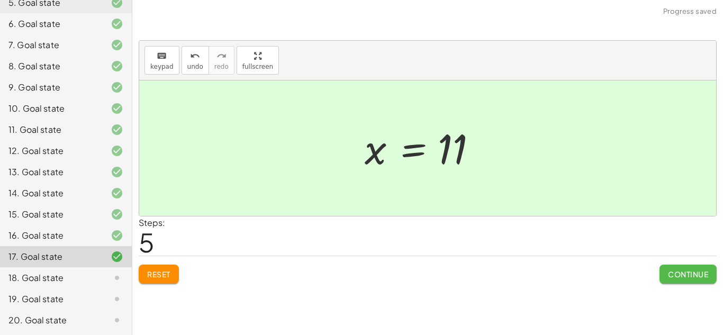
click at [688, 276] on span "Continue" at bounding box center [688, 274] width 40 height 10
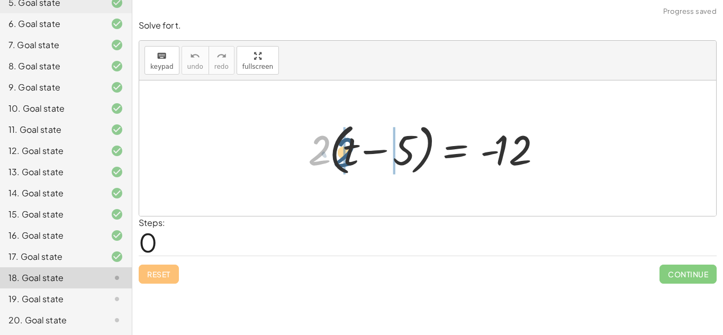
drag, startPoint x: 325, startPoint y: 148, endPoint x: 382, endPoint y: 155, distance: 57.0
click at [382, 155] on div at bounding box center [431, 148] width 257 height 61
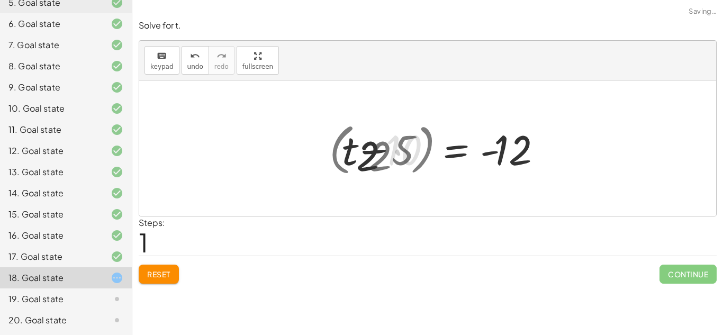
click at [379, 155] on div at bounding box center [435, 148] width 250 height 55
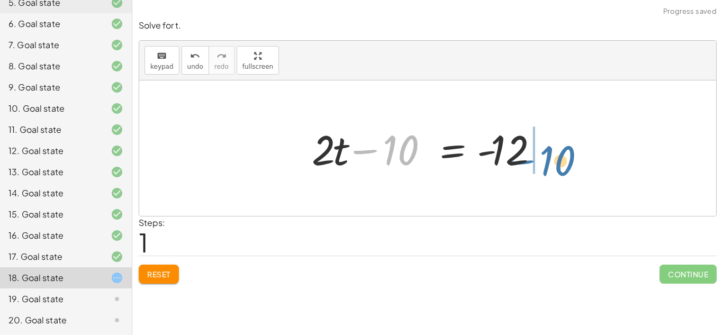
drag, startPoint x: 414, startPoint y: 152, endPoint x: 579, endPoint y: 161, distance: 165.9
click at [579, 161] on div "· 2 · ( + t − 5 ) = - 12 + · 2 · t − · 2 · 5 = - 12 − 10 + t − = - [DATE]" at bounding box center [427, 147] width 577 height 135
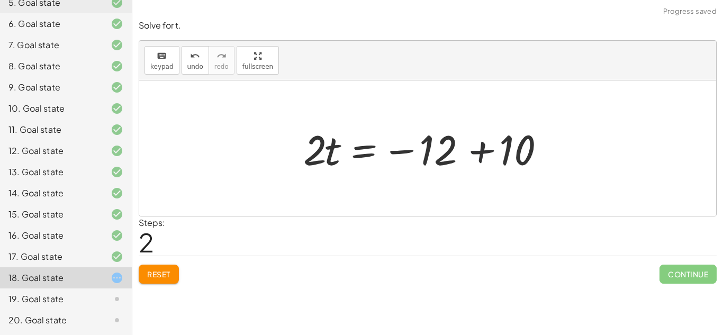
click at [474, 152] on div at bounding box center [431, 148] width 267 height 55
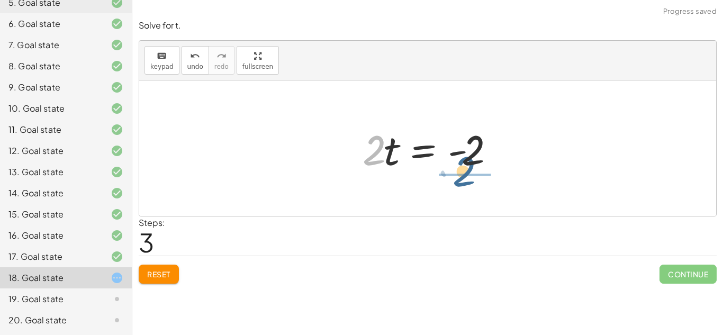
drag, startPoint x: 367, startPoint y: 158, endPoint x: 465, endPoint y: 183, distance: 101.5
click at [465, 183] on div "· 2 · ( + t − 5 ) = - 12 + · 2 · t − · 2 · 5 = - 12 + · 2 · t − 10 = - 12 · 2 ·…" at bounding box center [427, 147] width 577 height 135
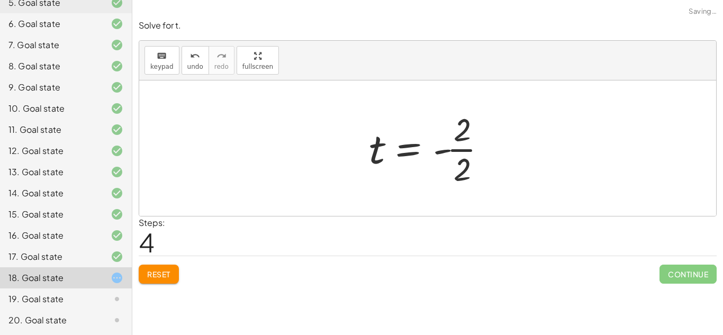
click at [476, 131] on div at bounding box center [432, 147] width 137 height 81
click at [469, 132] on div at bounding box center [432, 147] width 137 height 81
click at [466, 141] on div at bounding box center [432, 147] width 137 height 81
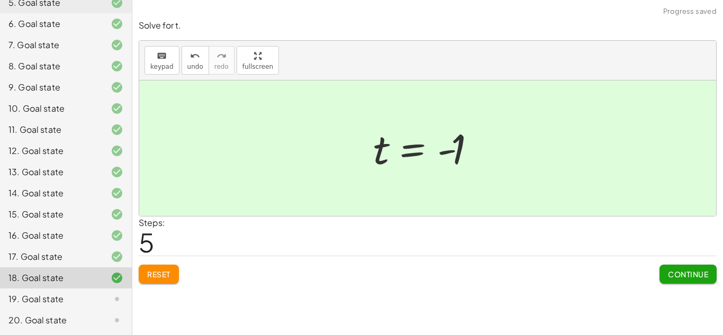
click at [685, 282] on button "Continue" at bounding box center [687, 274] width 57 height 19
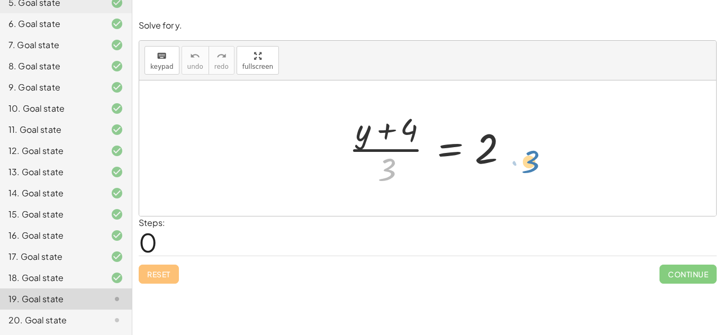
drag, startPoint x: 388, startPoint y: 161, endPoint x: 531, endPoint y: 150, distance: 142.7
click at [531, 150] on div "· 3 · ( + y + 4 ) · 3 = 2" at bounding box center [427, 147] width 577 height 135
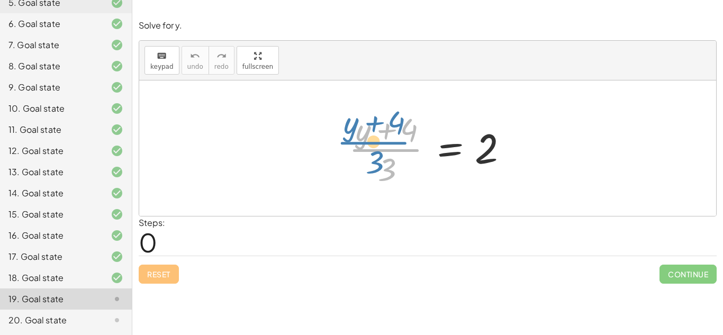
drag, startPoint x: 382, startPoint y: 158, endPoint x: 351, endPoint y: 144, distance: 33.6
click at [351, 144] on div at bounding box center [431, 147] width 176 height 81
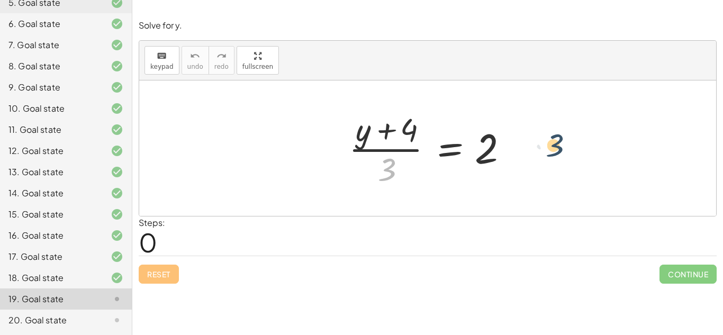
drag, startPoint x: 392, startPoint y: 168, endPoint x: 575, endPoint y: 142, distance: 184.9
click at [384, 125] on div at bounding box center [431, 147] width 176 height 81
drag, startPoint x: 483, startPoint y: 153, endPoint x: 379, endPoint y: 169, distance: 104.3
click at [379, 169] on div at bounding box center [431, 147] width 176 height 81
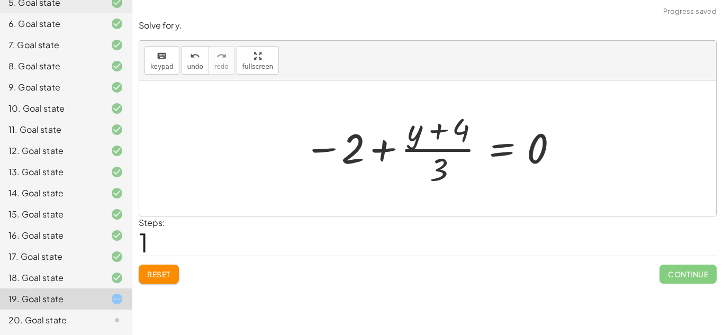
click at [370, 155] on div at bounding box center [431, 147] width 266 height 81
click at [382, 152] on div at bounding box center [431, 147] width 266 height 81
click at [166, 303] on div "keyboard keypad undo undo redo redo fullscreen + · 8 · x + 2 = 18 · 8 · x = + 1…" at bounding box center [427, 167] width 591 height 335
click at [174, 269] on button "Reset" at bounding box center [159, 274] width 40 height 19
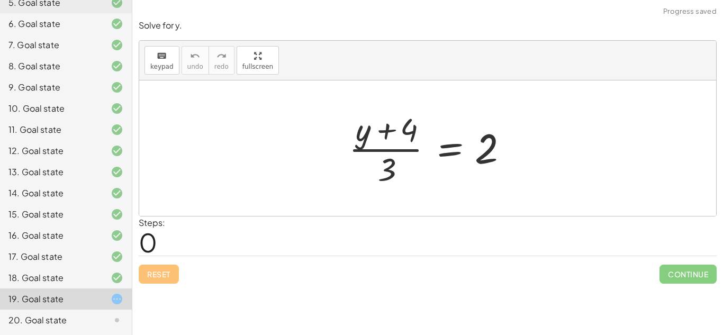
click at [394, 168] on div at bounding box center [431, 147] width 176 height 81
drag, startPoint x: 395, startPoint y: 167, endPoint x: 446, endPoint y: 143, distance: 56.4
click at [446, 143] on div at bounding box center [431, 147] width 176 height 81
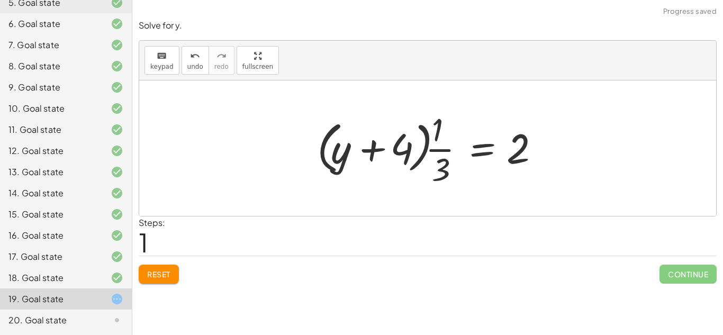
click at [392, 154] on div at bounding box center [432, 147] width 240 height 81
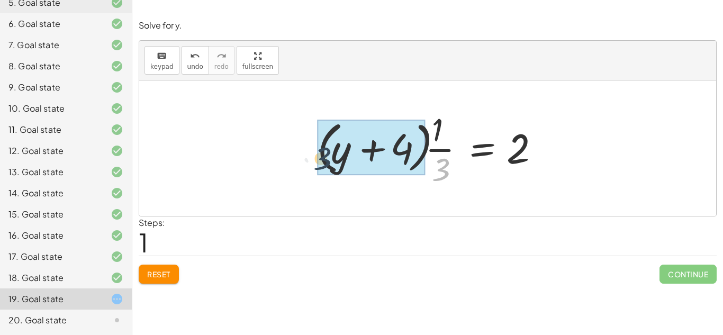
drag, startPoint x: 447, startPoint y: 165, endPoint x: 319, endPoint y: 146, distance: 129.5
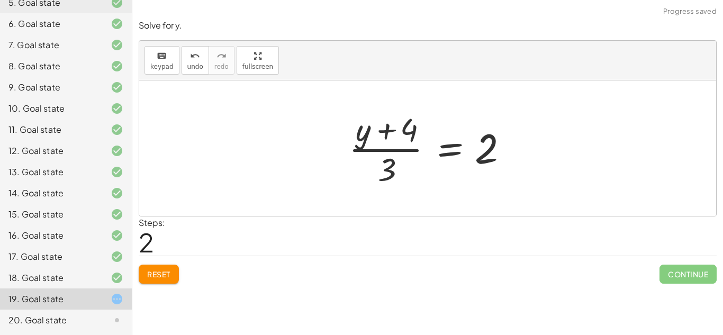
click at [159, 282] on button "Reset" at bounding box center [159, 274] width 40 height 19
drag, startPoint x: 389, startPoint y: 174, endPoint x: 423, endPoint y: 149, distance: 42.4
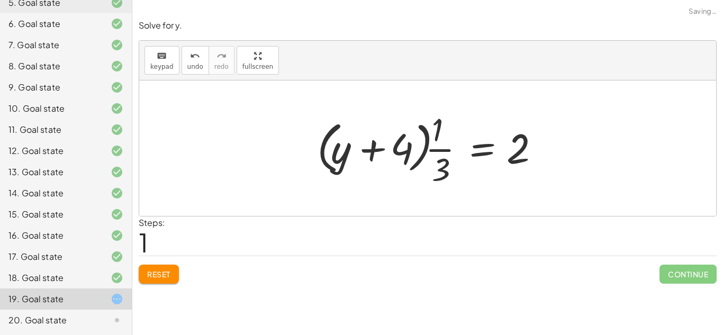
click at [442, 149] on div at bounding box center [432, 147] width 240 height 81
click at [445, 159] on div at bounding box center [432, 147] width 240 height 81
click at [164, 275] on span "Reset" at bounding box center [158, 274] width 23 height 10
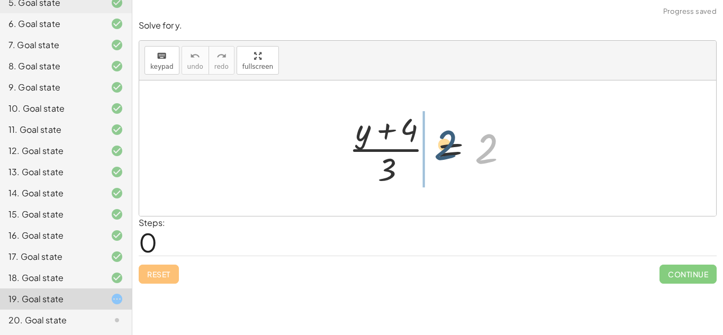
drag, startPoint x: 493, startPoint y: 138, endPoint x: 409, endPoint y: 132, distance: 83.8
click at [409, 132] on div at bounding box center [431, 147] width 176 height 81
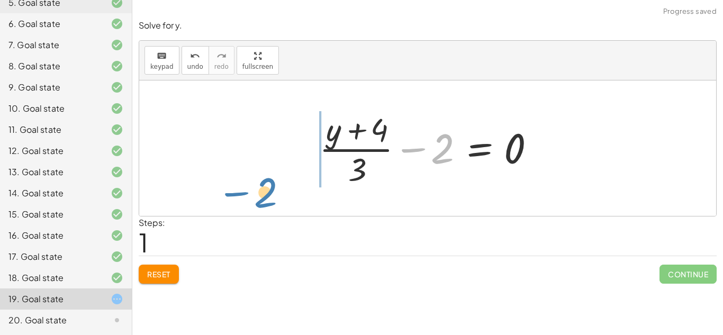
drag, startPoint x: 442, startPoint y: 148, endPoint x: 239, endPoint y: 221, distance: 215.8
click at [0, 0] on div "Solve for y. keyboard keypad undo undo redo redo fullscreen · ( + y + 4 ) · 3 =…" at bounding box center [0, 0] width 0 height 0
click at [146, 266] on button "Reset" at bounding box center [159, 274] width 40 height 19
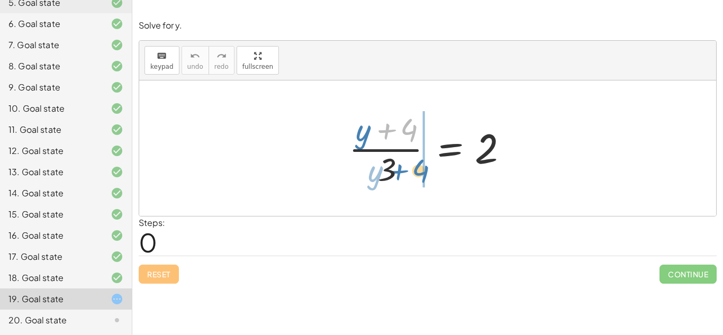
drag, startPoint x: 410, startPoint y: 126, endPoint x: 424, endPoint y: 166, distance: 42.7
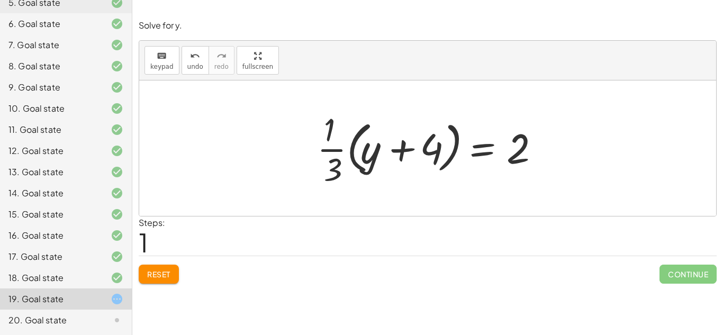
click at [0, 0] on div "Solve for y. keyboard keypad undo undo redo redo fullscreen · ( + y + 4 ) · 3 =…" at bounding box center [0, 0] width 0 height 0
click at [159, 278] on span "Reset" at bounding box center [158, 274] width 23 height 10
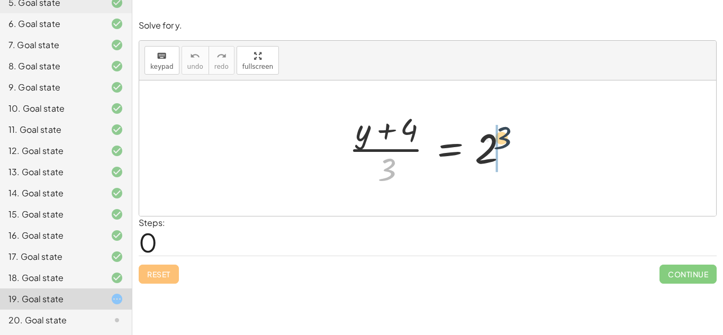
drag, startPoint x: 390, startPoint y: 164, endPoint x: 520, endPoint y: 139, distance: 132.5
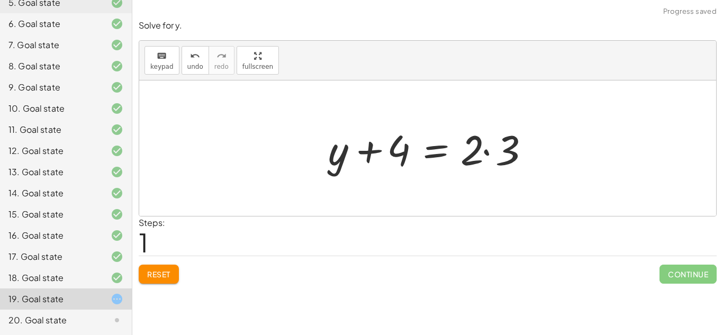
click at [486, 151] on div at bounding box center [431, 148] width 217 height 55
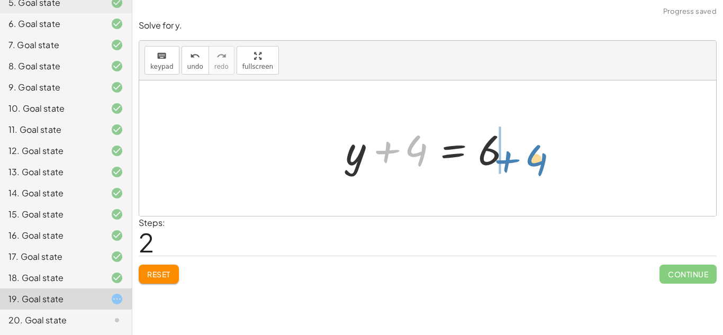
drag, startPoint x: 416, startPoint y: 152, endPoint x: 548, endPoint y: 153, distance: 132.3
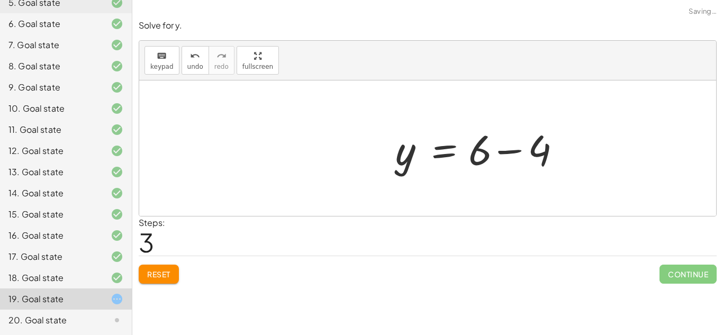
click at [518, 152] on div at bounding box center [481, 148] width 183 height 55
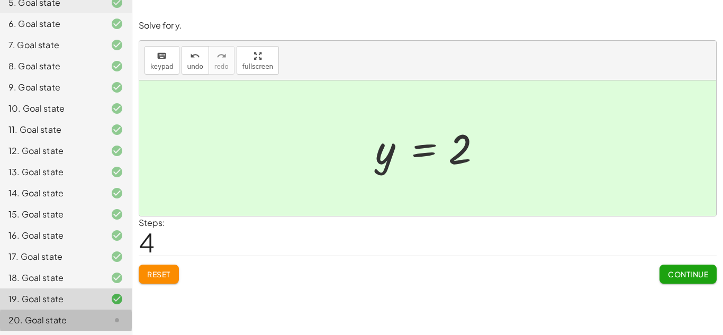
click at [105, 328] on div "20. Goal state" at bounding box center [66, 320] width 132 height 21
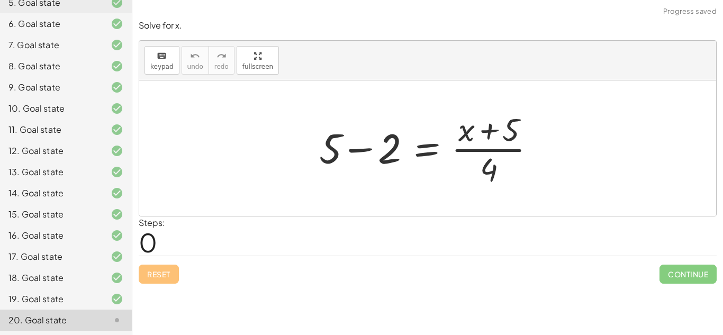
click at [360, 150] on div at bounding box center [431, 147] width 235 height 81
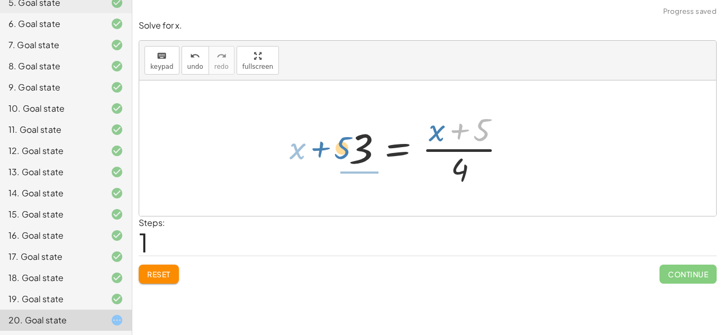
drag, startPoint x: 465, startPoint y: 131, endPoint x: 325, endPoint y: 148, distance: 141.2
click at [325, 148] on div "+ 5 − 2 = · ( + x + 5 ) · 4 + 5 · ( + x ) = · ( + x + 5 ) · 4 3" at bounding box center [427, 147] width 577 height 135
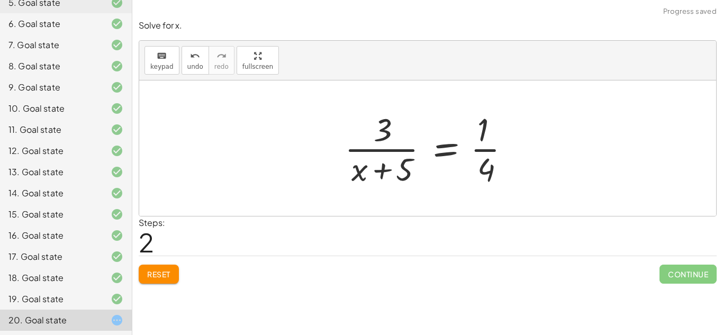
click at [142, 270] on button "Reset" at bounding box center [159, 274] width 40 height 19
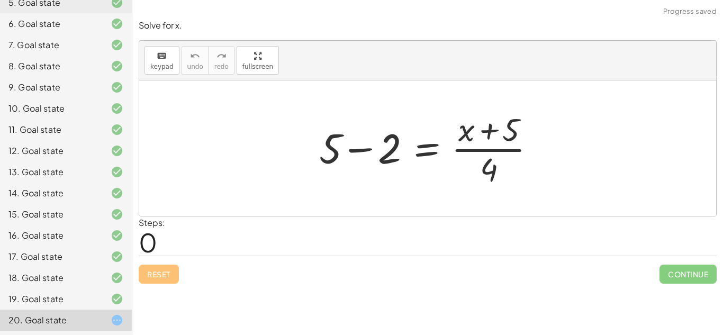
click at [371, 149] on div at bounding box center [431, 147] width 235 height 81
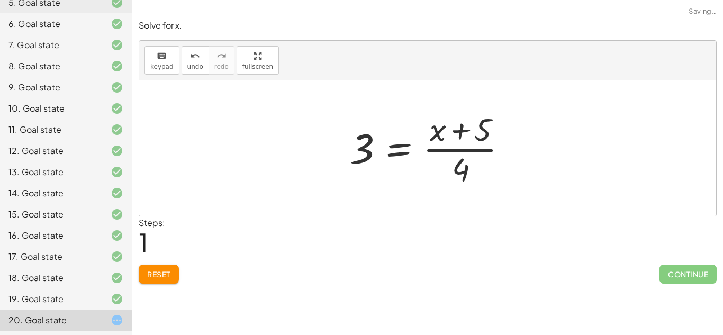
click at [390, 149] on div at bounding box center [432, 147] width 176 height 81
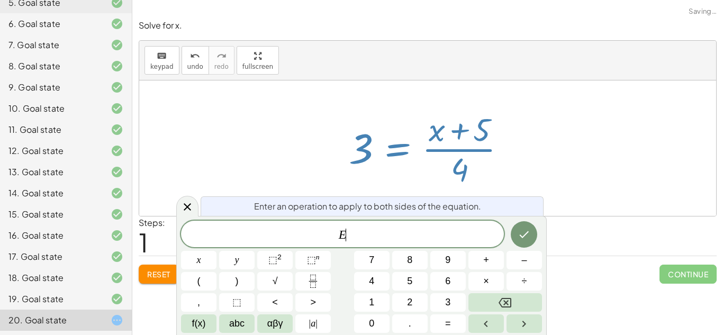
scroll to position [1, 0]
click at [195, 196] on div at bounding box center [427, 147] width 577 height 135
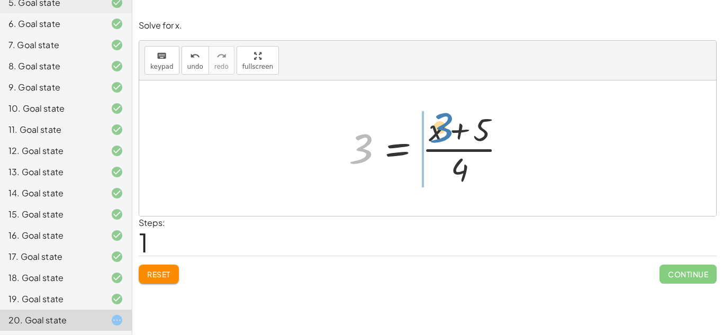
drag, startPoint x: 356, startPoint y: 150, endPoint x: 438, endPoint y: 129, distance: 84.2
click at [438, 129] on div at bounding box center [431, 147] width 176 height 81
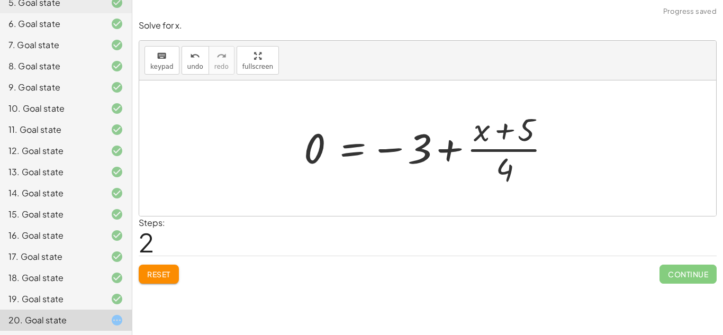
click at [447, 147] on div at bounding box center [431, 147] width 266 height 81
click at [448, 149] on div at bounding box center [431, 147] width 266 height 81
drag, startPoint x: 500, startPoint y: 171, endPoint x: 454, endPoint y: 152, distance: 49.3
click at [454, 152] on div at bounding box center [431, 147] width 266 height 81
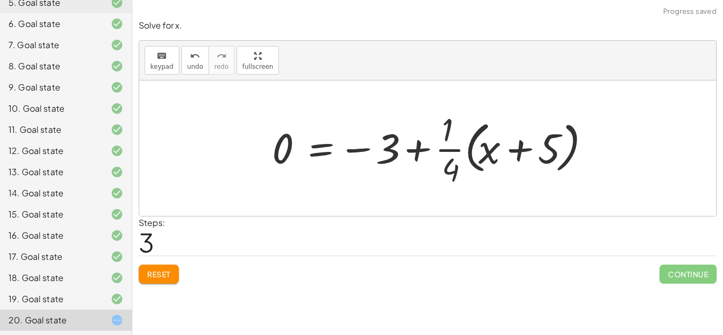
click at [171, 262] on div "Reset Continue" at bounding box center [428, 270] width 578 height 28
click at [140, 285] on div "Solve for x. keyboard keypad undo undo redo redo fullscreen + 5 − 2 = · ( + x +…" at bounding box center [427, 151] width 591 height 277
click at [143, 280] on button "Reset" at bounding box center [159, 274] width 40 height 19
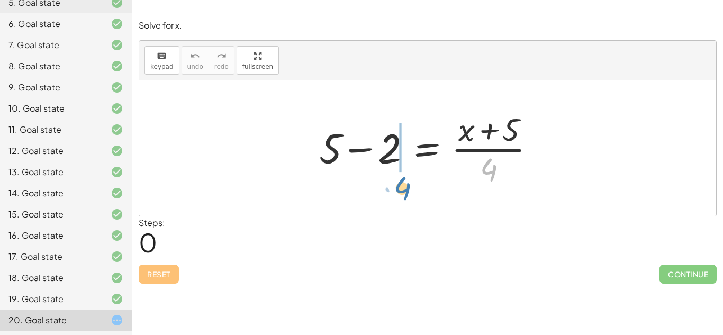
drag, startPoint x: 493, startPoint y: 168, endPoint x: 409, endPoint y: 178, distance: 84.8
click at [409, 178] on div at bounding box center [431, 147] width 235 height 81
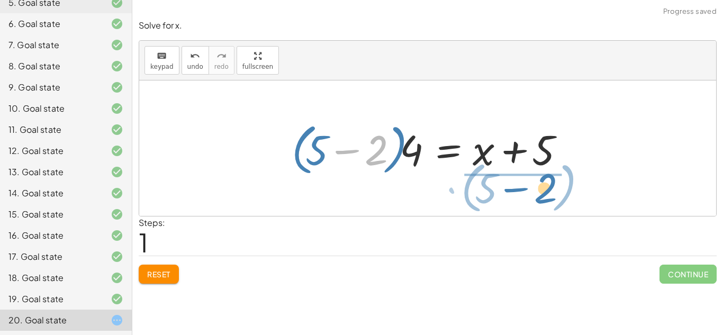
drag, startPoint x: 371, startPoint y: 160, endPoint x: 540, endPoint y: 196, distance: 173.2
click at [540, 196] on div "+ 5 − 2 = · ( + x + 5 ) · 4 − 2 · ( + 5 ) + 5 − 2 = + x + 5 · 4 · ( )" at bounding box center [427, 147] width 577 height 135
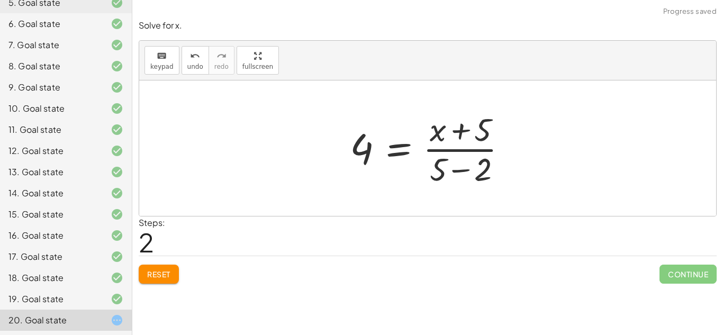
click at [497, 146] on div at bounding box center [432, 147] width 176 height 81
click at [169, 276] on span "Reset" at bounding box center [158, 274] width 23 height 10
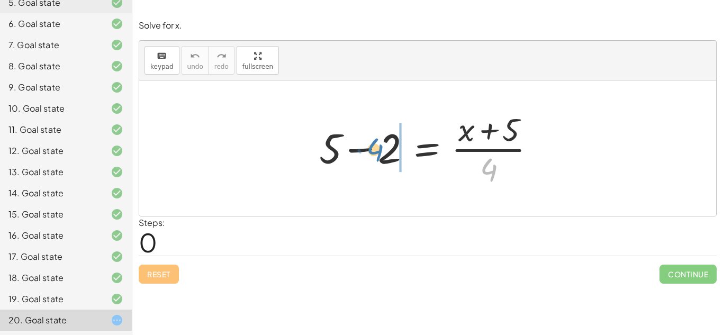
drag, startPoint x: 503, startPoint y: 166, endPoint x: 393, endPoint y: 140, distance: 113.6
click at [393, 140] on div at bounding box center [431, 147] width 235 height 81
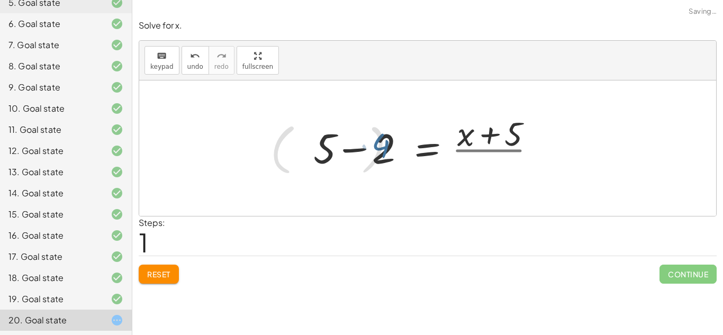
click at [392, 140] on div at bounding box center [410, 148] width 291 height 61
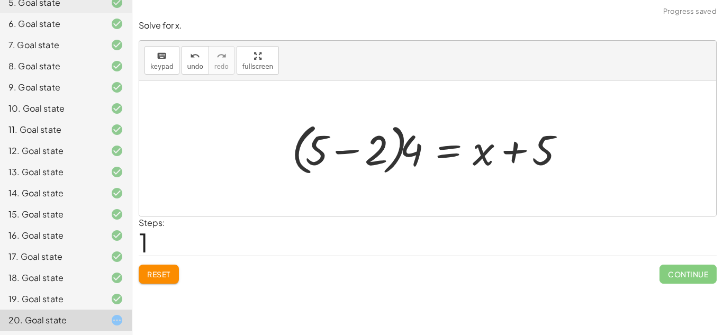
click at [145, 276] on button "Reset" at bounding box center [159, 274] width 40 height 19
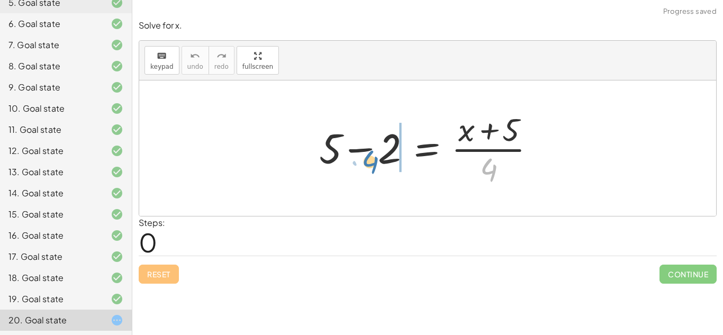
drag, startPoint x: 498, startPoint y: 166, endPoint x: 379, endPoint y: 158, distance: 119.4
click at [379, 158] on div at bounding box center [431, 147] width 235 height 81
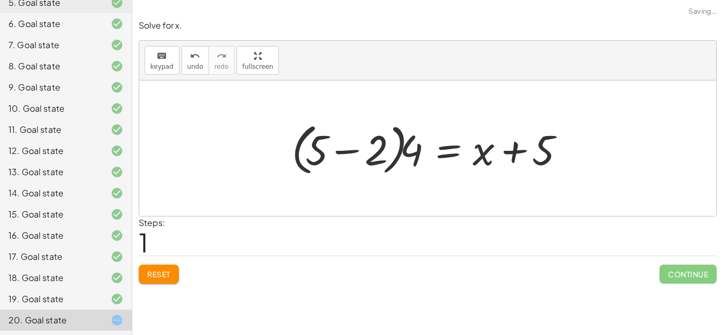
click at [147, 273] on span "Reset" at bounding box center [158, 274] width 23 height 10
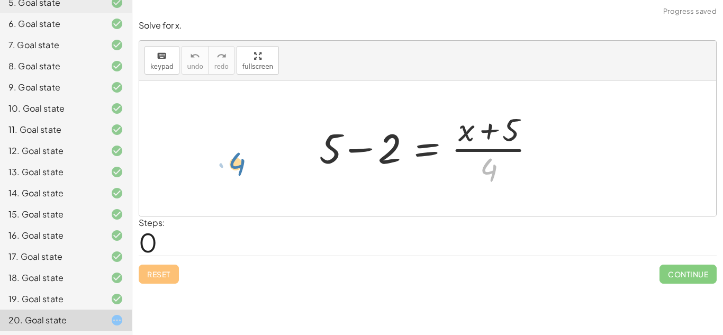
drag, startPoint x: 490, startPoint y: 175, endPoint x: 245, endPoint y: 160, distance: 245.5
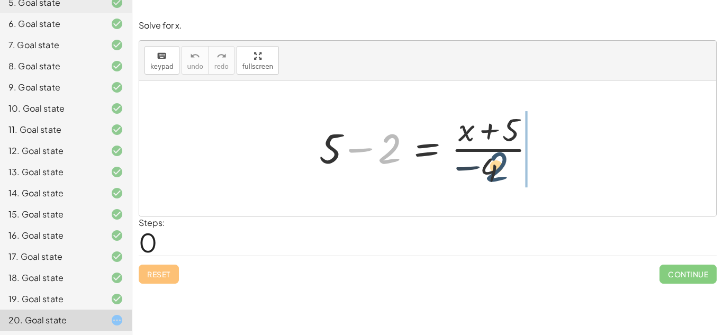
drag, startPoint x: 396, startPoint y: 149, endPoint x: 518, endPoint y: 171, distance: 124.2
click at [518, 171] on div at bounding box center [431, 147] width 235 height 81
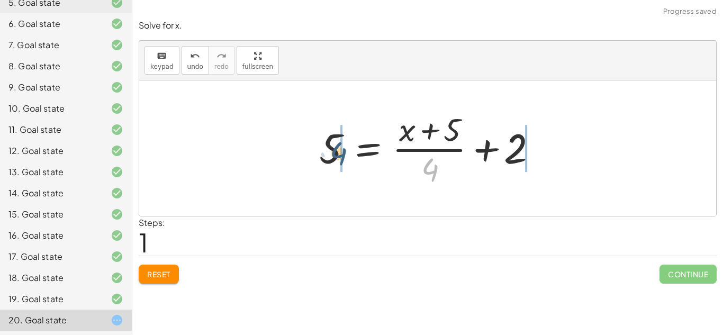
drag, startPoint x: 431, startPoint y: 173, endPoint x: 342, endPoint y: 158, distance: 90.2
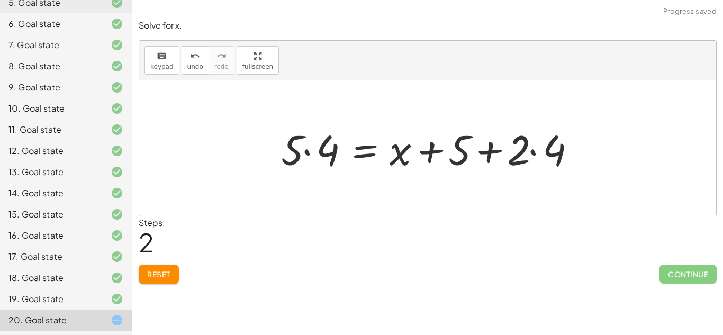
click at [310, 151] on div at bounding box center [432, 148] width 312 height 55
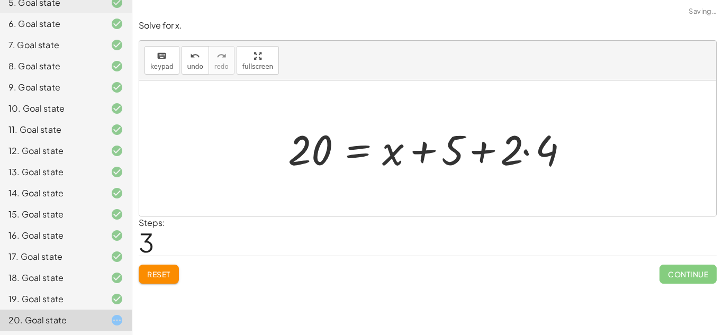
click at [486, 150] on div at bounding box center [431, 148] width 297 height 55
click at [420, 158] on div at bounding box center [431, 148] width 297 height 55
drag, startPoint x: 549, startPoint y: 153, endPoint x: 527, endPoint y: 149, distance: 22.6
click at [527, 149] on div at bounding box center [431, 148] width 297 height 55
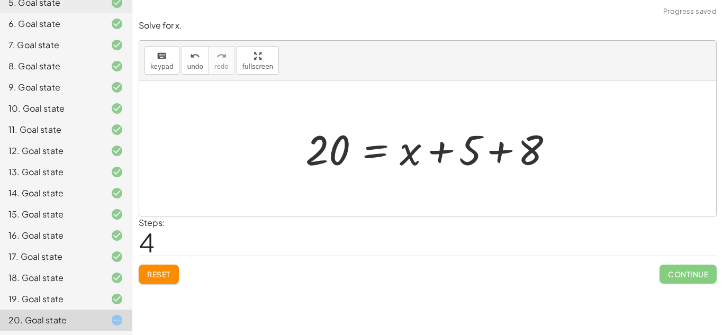
click at [495, 156] on div at bounding box center [431, 148] width 262 height 55
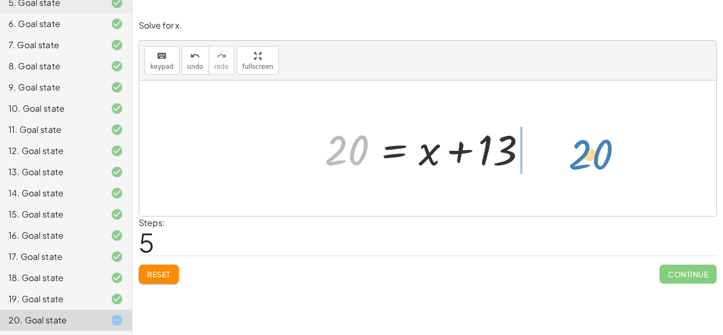
drag, startPoint x: 328, startPoint y: 164, endPoint x: 555, endPoint y: 163, distance: 227.5
click at [555, 163] on div "+ 5 − 2 = · ( + x + 5 ) · 4 5 = + · ( + x + 5 ) · 4 + 2 · 5 · 4 = + x + 5 + · 2…" at bounding box center [427, 147] width 577 height 135
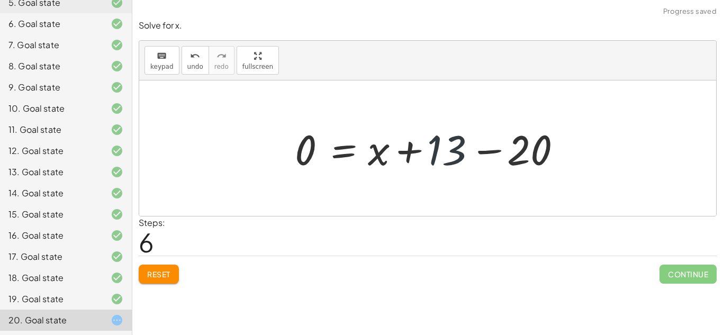
click at [427, 159] on div at bounding box center [431, 148] width 284 height 55
drag, startPoint x: 380, startPoint y: 154, endPoint x: 256, endPoint y: 157, distance: 123.9
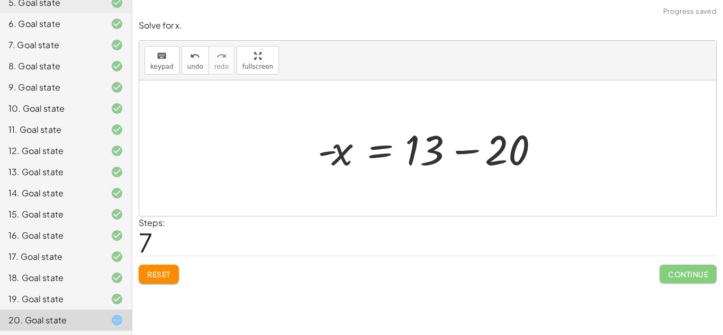
click at [722, 290] on div "keyboard keypad undo undo redo redo fullscreen + · 8 · x + 2 = 18 · 8 · x = + 1…" at bounding box center [427, 167] width 591 height 335
click at [463, 148] on div at bounding box center [431, 148] width 239 height 55
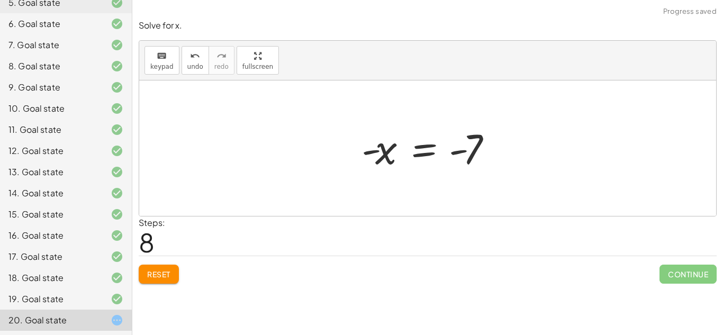
click at [456, 150] on div at bounding box center [431, 148] width 151 height 52
drag, startPoint x: 384, startPoint y: 148, endPoint x: 468, endPoint y: 143, distance: 84.2
click at [468, 143] on div at bounding box center [431, 148] width 151 height 52
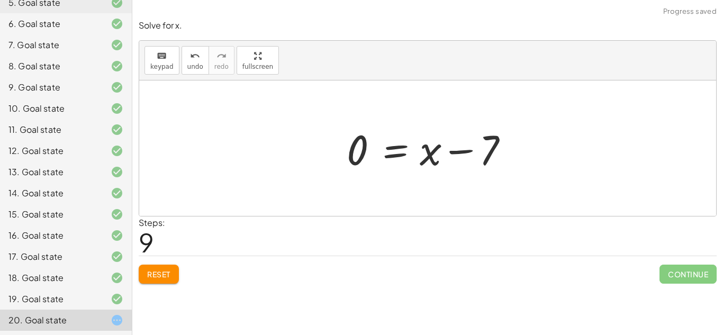
click at [489, 155] on div at bounding box center [432, 148] width 183 height 55
click at [456, 150] on div at bounding box center [431, 148] width 183 height 55
drag, startPoint x: 425, startPoint y: 157, endPoint x: 355, endPoint y: 150, distance: 70.8
click at [355, 150] on div at bounding box center [431, 148] width 183 height 55
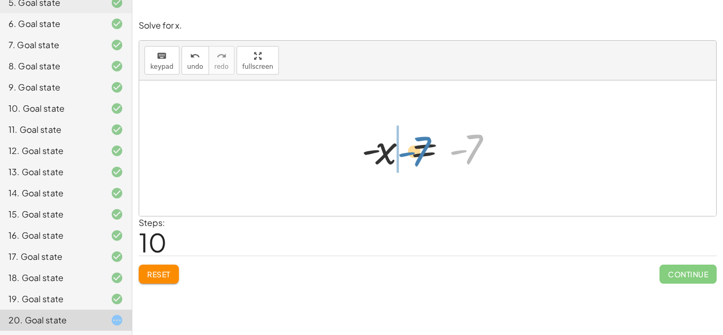
drag, startPoint x: 479, startPoint y: 148, endPoint x: 427, endPoint y: 152, distance: 52.5
click at [427, 152] on div at bounding box center [431, 148] width 151 height 52
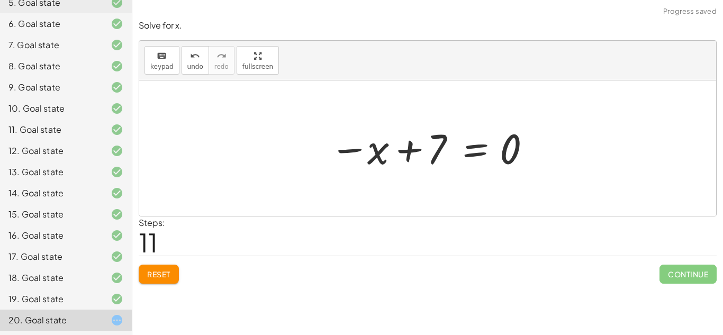
click at [351, 149] on div at bounding box center [430, 148] width 213 height 52
drag, startPoint x: 437, startPoint y: 150, endPoint x: 516, endPoint y: 150, distance: 79.9
click at [516, 150] on div at bounding box center [431, 148] width 213 height 52
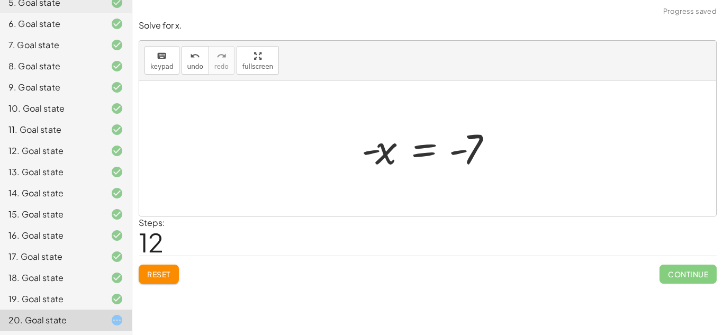
click at [450, 154] on div at bounding box center [431, 148] width 151 height 52
click at [165, 257] on div "Reset Continue" at bounding box center [428, 270] width 578 height 28
click at [170, 266] on button "Reset" at bounding box center [159, 274] width 40 height 19
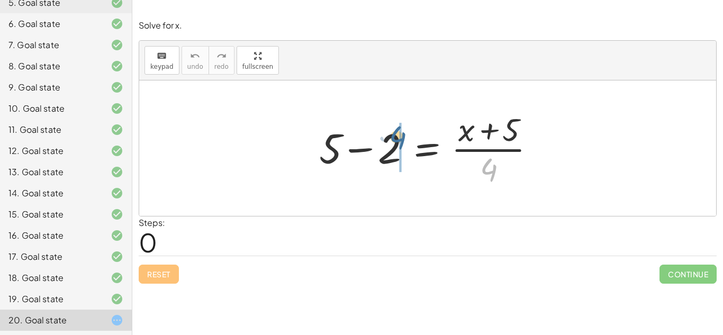
drag, startPoint x: 491, startPoint y: 167, endPoint x: 400, endPoint y: 135, distance: 95.9
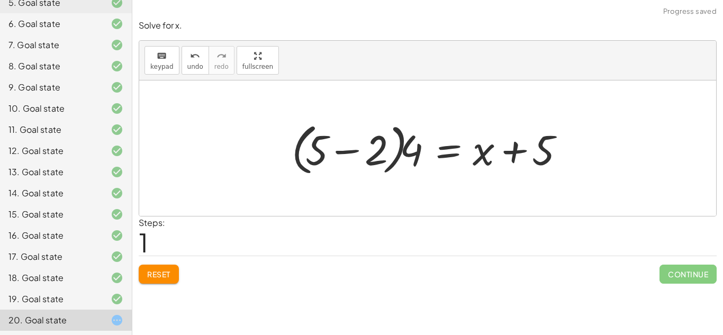
click at [379, 158] on div at bounding box center [431, 148] width 291 height 61
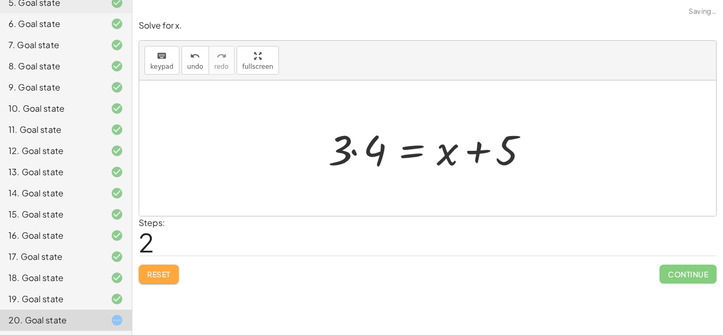
click at [178, 270] on button "Reset" at bounding box center [159, 274] width 40 height 19
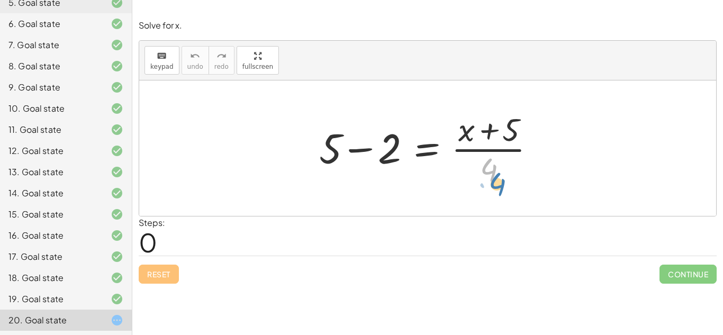
drag, startPoint x: 491, startPoint y: 169, endPoint x: 496, endPoint y: 178, distance: 10.7
click at [496, 178] on div at bounding box center [431, 147] width 235 height 81
drag, startPoint x: 494, startPoint y: 165, endPoint x: 380, endPoint y: 143, distance: 115.8
click at [380, 143] on div at bounding box center [431, 147] width 235 height 81
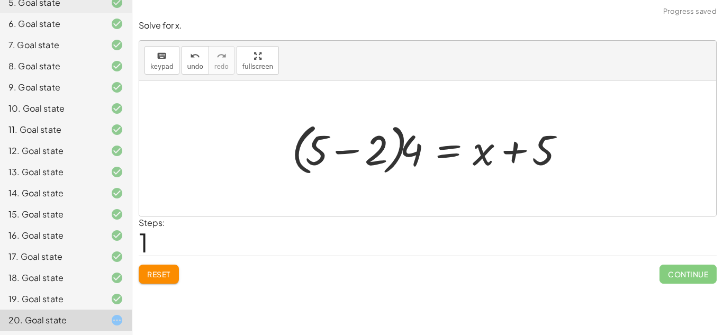
click at [344, 147] on div at bounding box center [431, 148] width 291 height 61
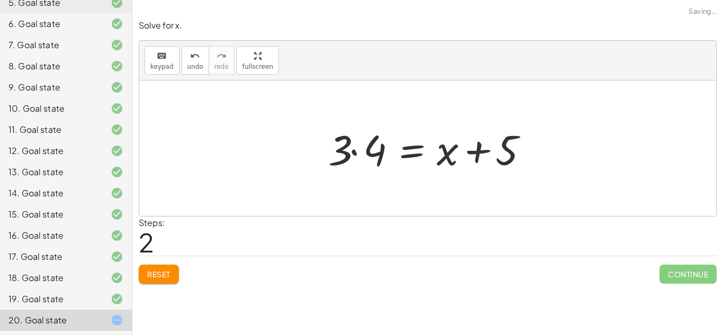
click at [350, 151] on div at bounding box center [431, 148] width 217 height 55
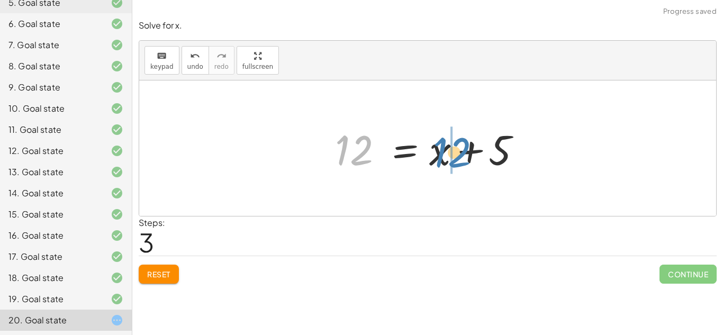
drag, startPoint x: 365, startPoint y: 146, endPoint x: 463, endPoint y: 147, distance: 97.4
click at [463, 147] on div at bounding box center [432, 148] width 204 height 55
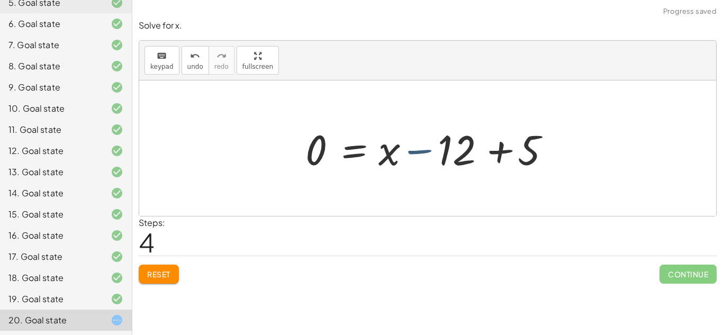
click at [438, 151] on div at bounding box center [431, 148] width 262 height 55
drag, startPoint x: 387, startPoint y: 152, endPoint x: 311, endPoint y: 149, distance: 76.3
click at [311, 149] on div at bounding box center [431, 148] width 262 height 55
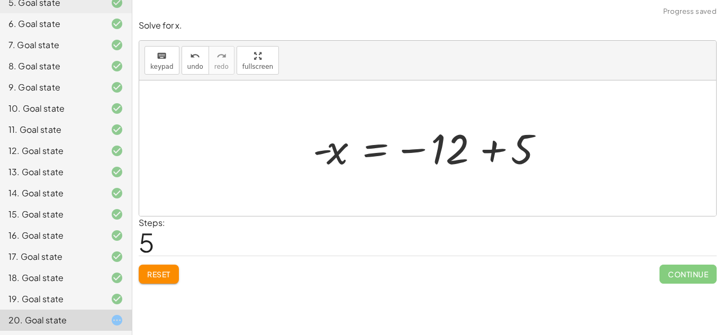
click at [488, 152] on div at bounding box center [431, 148] width 248 height 52
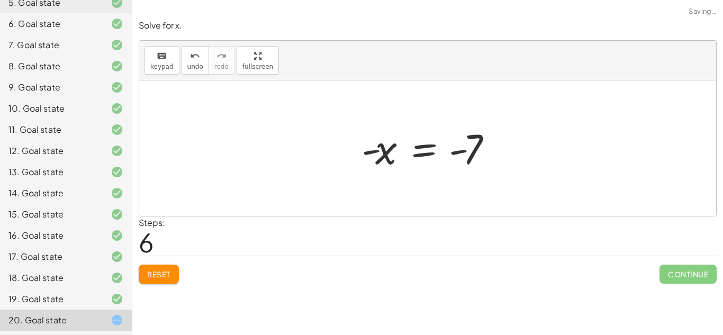
click at [470, 151] on div at bounding box center [431, 148] width 151 height 52
click at [467, 151] on div at bounding box center [431, 148] width 151 height 52
click at [381, 147] on div at bounding box center [431, 148] width 151 height 52
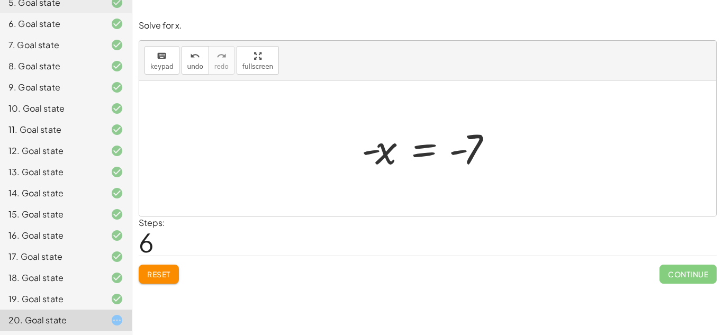
click at [381, 147] on div at bounding box center [431, 148] width 151 height 52
click at [479, 143] on div at bounding box center [431, 148] width 151 height 52
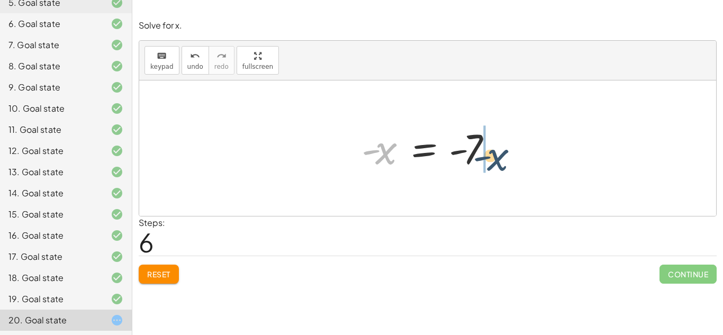
drag, startPoint x: 386, startPoint y: 149, endPoint x: 515, endPoint y: 156, distance: 128.8
click at [515, 156] on div "+ 5 − 2 = · ( + x + 5 ) · 4 · ( + 5 − 2 ) · 4 = + x + 5 · 3 · 4 = + x + 5 12 = …" at bounding box center [427, 147] width 577 height 135
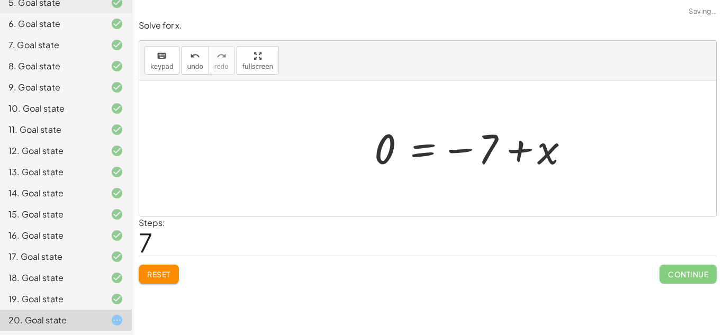
click at [514, 152] on div at bounding box center [475, 148] width 213 height 52
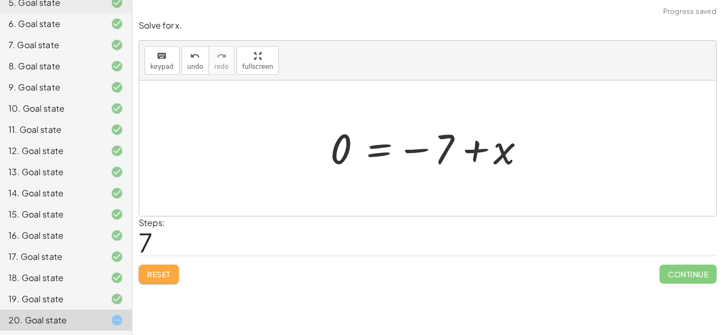
click at [176, 265] on button "Reset" at bounding box center [159, 274] width 40 height 19
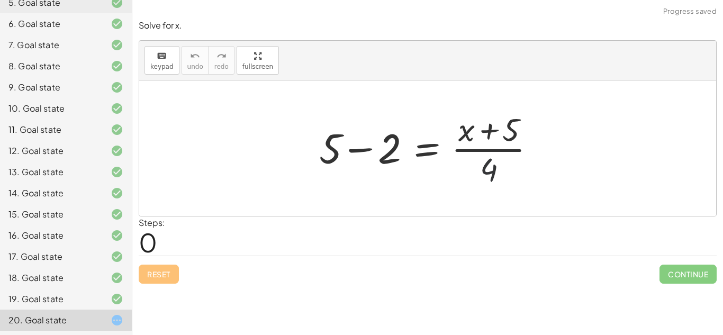
click at [477, 170] on div at bounding box center [431, 147] width 235 height 81
drag, startPoint x: 495, startPoint y: 170, endPoint x: 389, endPoint y: 151, distance: 107.0
click at [389, 151] on div at bounding box center [431, 147] width 235 height 81
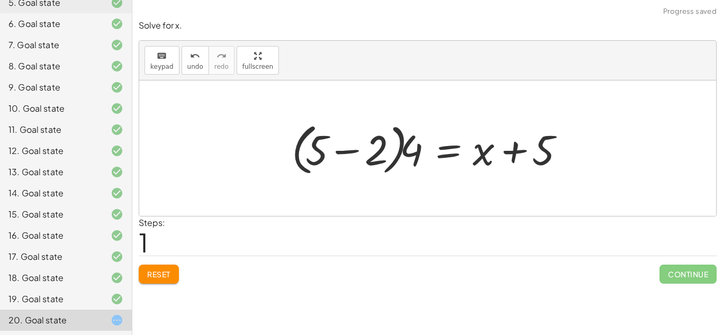
click at [352, 148] on div at bounding box center [431, 148] width 291 height 61
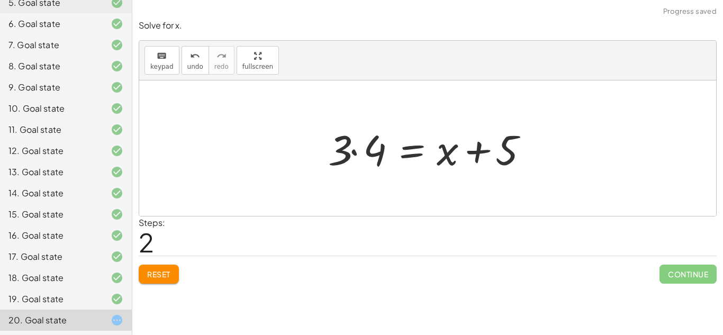
click at [353, 151] on div at bounding box center [431, 148] width 217 height 55
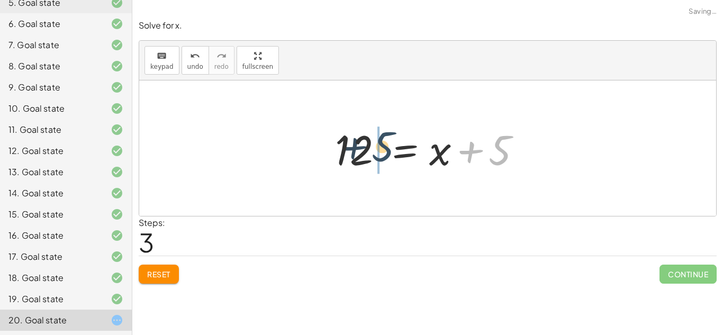
drag, startPoint x: 503, startPoint y: 153, endPoint x: 397, endPoint y: 150, distance: 106.4
click at [397, 150] on div at bounding box center [432, 148] width 204 height 55
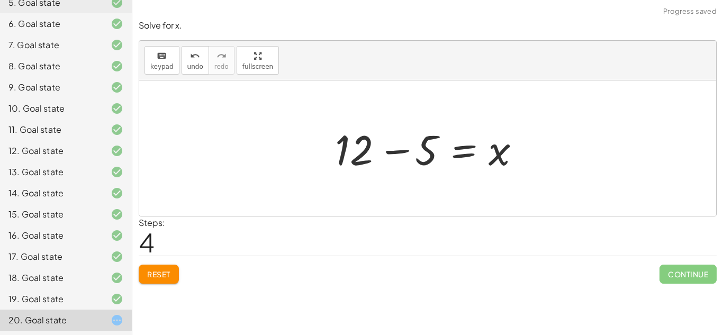
click at [391, 153] on div at bounding box center [432, 148] width 204 height 55
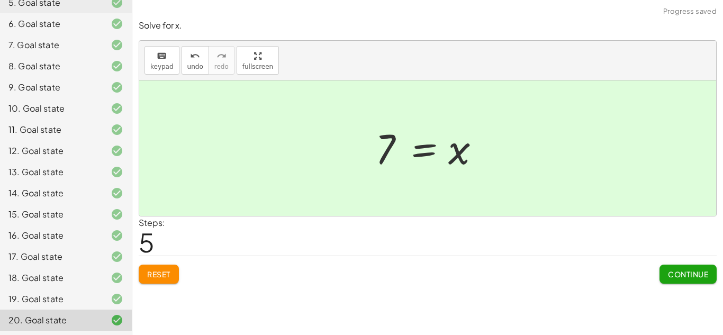
click at [392, 152] on div at bounding box center [431, 148] width 123 height 52
drag, startPoint x: 459, startPoint y: 156, endPoint x: 453, endPoint y: 158, distance: 6.9
click at [453, 158] on div at bounding box center [431, 148] width 123 height 52
click at [695, 273] on span "Continue" at bounding box center [688, 274] width 40 height 10
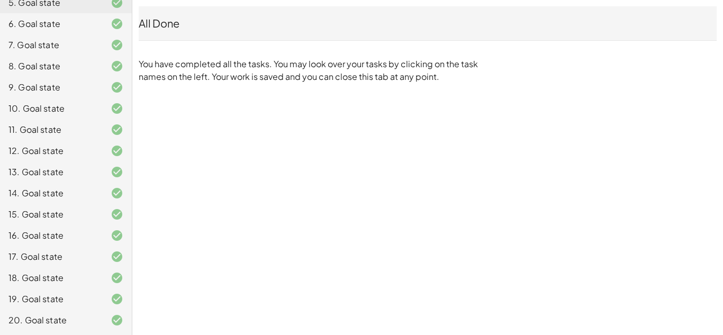
scroll to position [0, 0]
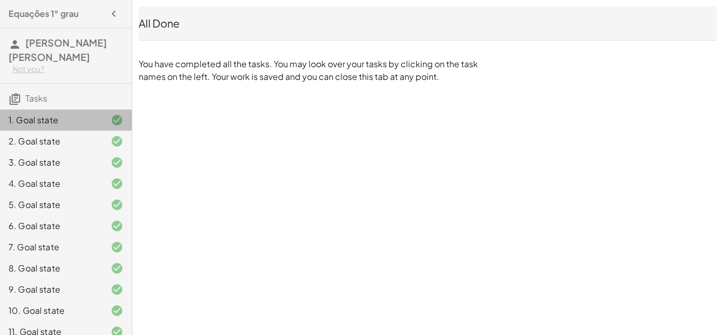
click at [14, 117] on div "1. Goal state" at bounding box center [50, 120] width 85 height 13
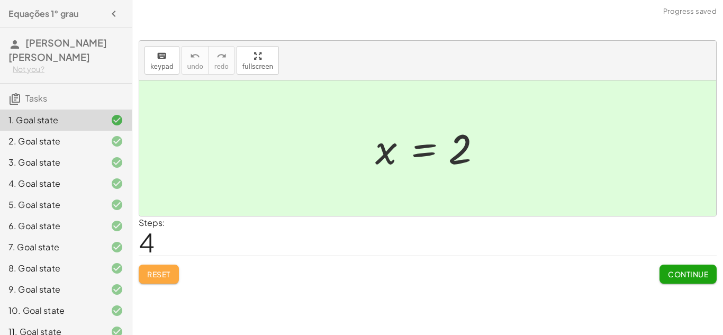
click at [148, 280] on button "Reset" at bounding box center [159, 274] width 40 height 19
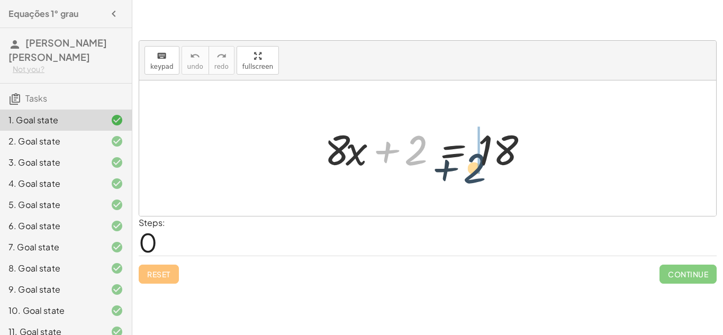
drag, startPoint x: 416, startPoint y: 144, endPoint x: 478, endPoint y: 164, distance: 65.4
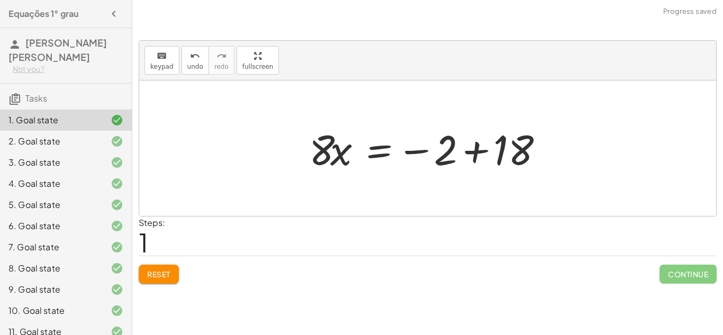
click at [464, 158] on div at bounding box center [432, 148] width 256 height 55
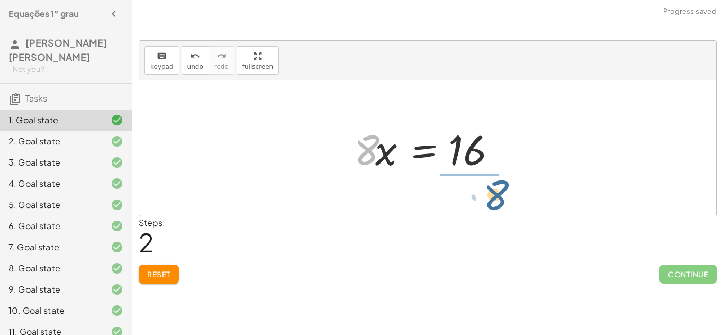
drag, startPoint x: 362, startPoint y: 165, endPoint x: 488, endPoint y: 210, distance: 133.1
click at [488, 210] on div "+ · 8 · x + 2 = 18 · 8 · x = − 2 + 18 · 8 · 8 · x = 16" at bounding box center [427, 147] width 577 height 135
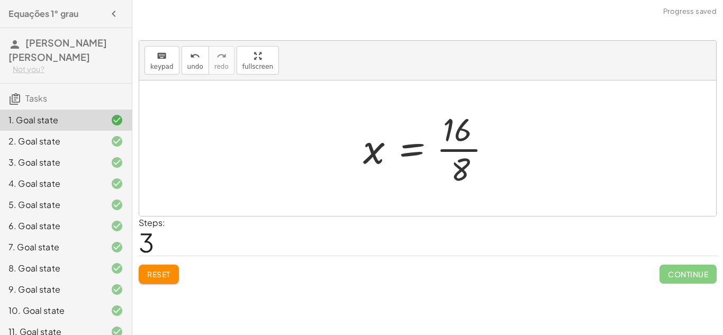
click at [468, 142] on div at bounding box center [432, 147] width 148 height 81
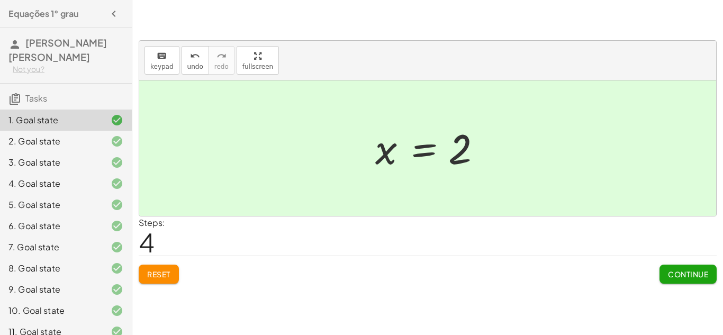
click at [163, 280] on button "Reset" at bounding box center [159, 274] width 40 height 19
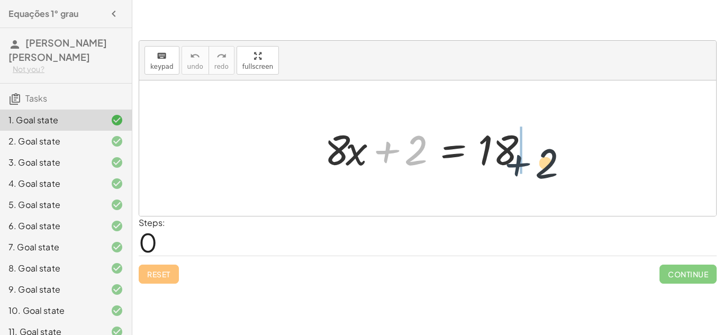
drag, startPoint x: 392, startPoint y: 150, endPoint x: 534, endPoint y: 164, distance: 143.1
click at [534, 164] on div at bounding box center [431, 148] width 225 height 55
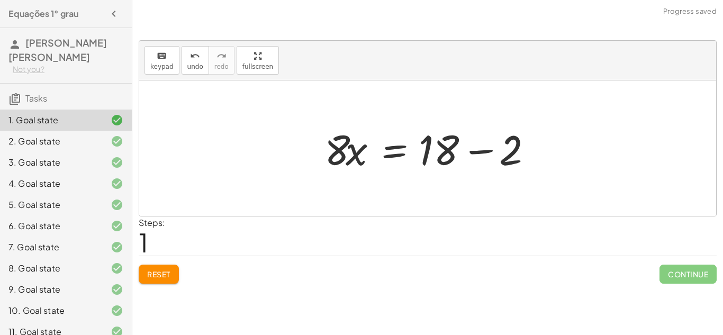
click at [496, 142] on div at bounding box center [431, 148] width 225 height 55
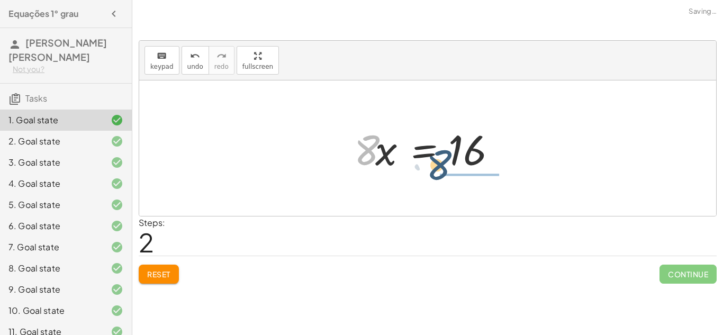
drag, startPoint x: 360, startPoint y: 154, endPoint x: 455, endPoint y: 183, distance: 98.9
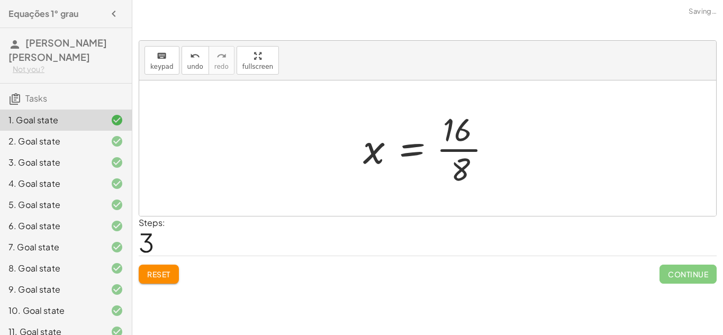
click at [467, 138] on div at bounding box center [432, 147] width 148 height 81
click at [596, 244] on div "Steps: 3" at bounding box center [428, 235] width 578 height 39
click at [460, 135] on div at bounding box center [432, 147] width 148 height 81
click at [467, 151] on div at bounding box center [432, 147] width 148 height 81
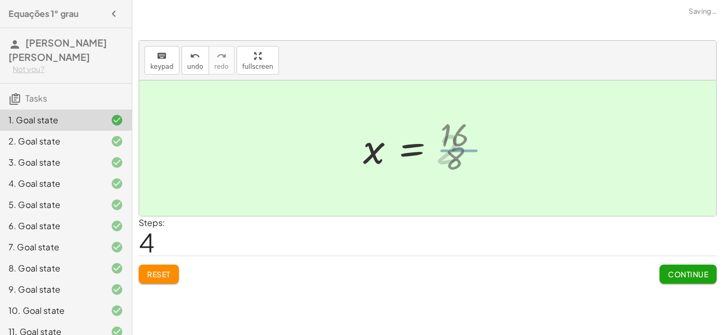
click at [467, 151] on div at bounding box center [419, 148] width 123 height 52
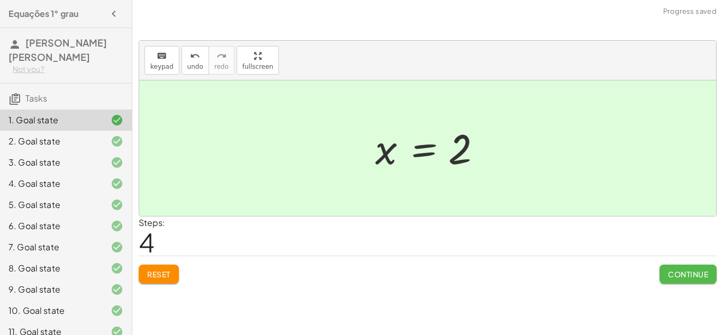
click at [676, 269] on span "Continue" at bounding box center [688, 274] width 40 height 10
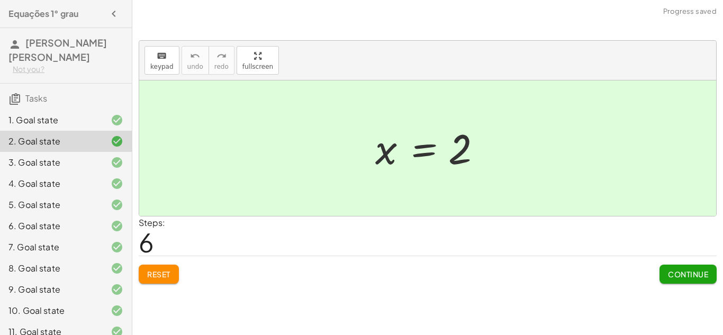
click at [169, 271] on span "Reset" at bounding box center [158, 274] width 23 height 10
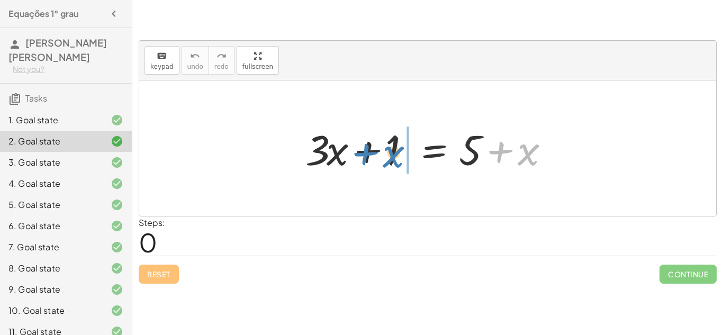
drag, startPoint x: 531, startPoint y: 154, endPoint x: 396, endPoint y: 156, distance: 135.0
click at [396, 156] on div at bounding box center [431, 148] width 262 height 55
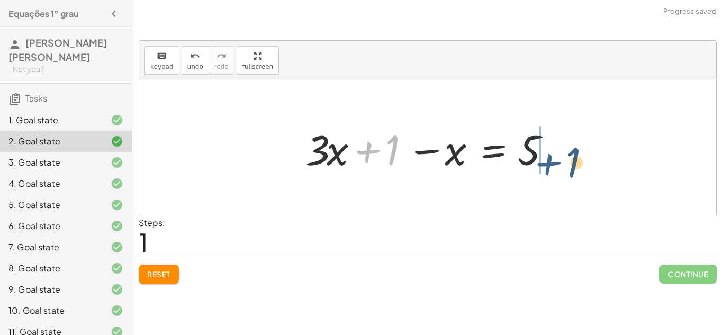
drag, startPoint x: 369, startPoint y: 154, endPoint x: 552, endPoint y: 164, distance: 183.9
click at [552, 164] on div at bounding box center [431, 148] width 262 height 55
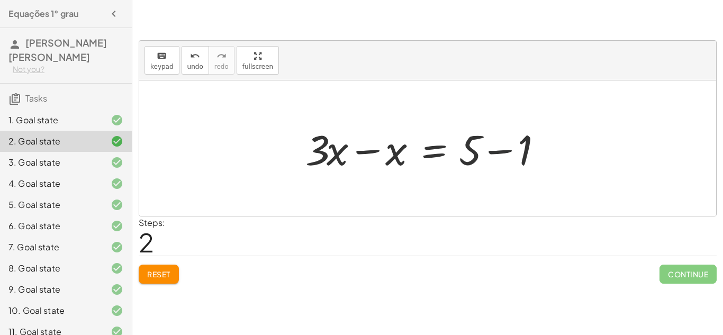
click at [497, 152] on div at bounding box center [431, 148] width 262 height 55
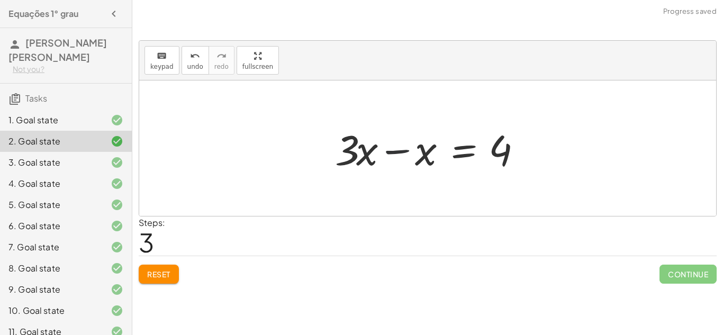
click at [392, 153] on div at bounding box center [432, 148] width 204 height 55
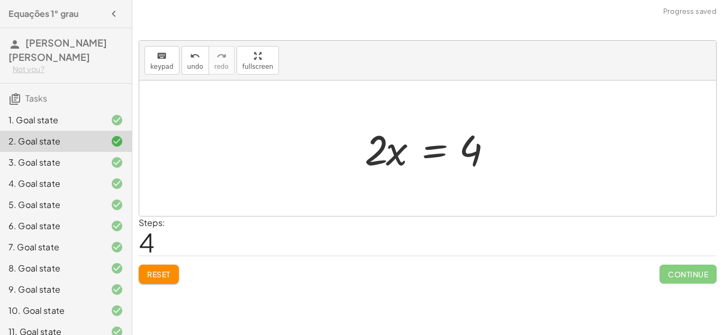
click at [179, 278] on div "Reset Continue" at bounding box center [428, 270] width 578 height 28
click at [174, 277] on button "Reset" at bounding box center [159, 274] width 40 height 19
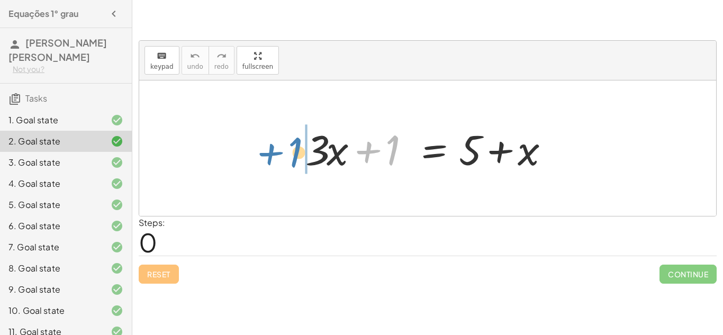
drag, startPoint x: 392, startPoint y: 139, endPoint x: 288, endPoint y: 142, distance: 103.3
click at [288, 142] on div "+ 1 + · 3 · x + 1 = + 5 + x" at bounding box center [427, 147] width 577 height 135
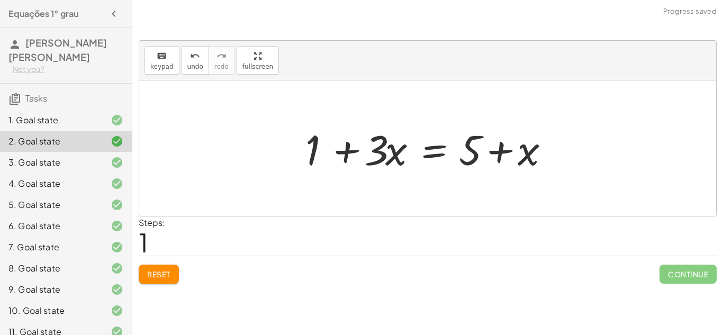
click at [146, 276] on button "Reset" at bounding box center [159, 274] width 40 height 19
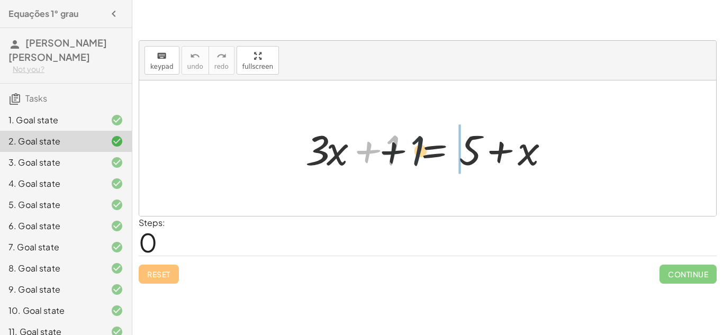
drag, startPoint x: 391, startPoint y: 151, endPoint x: 430, endPoint y: 151, distance: 38.6
click at [430, 151] on div at bounding box center [431, 148] width 262 height 55
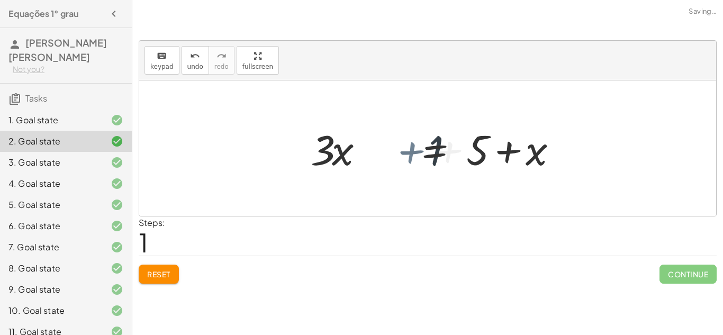
click at [430, 151] on div at bounding box center [505, 148] width 293 height 55
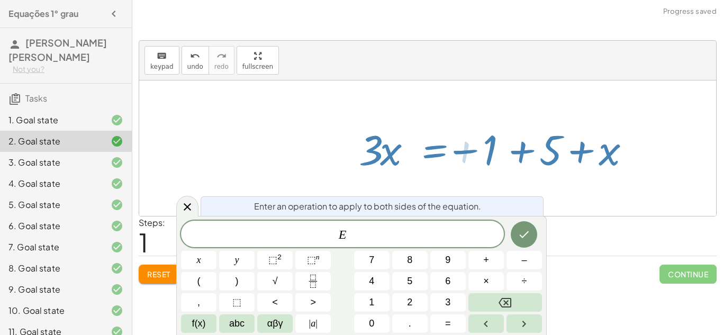
scroll to position [1, 0]
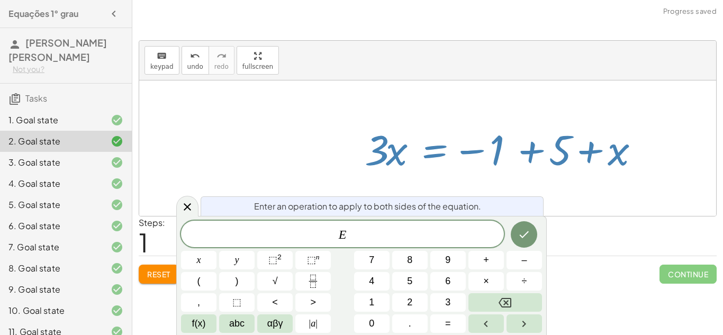
click at [387, 159] on div at bounding box center [505, 148] width 293 height 55
click at [157, 270] on span "Reset" at bounding box center [158, 274] width 23 height 10
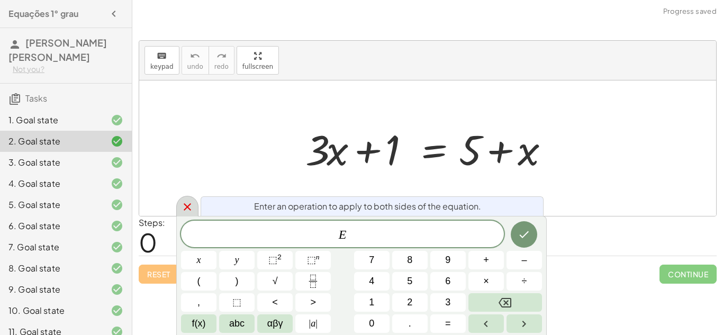
click at [177, 211] on div at bounding box center [187, 206] width 22 height 21
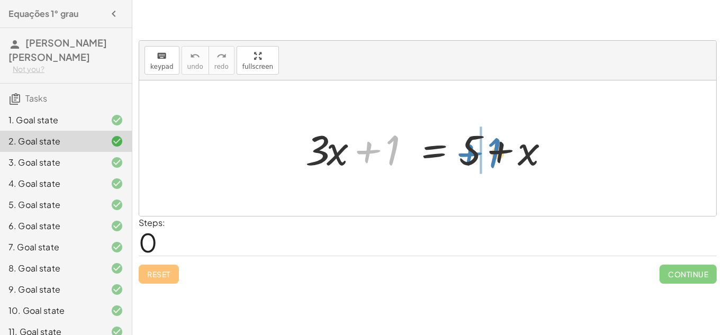
drag, startPoint x: 396, startPoint y: 146, endPoint x: 494, endPoint y: 147, distance: 97.9
click at [494, 147] on div at bounding box center [431, 148] width 262 height 55
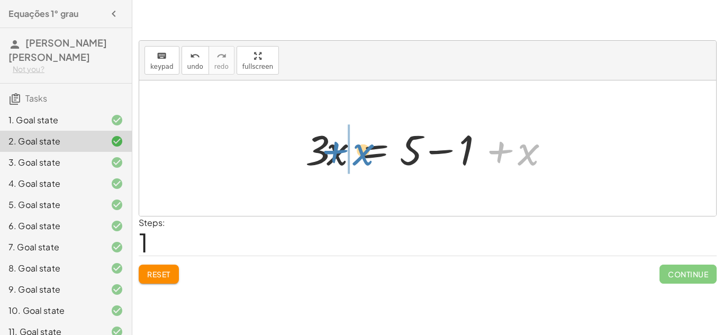
drag, startPoint x: 522, startPoint y: 150, endPoint x: 362, endPoint y: 149, distance: 159.3
click at [362, 149] on div at bounding box center [431, 148] width 262 height 55
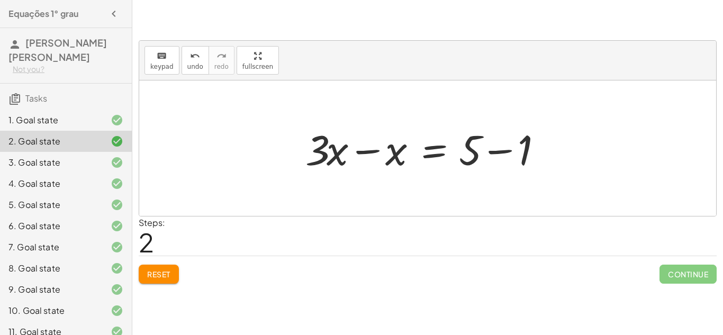
click at [262, 293] on div "keyboard keypad undo undo redo redo fullscreen + · 8 · x + 2 = 18 · 8 · x = + 1…" at bounding box center [427, 167] width 591 height 335
click at [509, 149] on div at bounding box center [431, 148] width 262 height 55
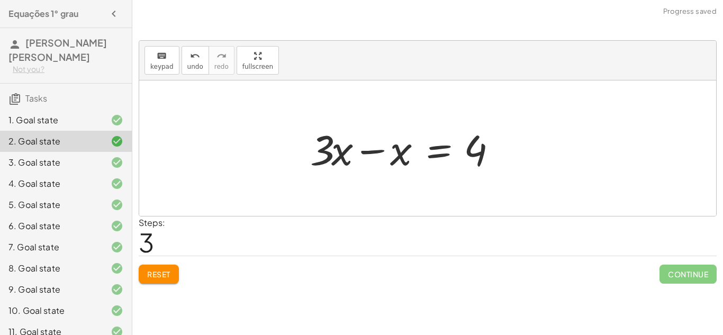
click at [355, 157] on div at bounding box center [407, 148] width 204 height 55
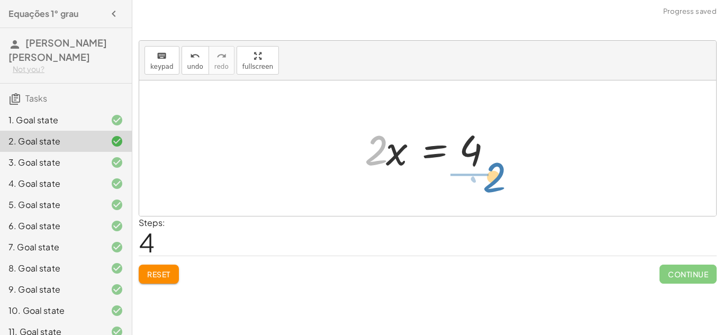
drag, startPoint x: 373, startPoint y: 153, endPoint x: 488, endPoint y: 179, distance: 118.4
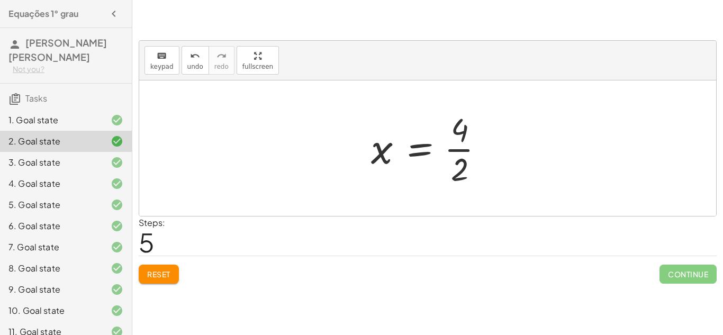
click at [458, 135] on div at bounding box center [432, 147] width 132 height 81
click at [480, 164] on div at bounding box center [432, 147] width 132 height 81
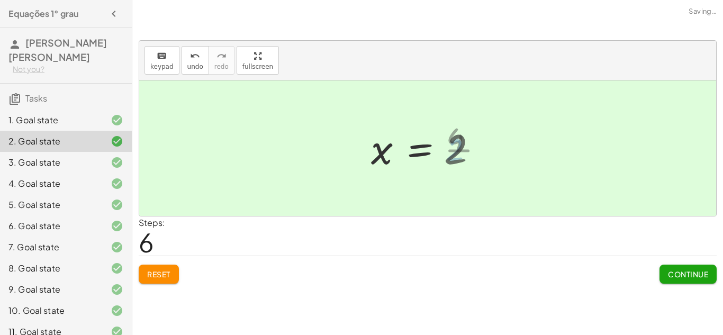
click at [467, 161] on div at bounding box center [427, 148] width 123 height 52
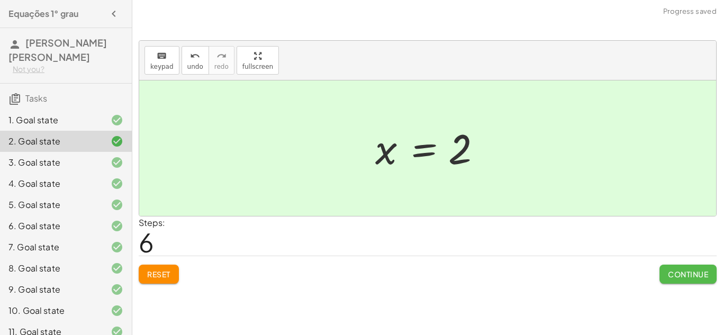
click at [676, 280] on button "Continue" at bounding box center [687, 274] width 57 height 19
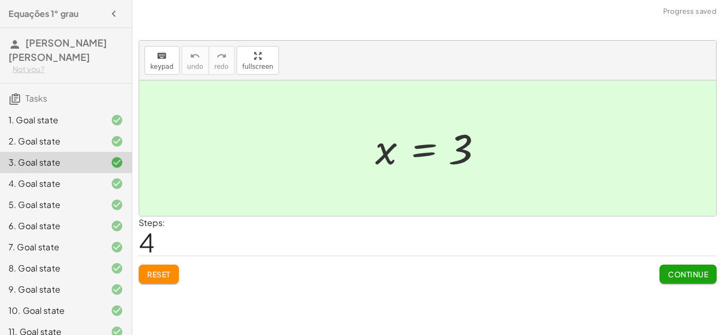
click at [102, 221] on div at bounding box center [109, 226] width 30 height 13
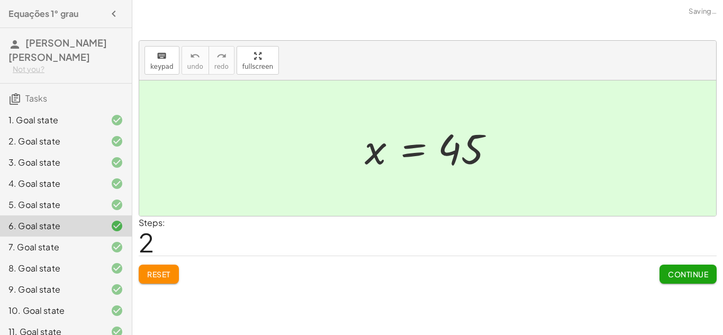
click at [160, 273] on span "Reset" at bounding box center [158, 274] width 23 height 10
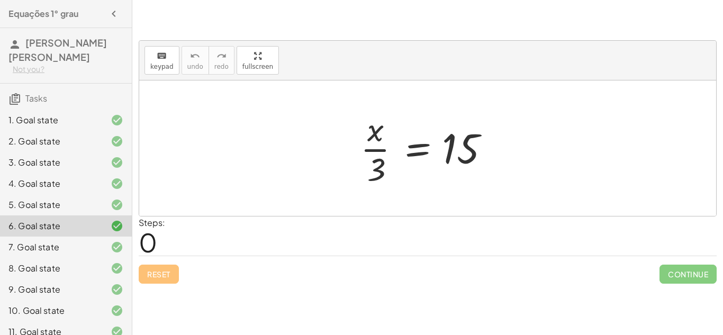
click at [87, 266] on div "8. Goal state" at bounding box center [50, 268] width 85 height 13
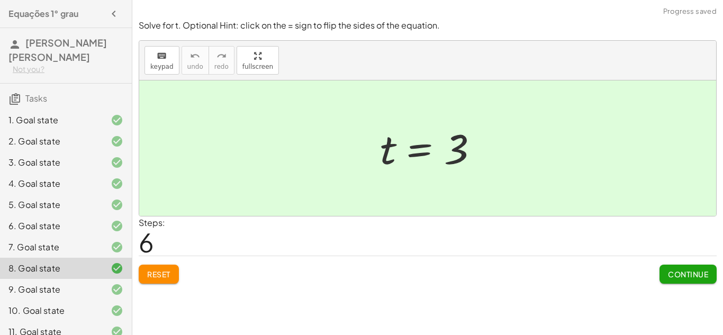
click at [97, 321] on div "9. Goal state" at bounding box center [66, 331] width 132 height 21
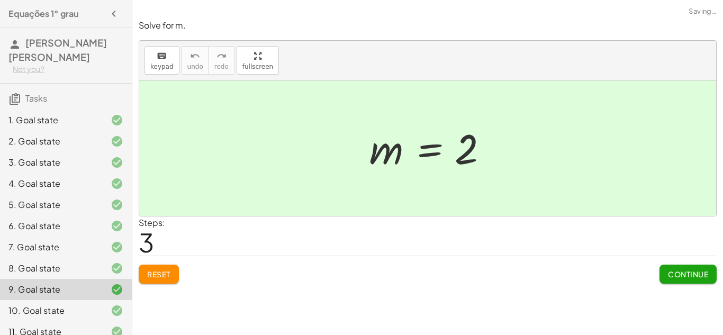
click at [78, 237] on div "5. Goal state" at bounding box center [66, 247] width 132 height 21
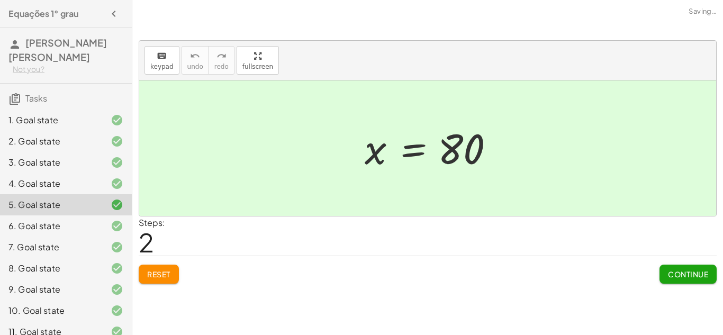
click at [78, 215] on div "4. Goal state" at bounding box center [66, 225] width 132 height 21
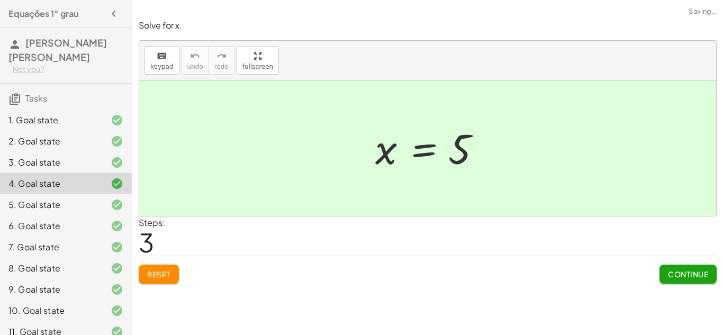
click at [78, 178] on div "4. Goal state" at bounding box center [50, 183] width 85 height 13
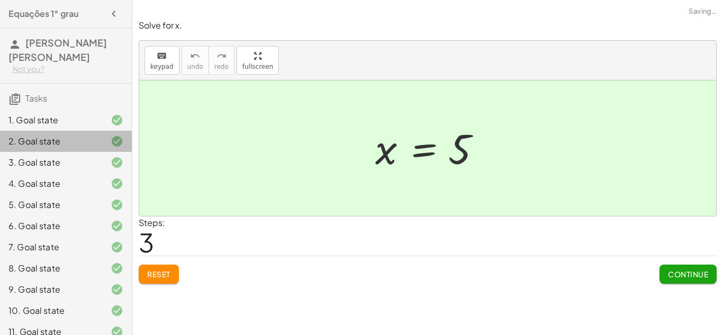
click at [83, 173] on div "2. Goal state" at bounding box center [66, 183] width 132 height 21
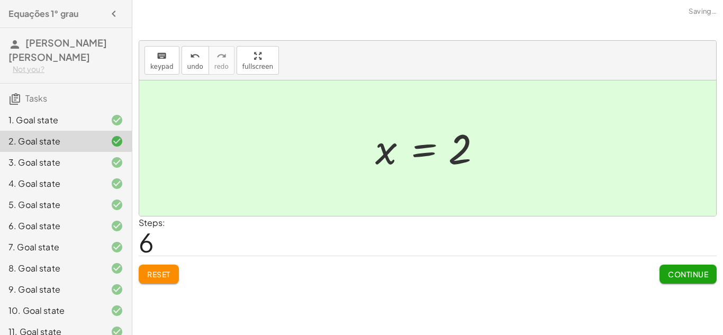
click at [97, 194] on div "3. Goal state" at bounding box center [66, 204] width 132 height 21
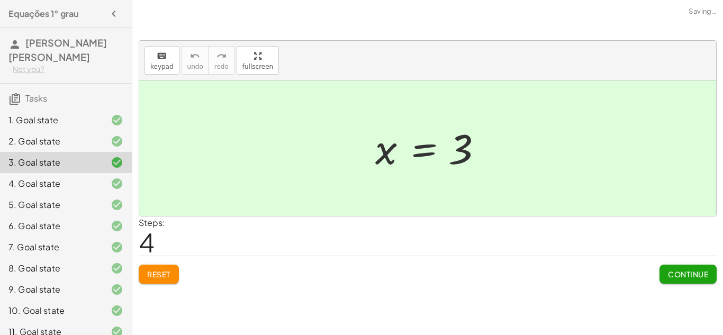
click at [107, 182] on div at bounding box center [109, 183] width 30 height 13
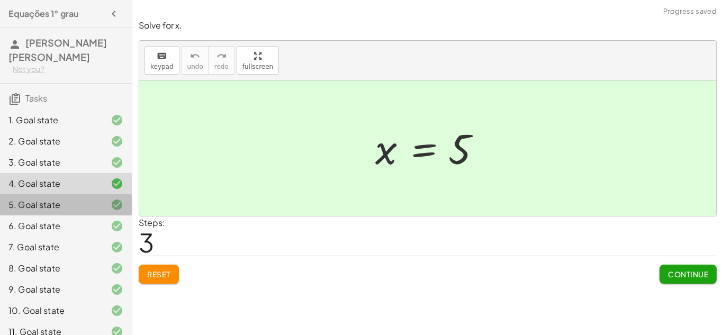
click at [115, 198] on icon at bounding box center [117, 204] width 13 height 13
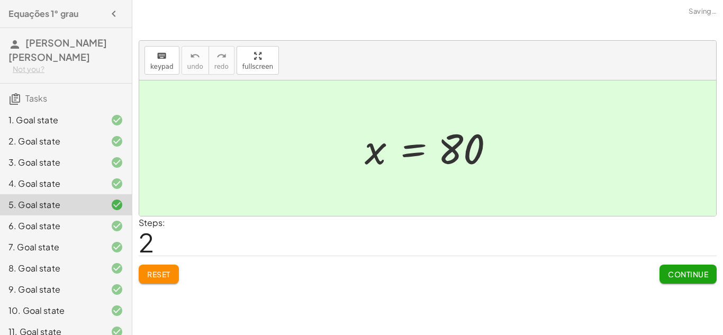
click at [140, 229] on span "2" at bounding box center [146, 242] width 15 height 32
click at [139, 232] on span "2" at bounding box center [146, 242] width 15 height 32
click at [118, 223] on icon at bounding box center [117, 226] width 13 height 13
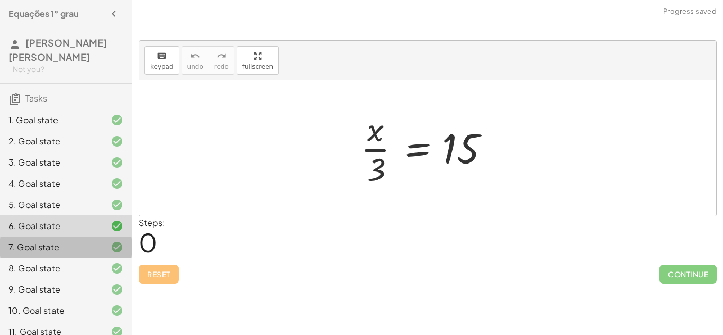
click at [122, 249] on icon at bounding box center [117, 247] width 13 height 13
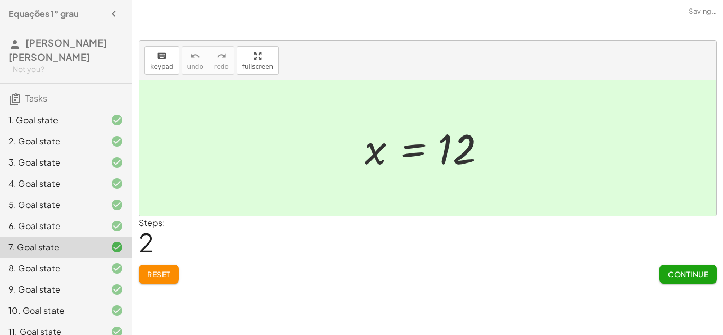
click at [122, 249] on icon at bounding box center [117, 247] width 13 height 13
click at [48, 222] on div "6. Goal state" at bounding box center [50, 226] width 85 height 13
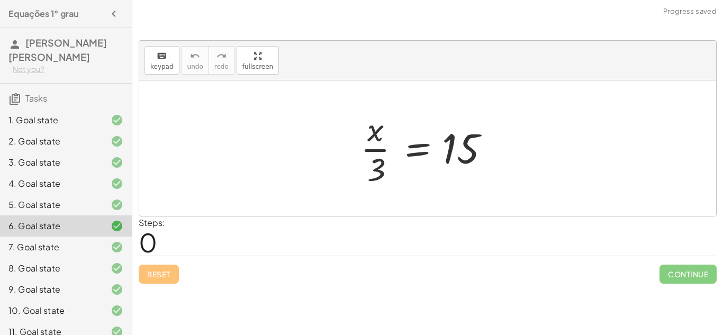
click at [80, 284] on div "9. Goal state" at bounding box center [50, 289] width 85 height 13
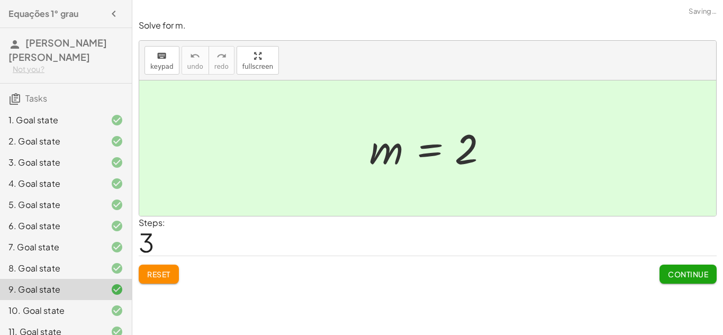
click at [153, 273] on span "Reset" at bounding box center [158, 274] width 23 height 10
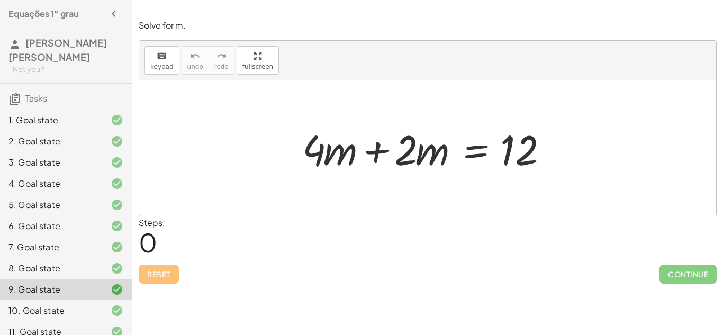
click at [61, 253] on div "7. Goal state" at bounding box center [50, 247] width 85 height 13
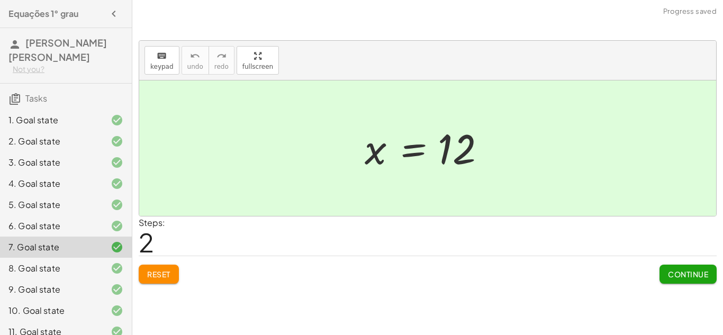
click at [164, 283] on button "Reset" at bounding box center [159, 274] width 40 height 19
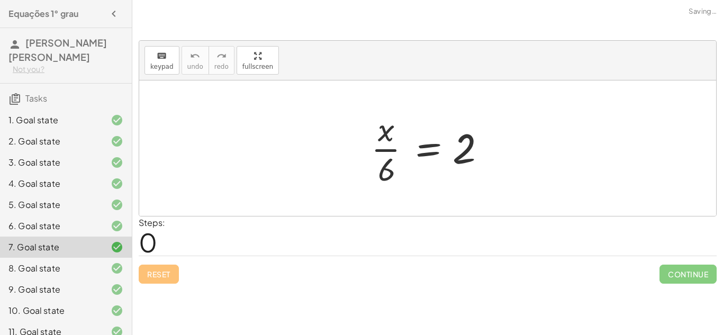
click at [64, 222] on div "6. Goal state" at bounding box center [50, 226] width 85 height 13
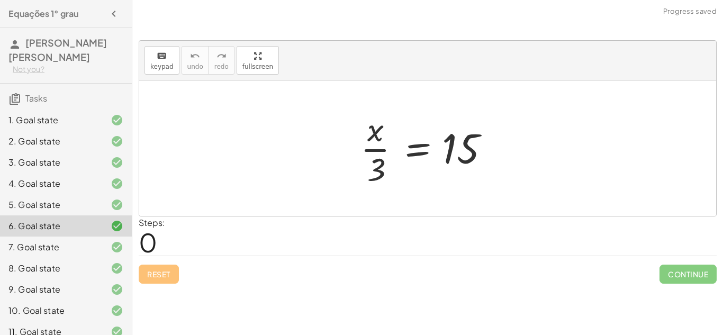
click at [72, 268] on div "8. Goal state" at bounding box center [50, 268] width 85 height 13
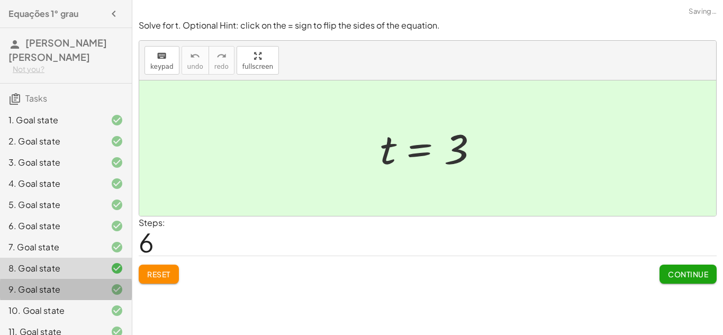
click at [68, 289] on div "9. Goal state" at bounding box center [50, 289] width 85 height 13
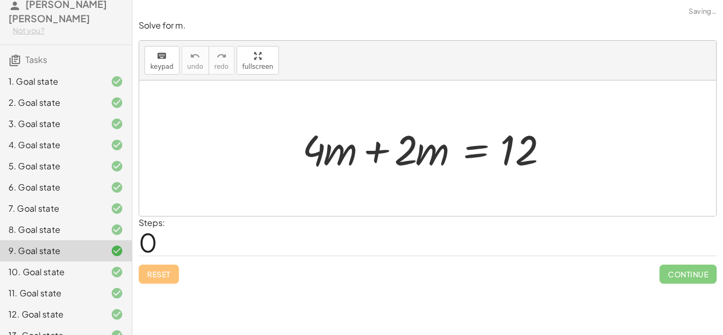
scroll to position [40, 0]
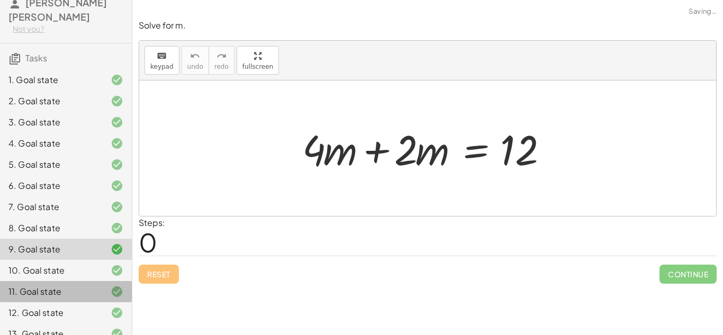
click at [68, 289] on div "11. Goal state" at bounding box center [50, 291] width 85 height 13
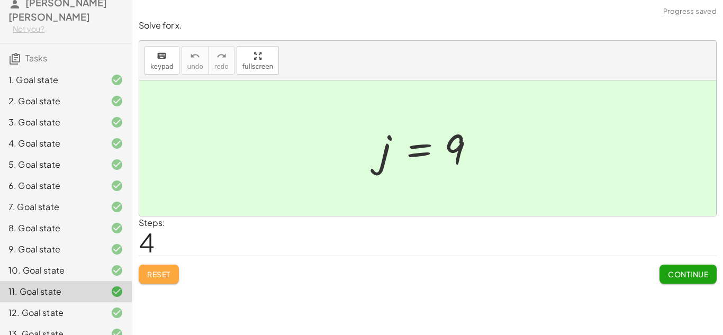
click at [158, 271] on span "Reset" at bounding box center [158, 274] width 23 height 10
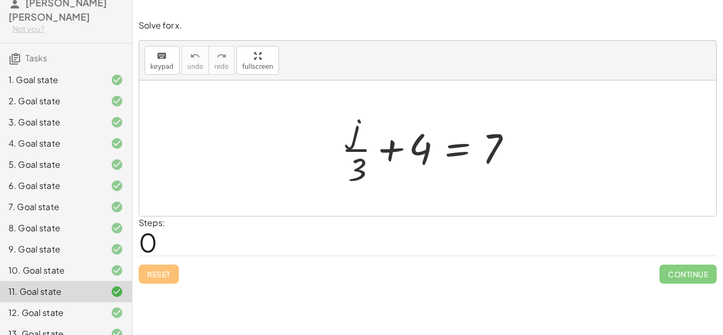
click at [115, 207] on icon at bounding box center [117, 207] width 13 height 13
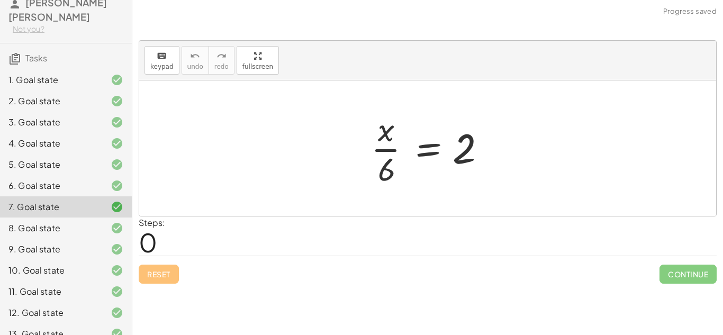
scroll to position [202, 0]
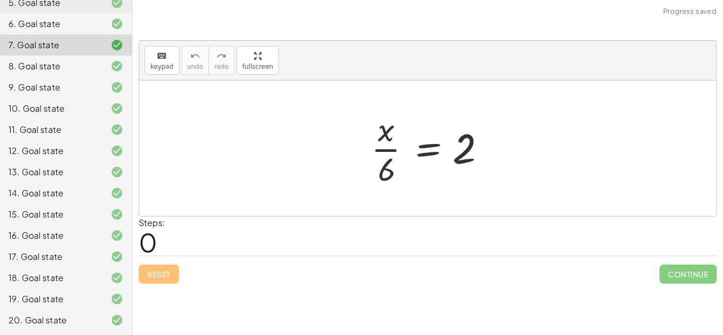
click at [65, 311] on div "20. Goal state" at bounding box center [66, 320] width 132 height 21
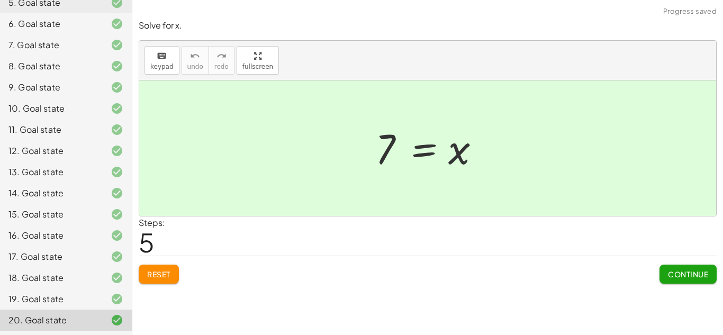
scroll to position [0, 0]
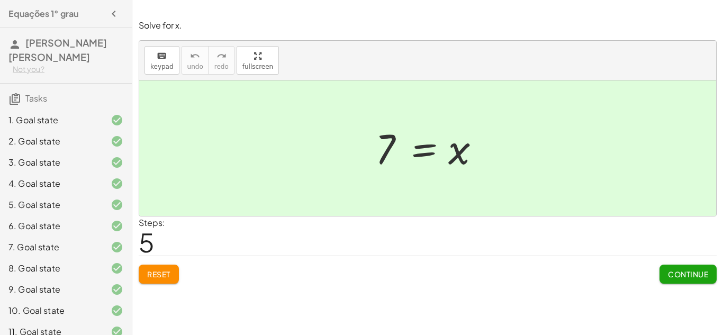
click at [89, 321] on div "9. Goal state" at bounding box center [66, 331] width 132 height 21
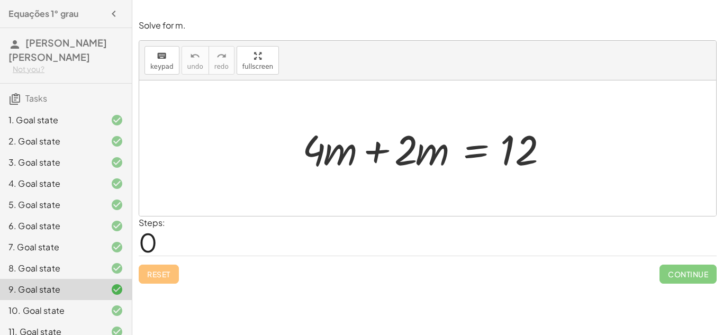
click at [79, 244] on div "7. Goal state" at bounding box center [50, 247] width 85 height 13
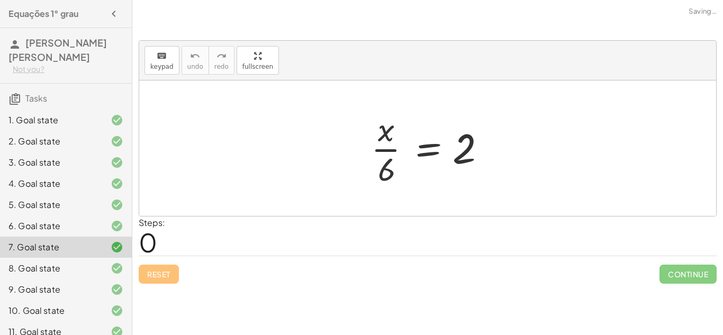
click at [80, 238] on div "7. Goal state" at bounding box center [66, 247] width 132 height 21
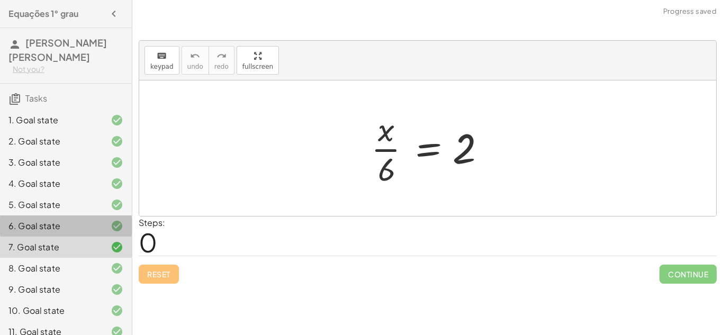
click at [73, 222] on div "6. Goal state" at bounding box center [50, 226] width 85 height 13
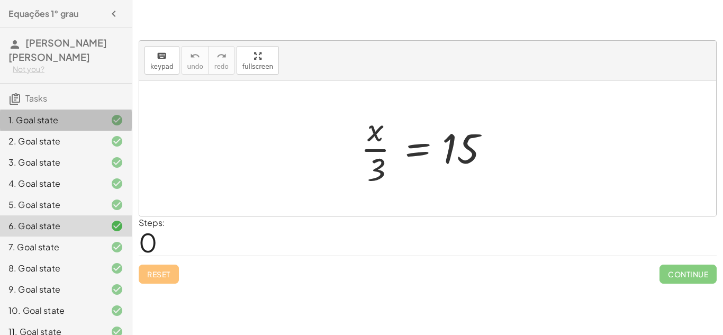
click at [84, 124] on div "1. Goal state" at bounding box center [50, 120] width 85 height 13
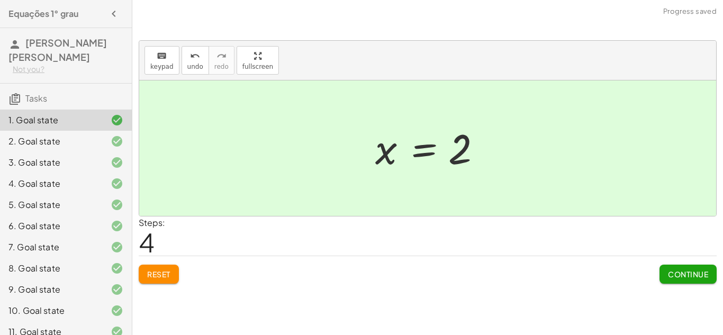
click at [0, 0] on div "keyboard keypad undo undo redo redo fullscreen + · 8 · x + 2 = 18 · 8 · x = + 1…" at bounding box center [0, 0] width 0 height 0
click at [166, 279] on button "Reset" at bounding box center [159, 274] width 40 height 19
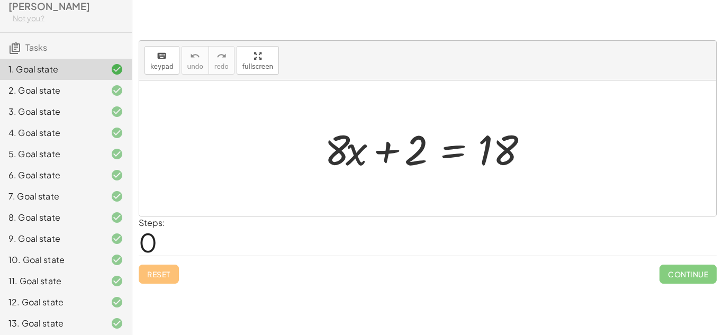
scroll to position [56, 0]
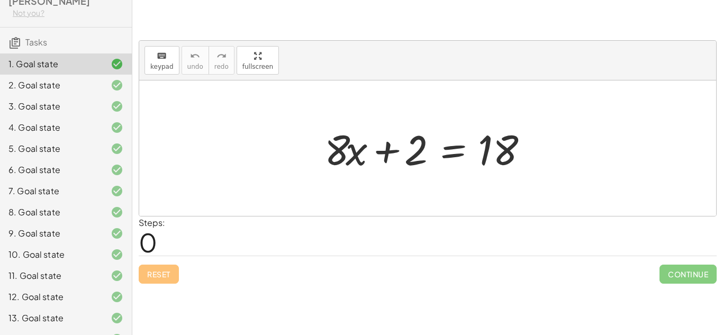
click at [12, 255] on div "10. Goal state" at bounding box center [50, 254] width 85 height 13
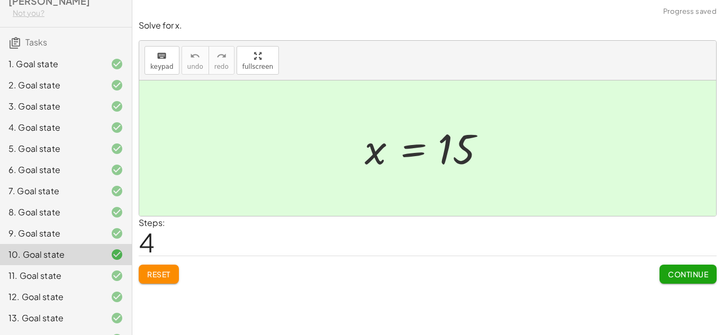
click at [0, 0] on div "Solve for x. keyboard keypad undo undo redo redo fullscreen + · x · 5 + 3 = 6 ·…" at bounding box center [0, 0] width 0 height 0
click at [158, 265] on button "Reset" at bounding box center [159, 274] width 40 height 19
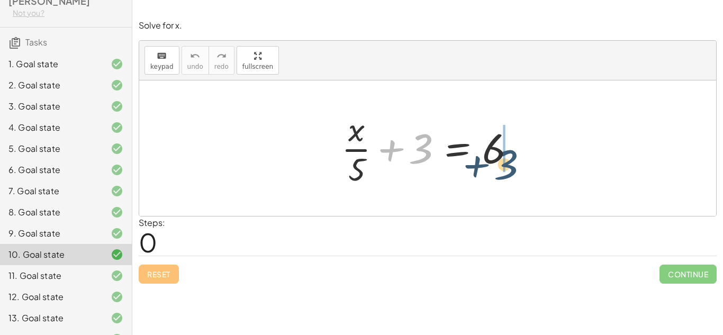
drag, startPoint x: 421, startPoint y: 158, endPoint x: 515, endPoint y: 168, distance: 94.7
click at [515, 168] on div at bounding box center [431, 147] width 191 height 81
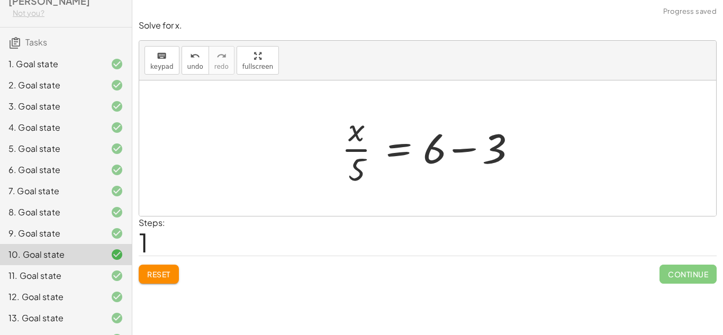
click at [473, 149] on div at bounding box center [431, 147] width 191 height 81
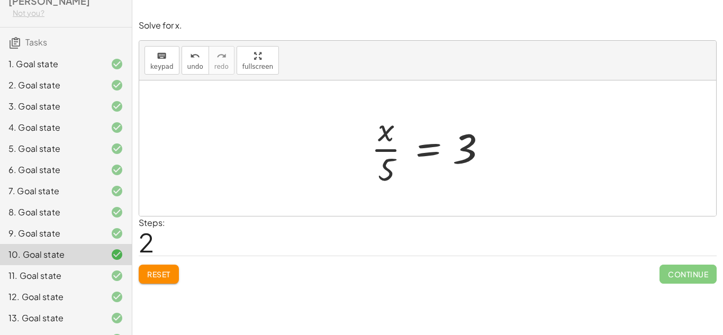
click at [74, 276] on div "11. Goal state" at bounding box center [50, 275] width 85 height 13
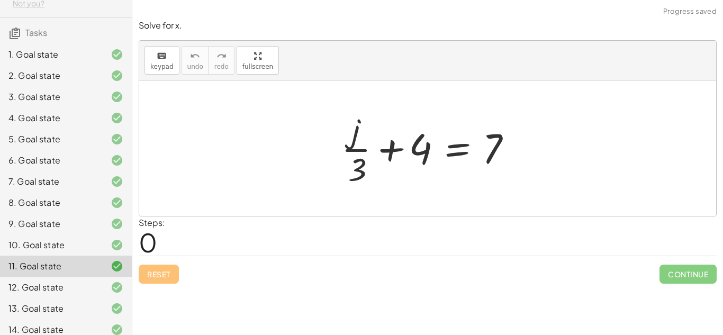
scroll to position [66, 0]
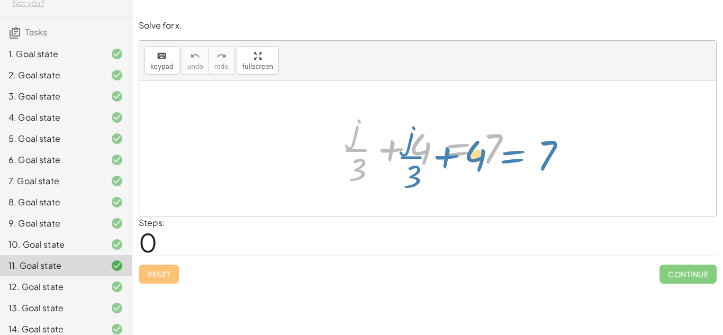
drag, startPoint x: 433, startPoint y: 147, endPoint x: 468, endPoint y: 152, distance: 35.4
click at [468, 152] on div at bounding box center [431, 147] width 191 height 81
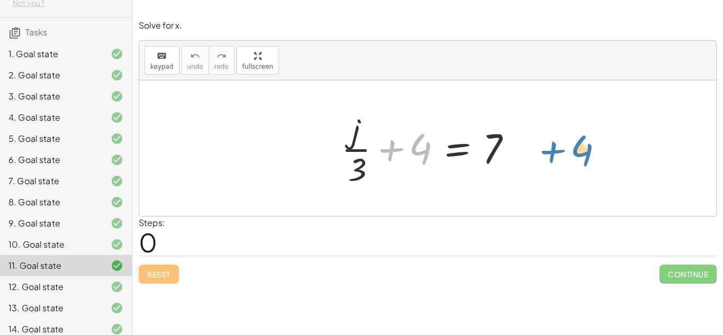
drag, startPoint x: 428, startPoint y: 151, endPoint x: 598, endPoint y: 150, distance: 169.9
click at [598, 150] on div "+ 4 + · j · 3 + 4 = 7" at bounding box center [427, 147] width 577 height 135
drag, startPoint x: 428, startPoint y: 149, endPoint x: 495, endPoint y: 150, distance: 67.2
click at [495, 150] on div at bounding box center [431, 147] width 191 height 81
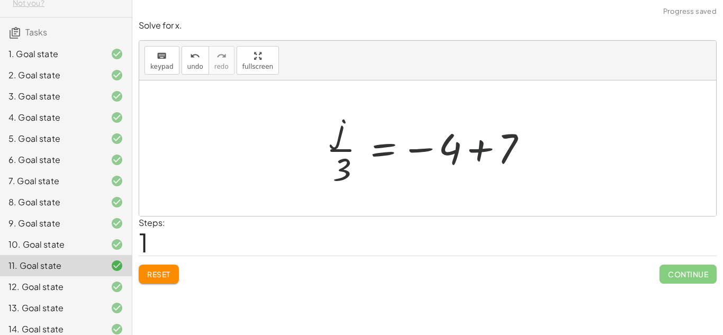
click at [463, 148] on div at bounding box center [432, 147] width 222 height 81
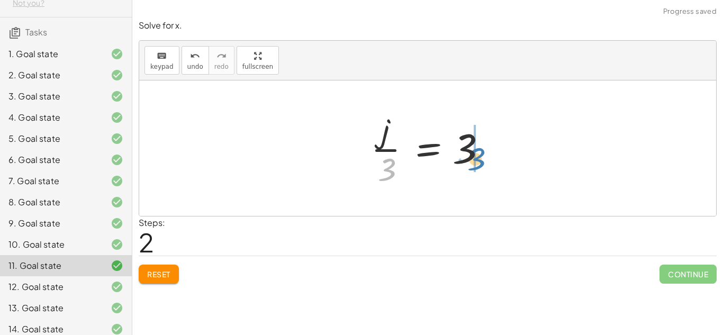
drag, startPoint x: 387, startPoint y: 171, endPoint x: 483, endPoint y: 154, distance: 97.3
click at [483, 154] on div at bounding box center [432, 147] width 132 height 81
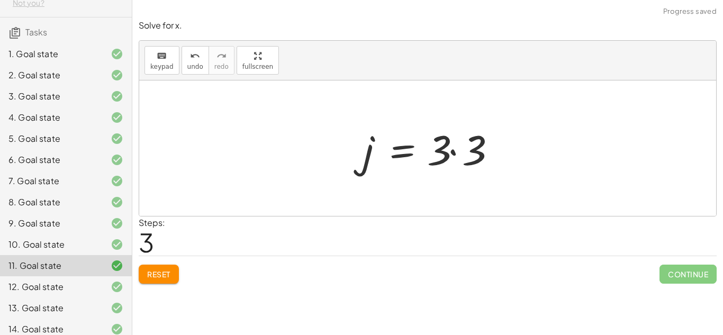
click at [481, 153] on div at bounding box center [432, 148] width 149 height 55
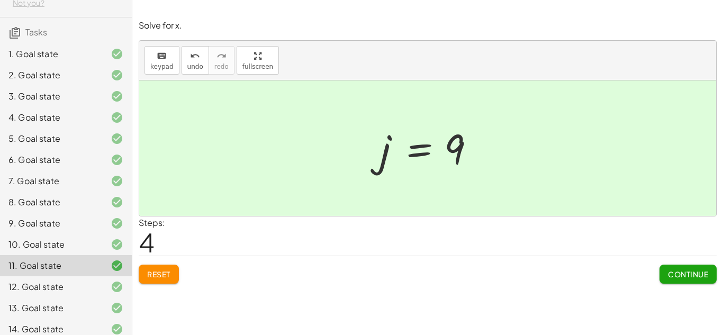
scroll to position [202, 0]
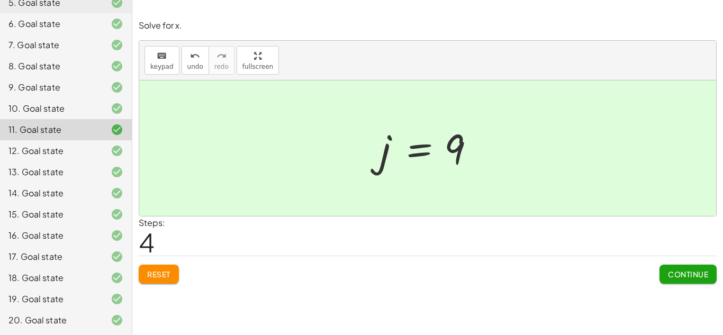
click at [33, 252] on div "17. Goal state" at bounding box center [50, 256] width 85 height 13
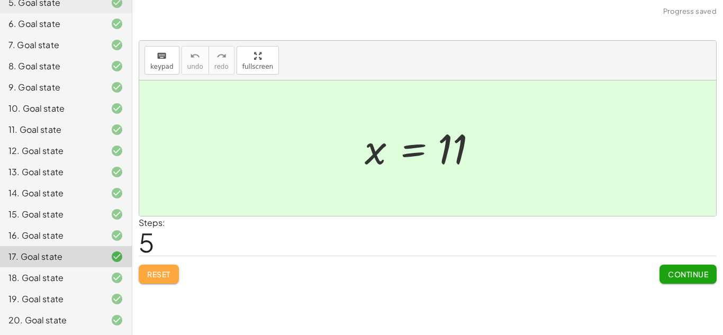
click at [160, 281] on button "Reset" at bounding box center [159, 274] width 40 height 19
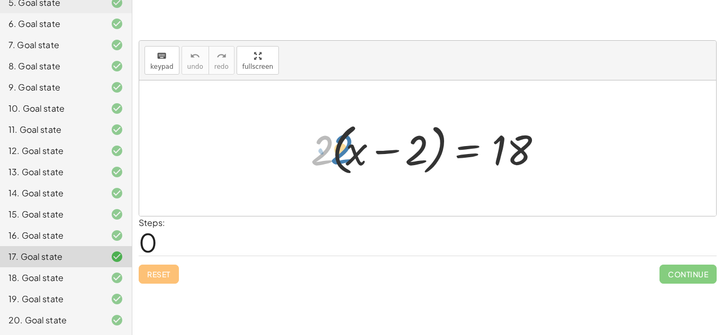
drag, startPoint x: 318, startPoint y: 155, endPoint x: 340, endPoint y: 154, distance: 21.7
click at [340, 154] on div at bounding box center [431, 148] width 252 height 61
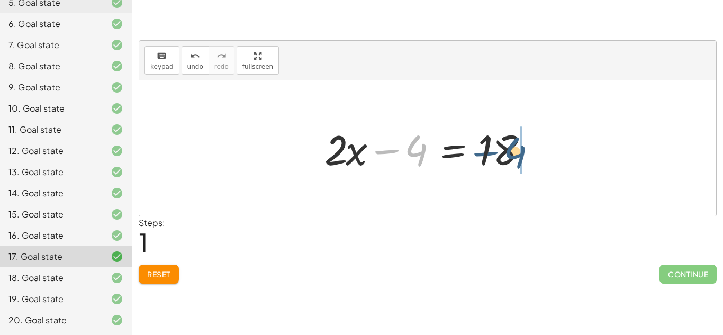
drag, startPoint x: 413, startPoint y: 152, endPoint x: 514, endPoint y: 154, distance: 101.6
click at [514, 154] on div at bounding box center [431, 148] width 225 height 55
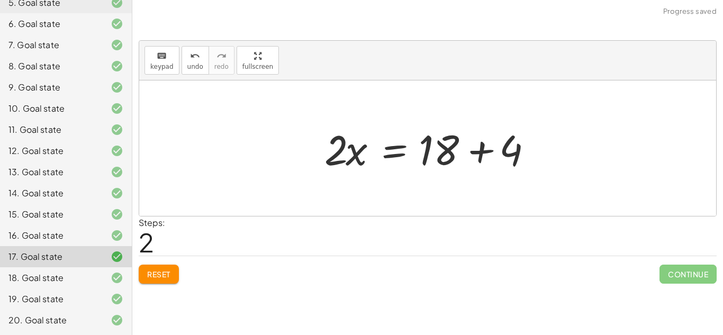
click at [489, 150] on div at bounding box center [431, 148] width 225 height 55
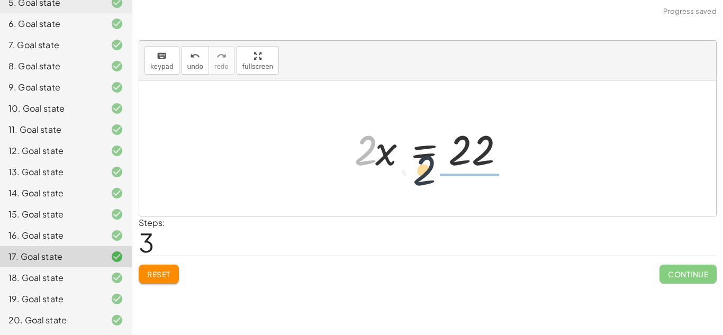
drag, startPoint x: 364, startPoint y: 159, endPoint x: 480, endPoint y: 186, distance: 119.5
click at [480, 186] on div "· 2 · ( + x − 2 ) = 18 + · 2 · x − · 2 · 2 = 18 + · 2 · x − 4 = 18 · 2 · x = + …" at bounding box center [427, 147] width 577 height 135
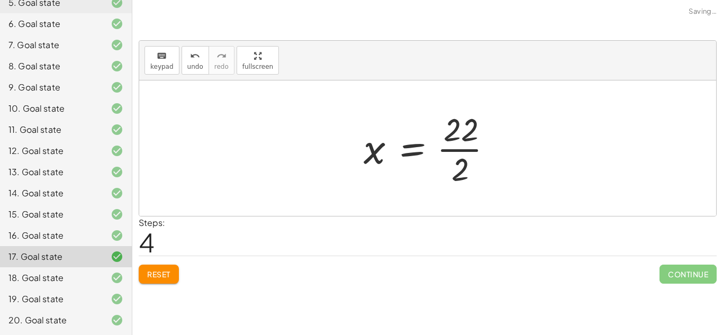
click at [468, 134] on div at bounding box center [432, 147] width 148 height 81
click at [467, 134] on div at bounding box center [432, 147] width 148 height 81
click at [465, 143] on div at bounding box center [432, 147] width 148 height 81
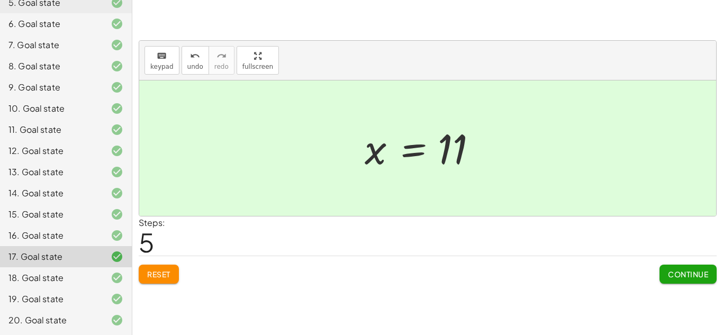
click at [79, 284] on div "18. Goal state" at bounding box center [50, 277] width 85 height 13
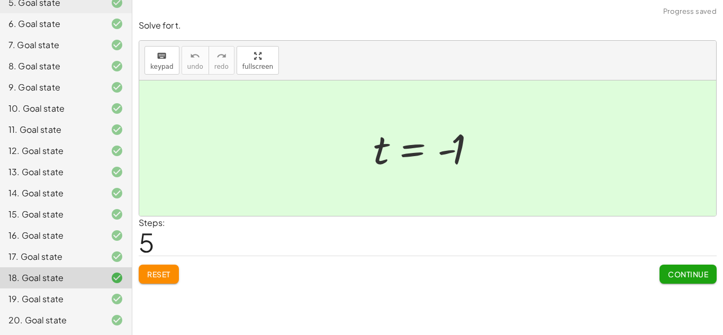
click at [0, 0] on div "Solve for t. keyboard keypad undo undo redo redo fullscreen · 2 · ( + t − 5 ) =…" at bounding box center [0, 0] width 0 height 0
click at [154, 261] on div "Reset Continue" at bounding box center [428, 270] width 578 height 28
click at [150, 274] on span "Reset" at bounding box center [158, 274] width 23 height 10
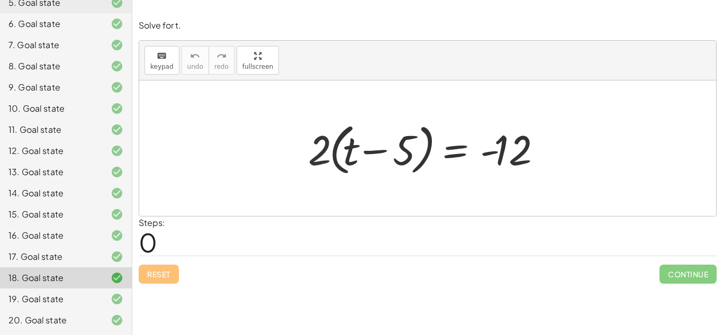
click at [304, 153] on div at bounding box center [431, 148] width 257 height 61
drag, startPoint x: 320, startPoint y: 158, endPoint x: 340, endPoint y: 158, distance: 20.1
click at [340, 158] on div at bounding box center [431, 148] width 257 height 61
drag, startPoint x: 314, startPoint y: 159, endPoint x: 341, endPoint y: 157, distance: 27.1
click at [341, 157] on div at bounding box center [431, 148] width 257 height 61
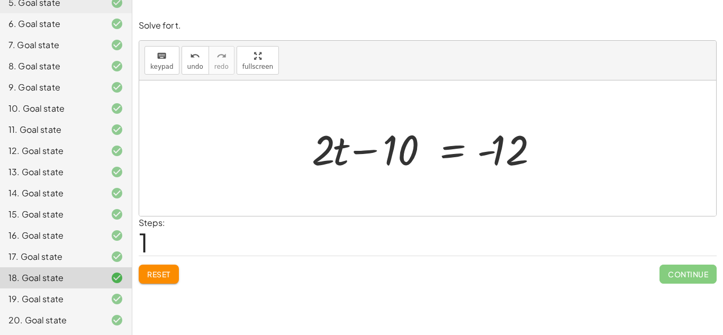
click at [367, 153] on div at bounding box center [431, 148] width 250 height 55
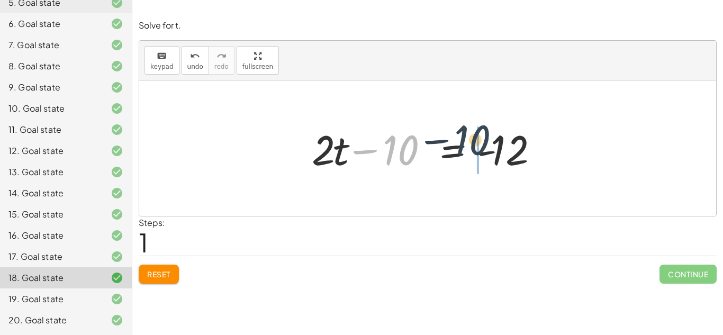
drag, startPoint x: 401, startPoint y: 159, endPoint x: 511, endPoint y: 153, distance: 110.3
click at [511, 153] on div at bounding box center [431, 148] width 250 height 55
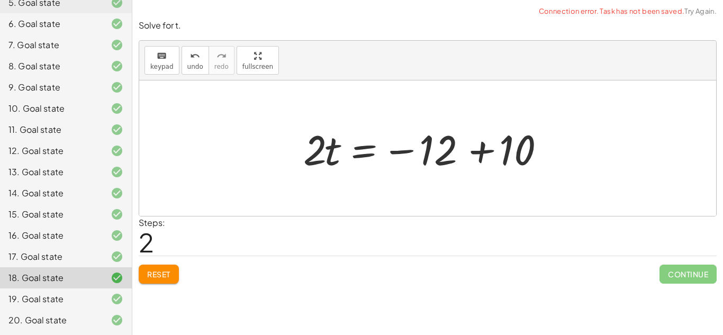
click at [484, 150] on div at bounding box center [431, 148] width 267 height 55
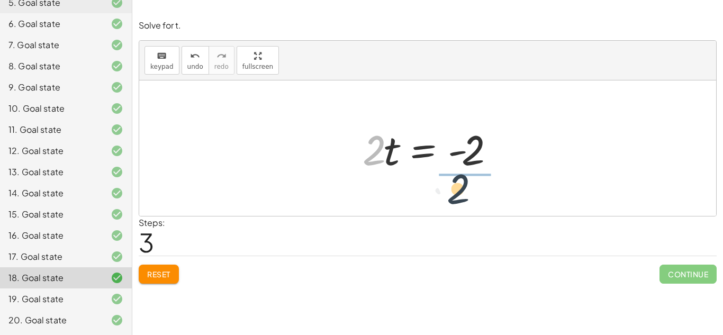
drag, startPoint x: 379, startPoint y: 159, endPoint x: 485, endPoint y: 198, distance: 112.4
click at [485, 198] on div "· 2 · ( + t − 5 ) = - 12 + · 2 · t − · 2 · 5 = - 12 + · 2 · t − 10 = - 12 · 2 ·…" at bounding box center [427, 147] width 577 height 135
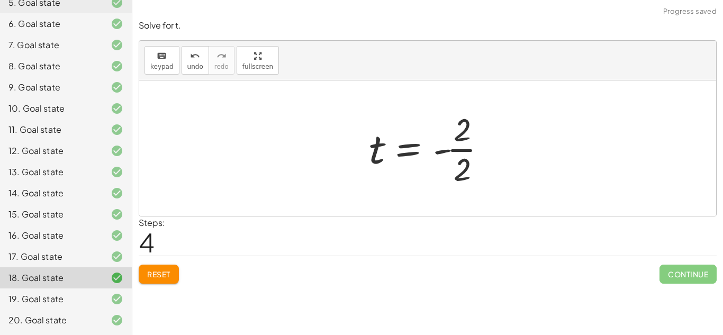
click at [463, 133] on div at bounding box center [432, 147] width 137 height 81
click at [476, 165] on div at bounding box center [432, 147] width 137 height 81
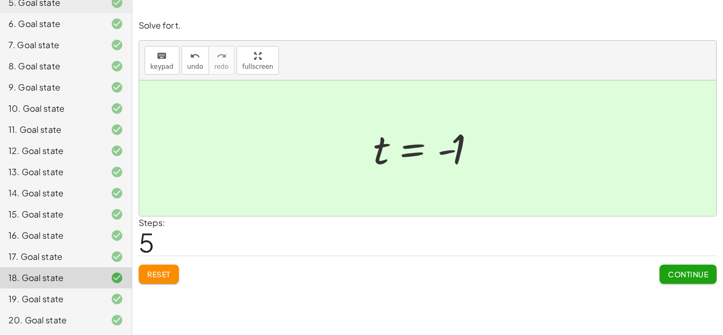
click at [143, 283] on button "Reset" at bounding box center [159, 274] width 40 height 19
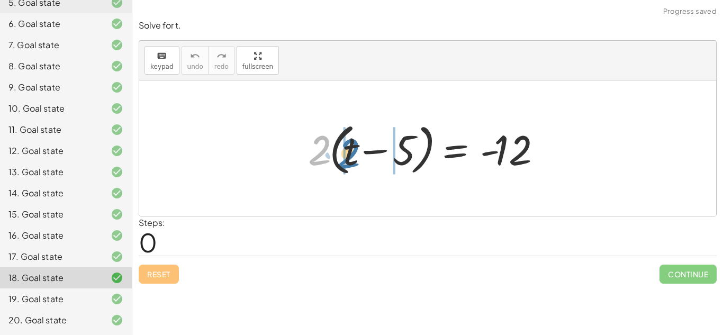
drag, startPoint x: 327, startPoint y: 160, endPoint x: 355, endPoint y: 164, distance: 28.2
click at [355, 164] on div at bounding box center [431, 148] width 257 height 61
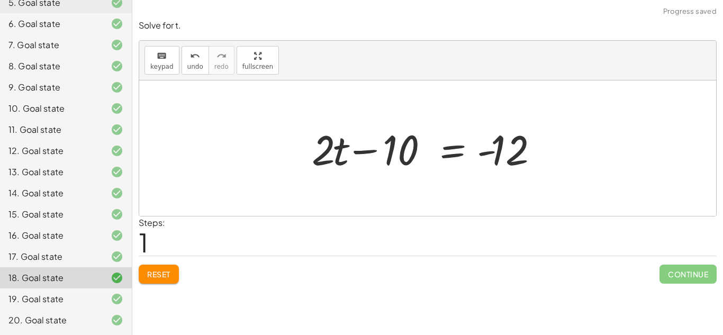
click at [366, 150] on div at bounding box center [431, 148] width 250 height 55
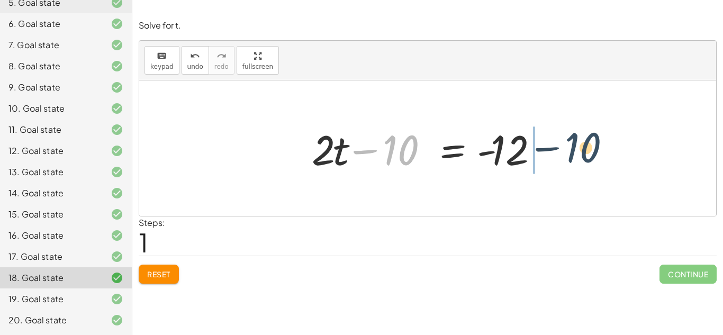
drag, startPoint x: 401, startPoint y: 158, endPoint x: 585, endPoint y: 156, distance: 184.2
click at [585, 156] on div "· 2 · ( + t − 5 ) = - 12 + · 2 · t − · 2 · 5 = - 12 − 10 + t − = - [DATE]" at bounding box center [427, 147] width 577 height 135
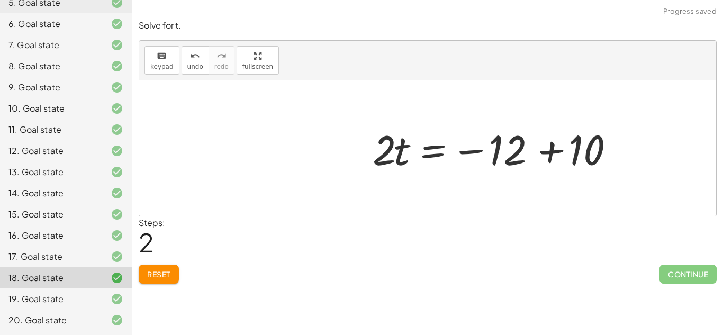
click at [565, 151] on div at bounding box center [500, 148] width 267 height 55
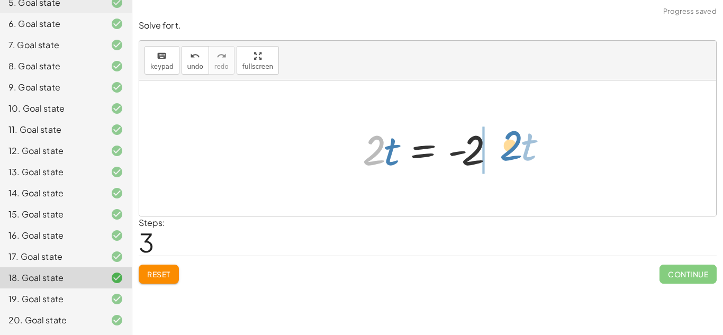
drag, startPoint x: 377, startPoint y: 161, endPoint x: 514, endPoint y: 157, distance: 137.1
click at [514, 157] on div "· 2 · ( + t − 5 ) = - 12 + · 2 · t − · 2 · 5 = - 12 + · 2 · t − 10 = - 12 · 2 ·…" at bounding box center [427, 147] width 577 height 135
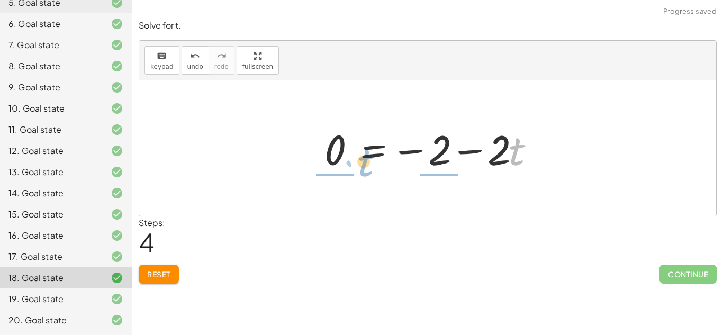
drag, startPoint x: 514, startPoint y: 157, endPoint x: 362, endPoint y: 167, distance: 152.2
click at [362, 167] on div at bounding box center [431, 148] width 225 height 55
